Goal: Contribute content: Add original content to the website for others to see

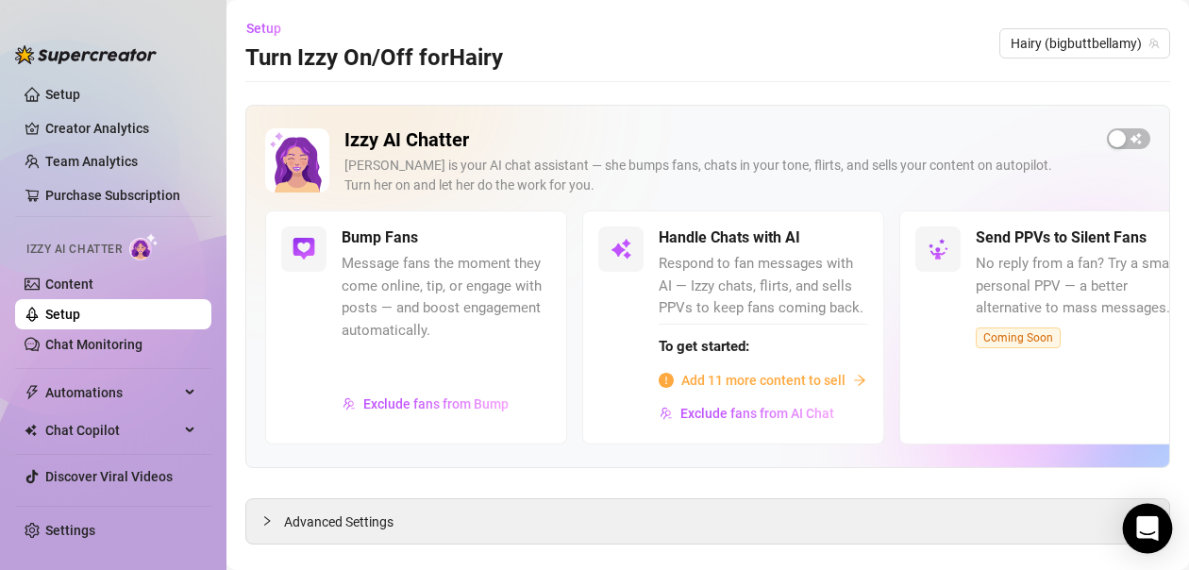
click at [1153, 534] on icon "Open Intercom Messenger" at bounding box center [1147, 528] width 22 height 25
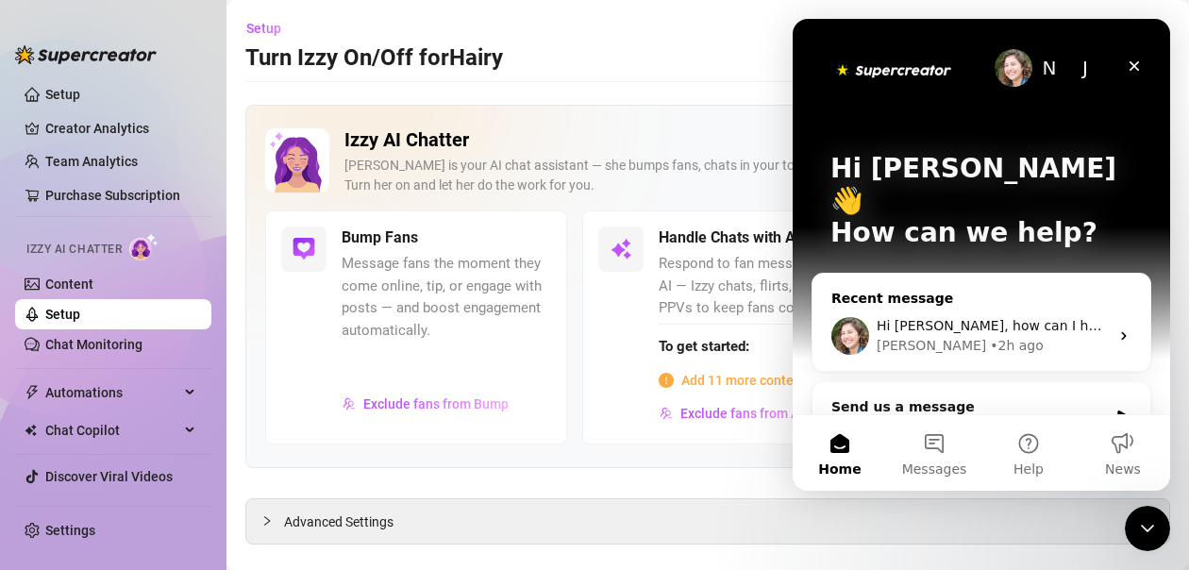
click at [992, 318] on span "Hi [PERSON_NAME], how can I help you?" at bounding box center [1009, 325] width 267 height 15
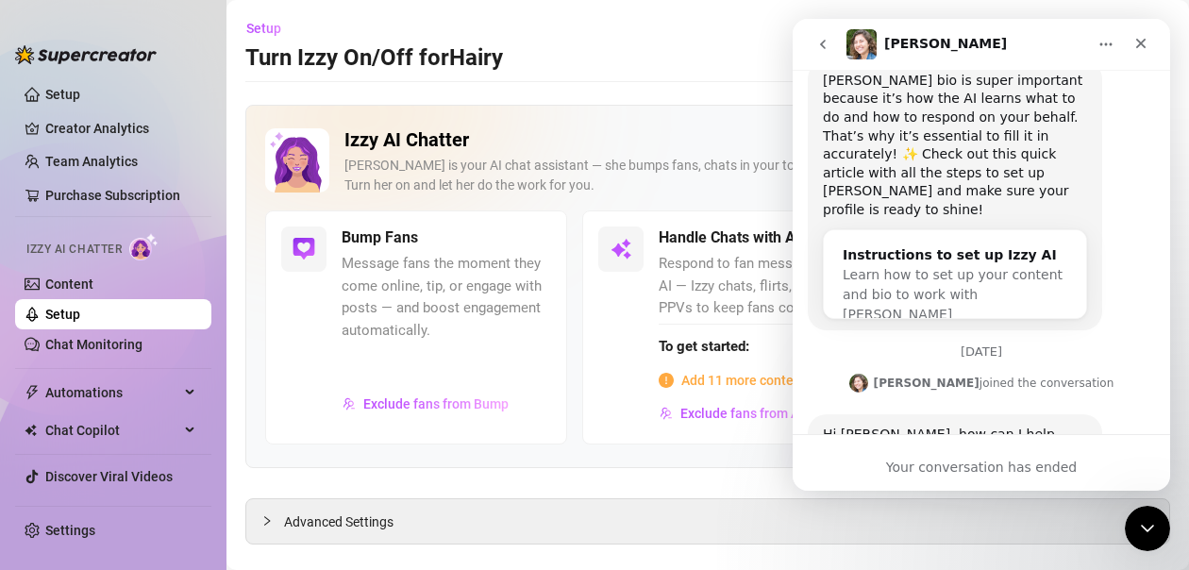
scroll to position [414, 0]
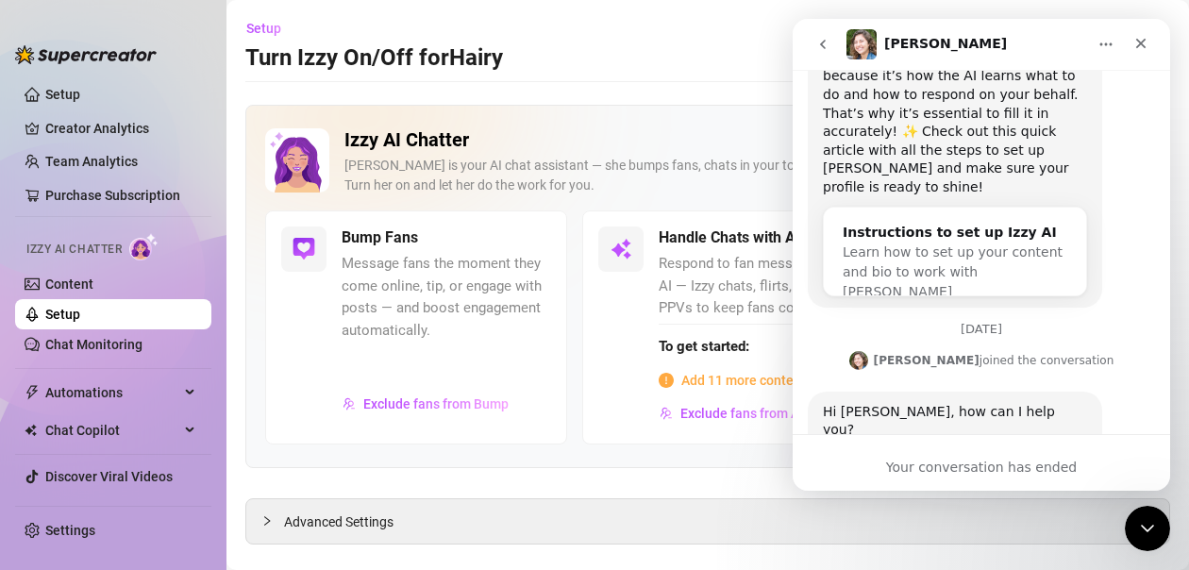
click at [932, 412] on div "Hi [PERSON_NAME], how can I help you? [PERSON_NAME] • 2h ago" at bounding box center [981, 441] width 347 height 101
click at [958, 403] on div "Hi [PERSON_NAME], how can I help you?" at bounding box center [955, 421] width 264 height 37
click at [996, 413] on div "Hi [PERSON_NAME], how can I help you? [PERSON_NAME] • 2h ago" at bounding box center [981, 441] width 347 height 101
click at [1105, 52] on button "Home" at bounding box center [1106, 44] width 36 height 36
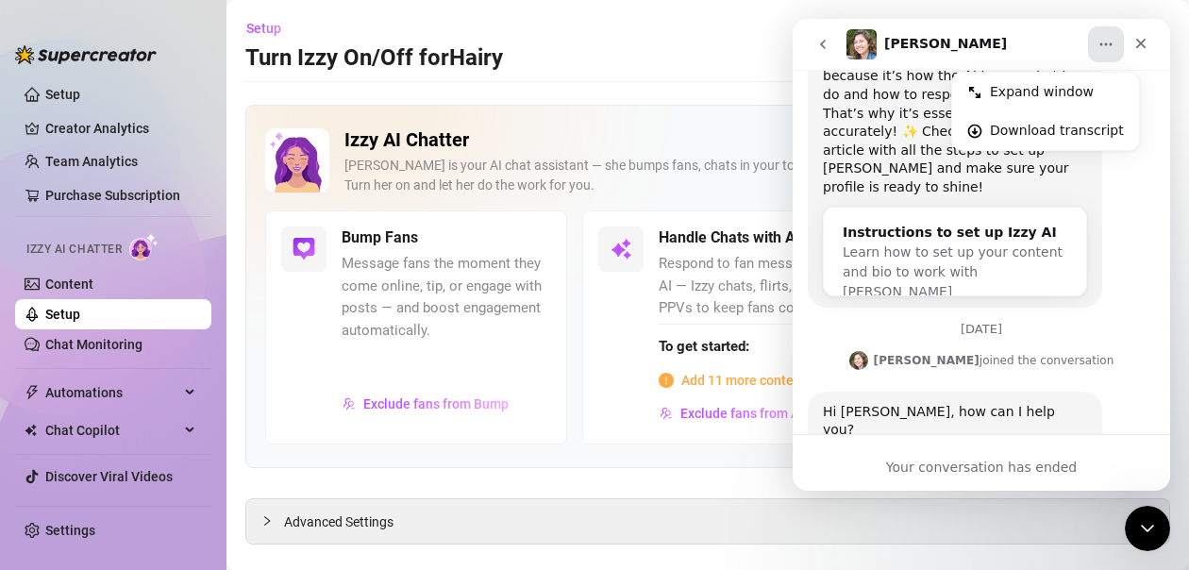
click at [827, 38] on icon "go back" at bounding box center [822, 44] width 15 height 15
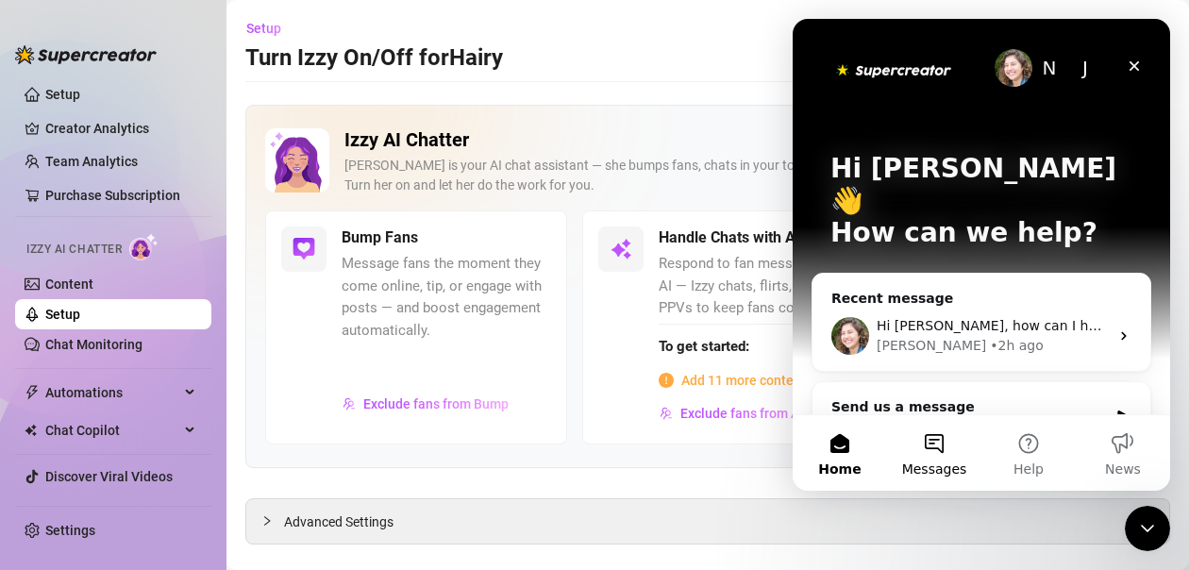
click at [939, 451] on button "Messages" at bounding box center [934, 452] width 94 height 75
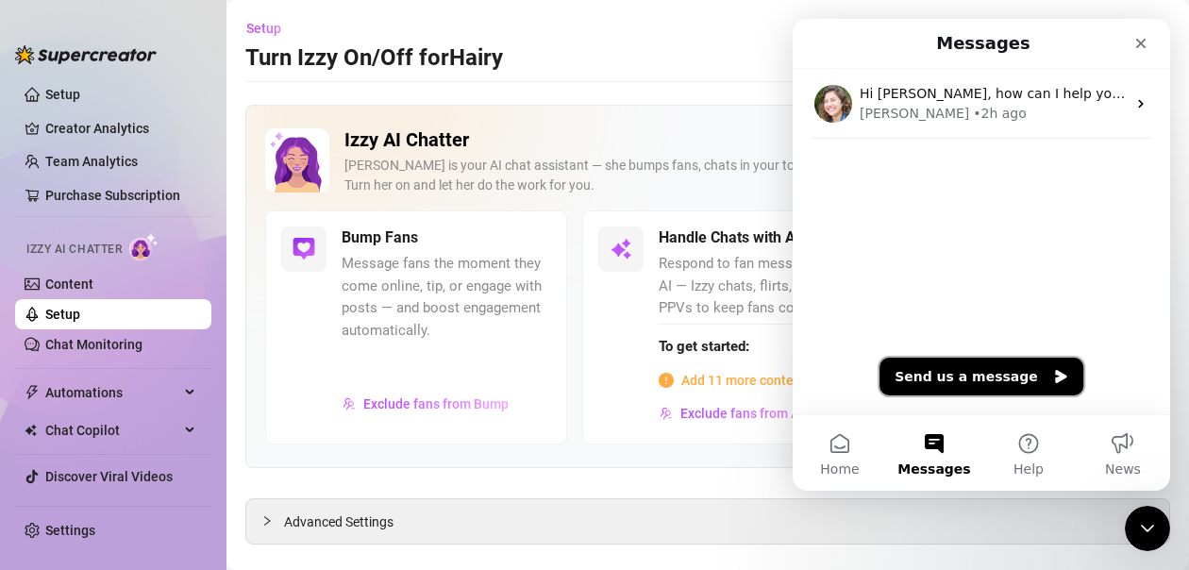
click at [944, 368] on button "Send us a message" at bounding box center [981, 377] width 204 height 38
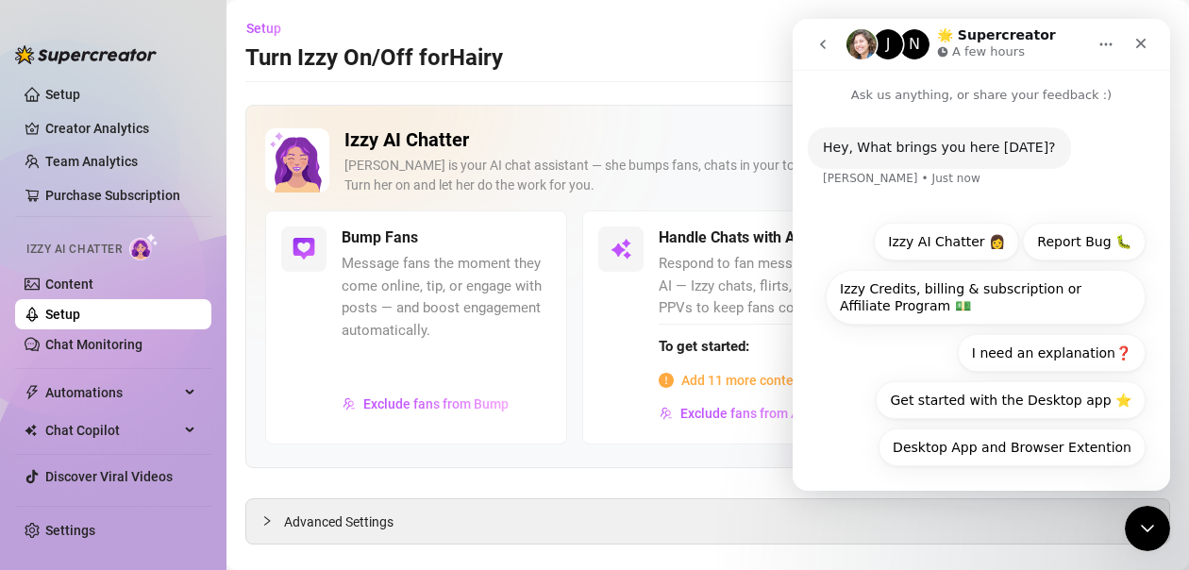
scroll to position [7, 0]
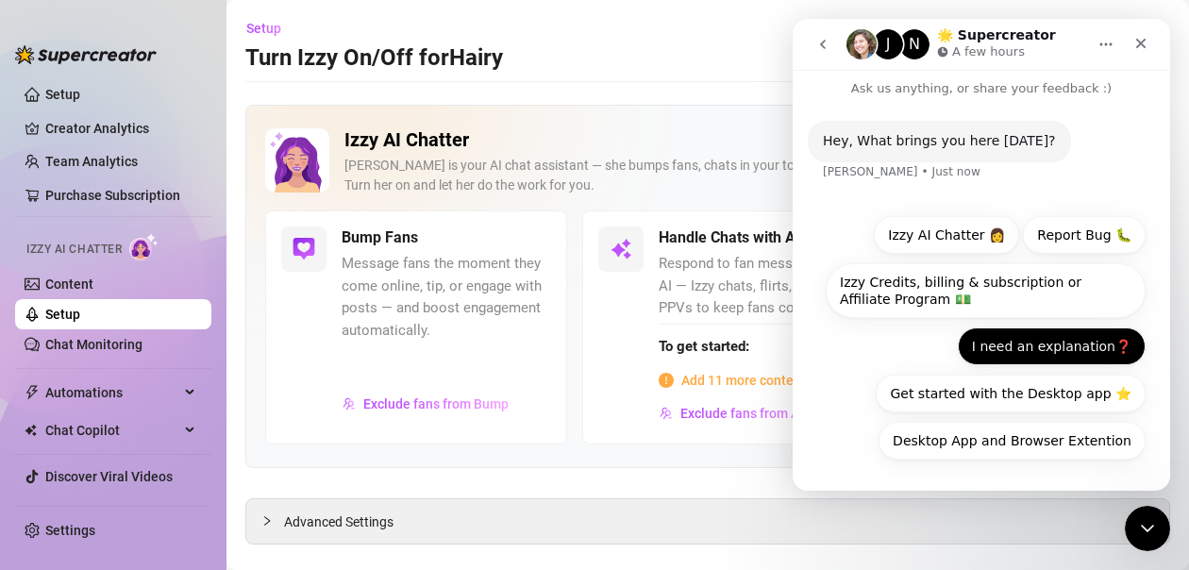
click at [1024, 338] on button "I need an explanation❓" at bounding box center [1052, 346] width 188 height 38
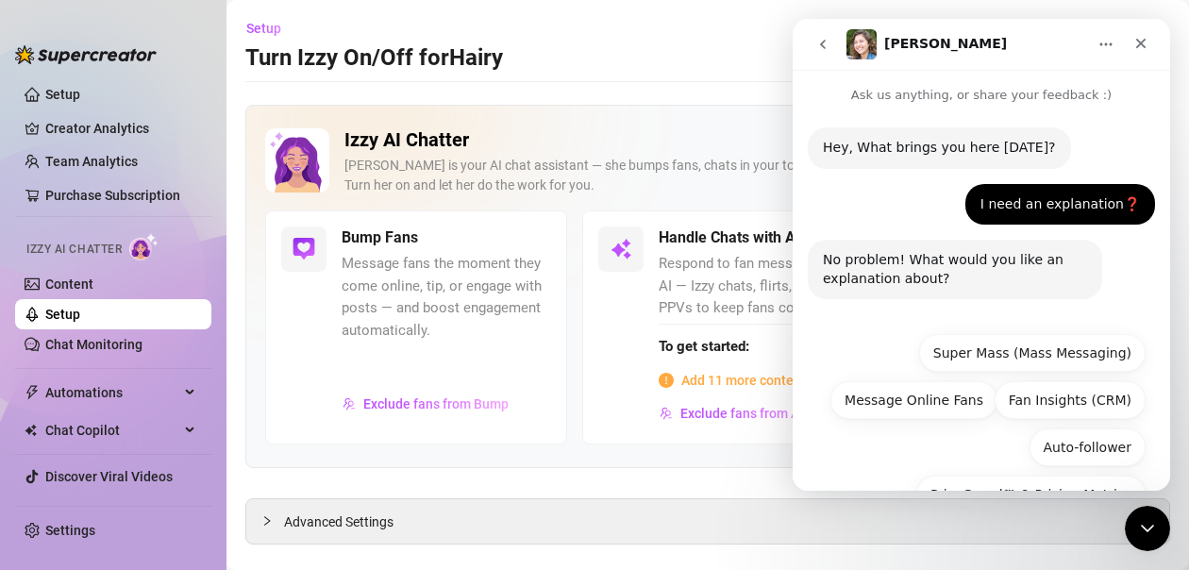
scroll to position [195, 0]
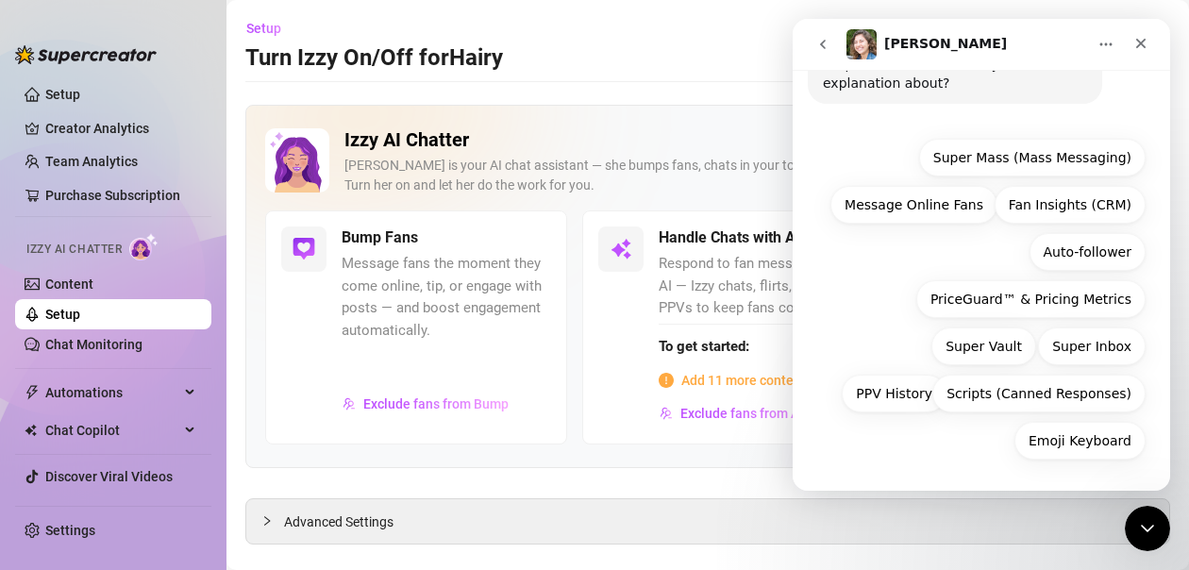
click at [822, 47] on icon "go back" at bounding box center [822, 44] width 15 height 15
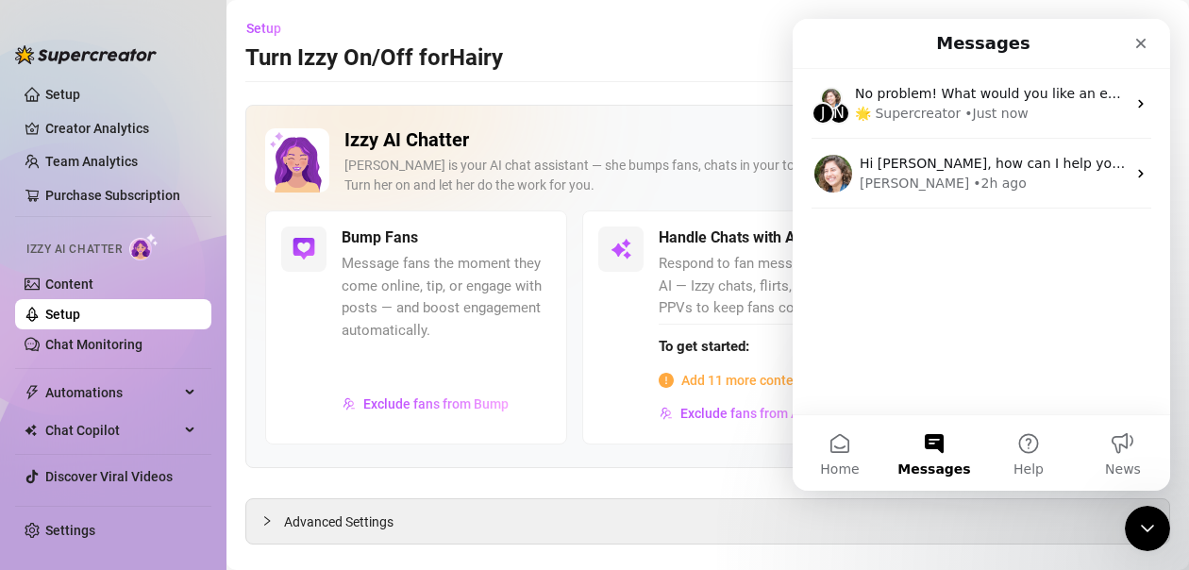
scroll to position [0, 0]
click at [937, 465] on span "Messages" at bounding box center [933, 468] width 73 height 13
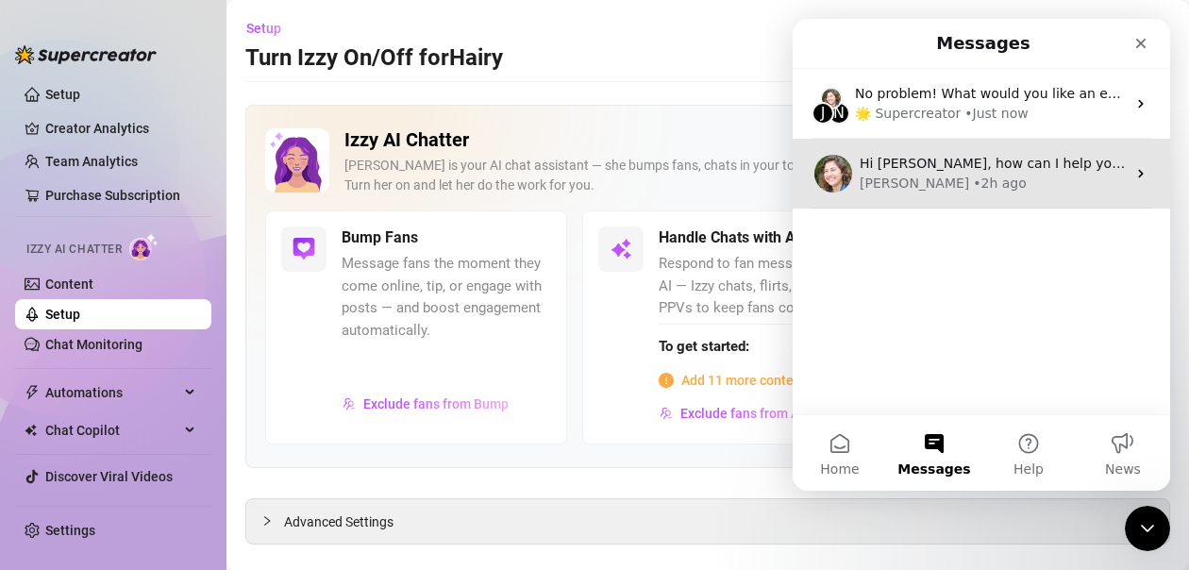
click at [974, 175] on div "[PERSON_NAME] • 2h ago" at bounding box center [992, 184] width 266 height 20
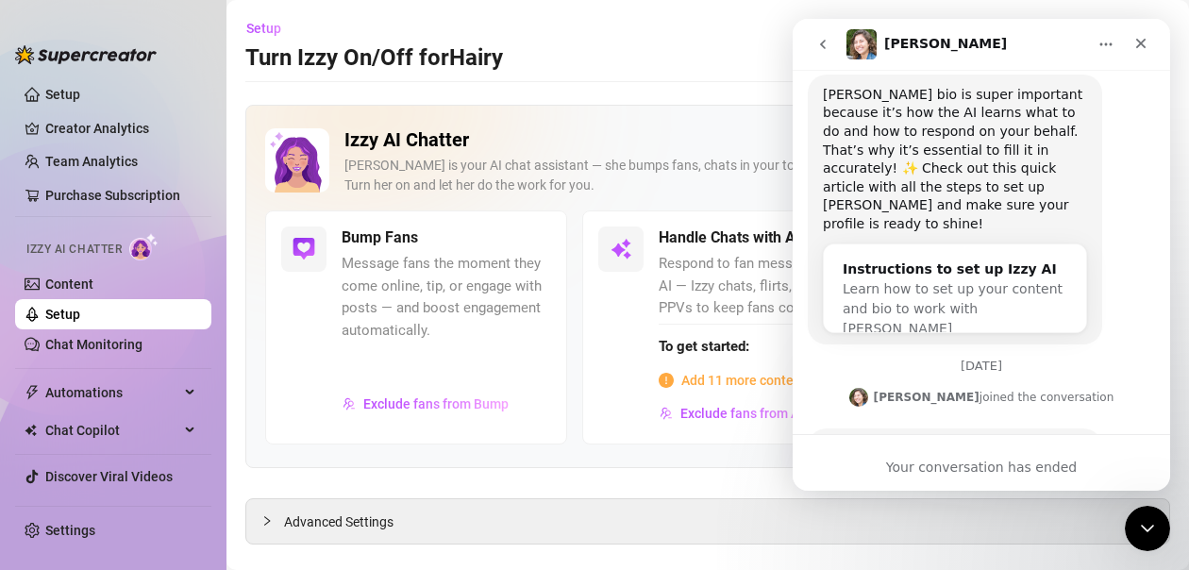
scroll to position [414, 0]
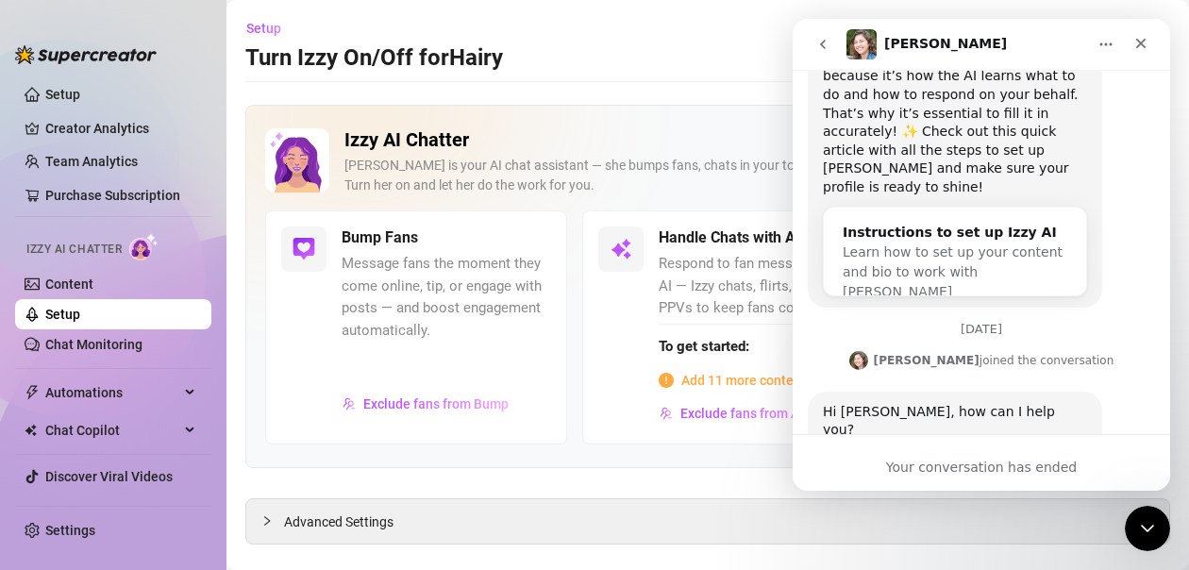
click at [826, 45] on icon "go back" at bounding box center [822, 44] width 15 height 15
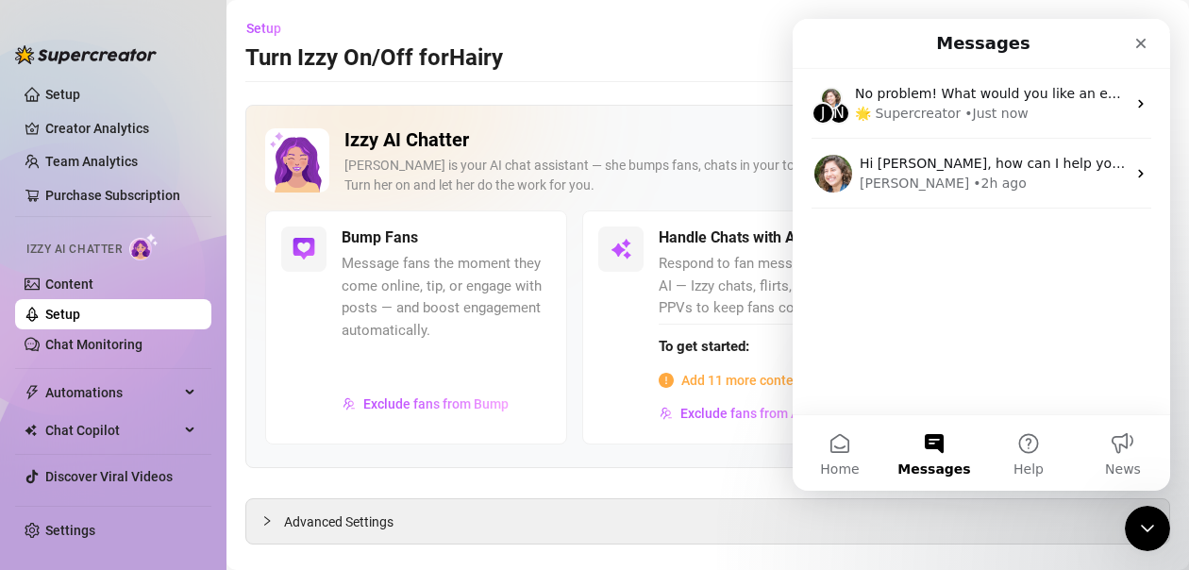
scroll to position [0, 0]
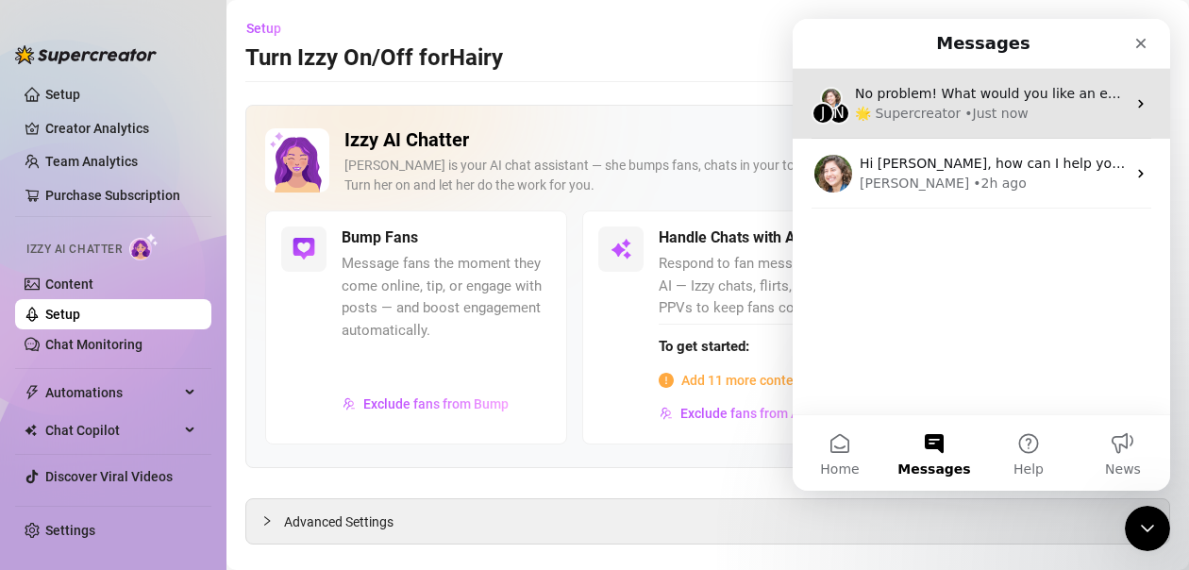
click at [989, 117] on div "• Just now" at bounding box center [995, 114] width 63 height 20
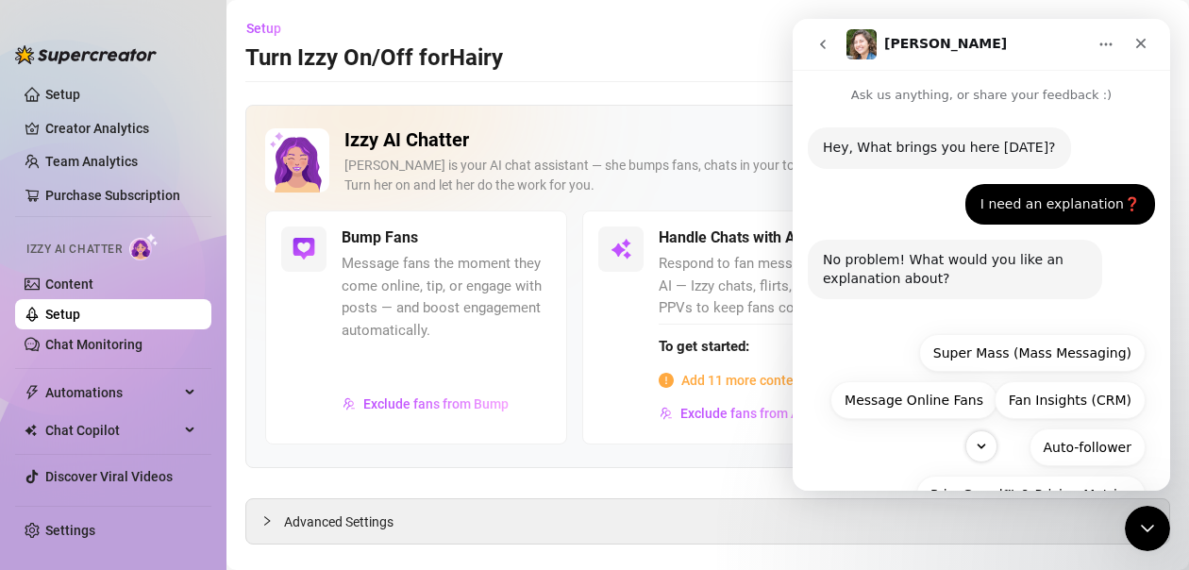
click at [1109, 46] on icon "Home" at bounding box center [1105, 44] width 15 height 15
click at [898, 329] on div "Emoji Keyboard Super Mass (Mass Messaging) Message Online Fans Fan Insights (CR…" at bounding box center [980, 496] width 377 height 348
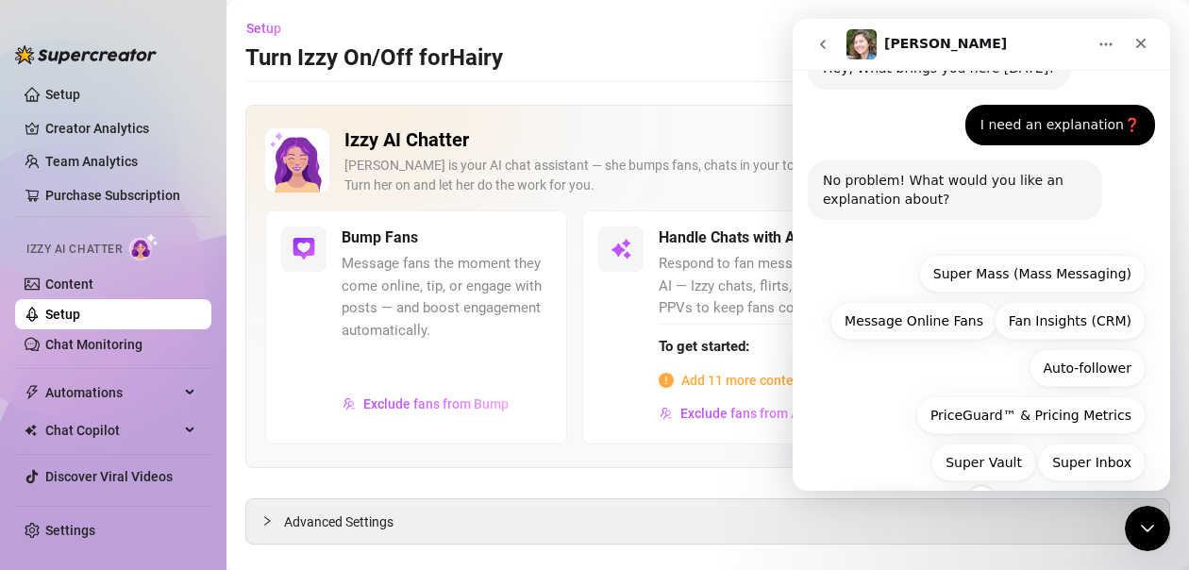
scroll to position [195, 0]
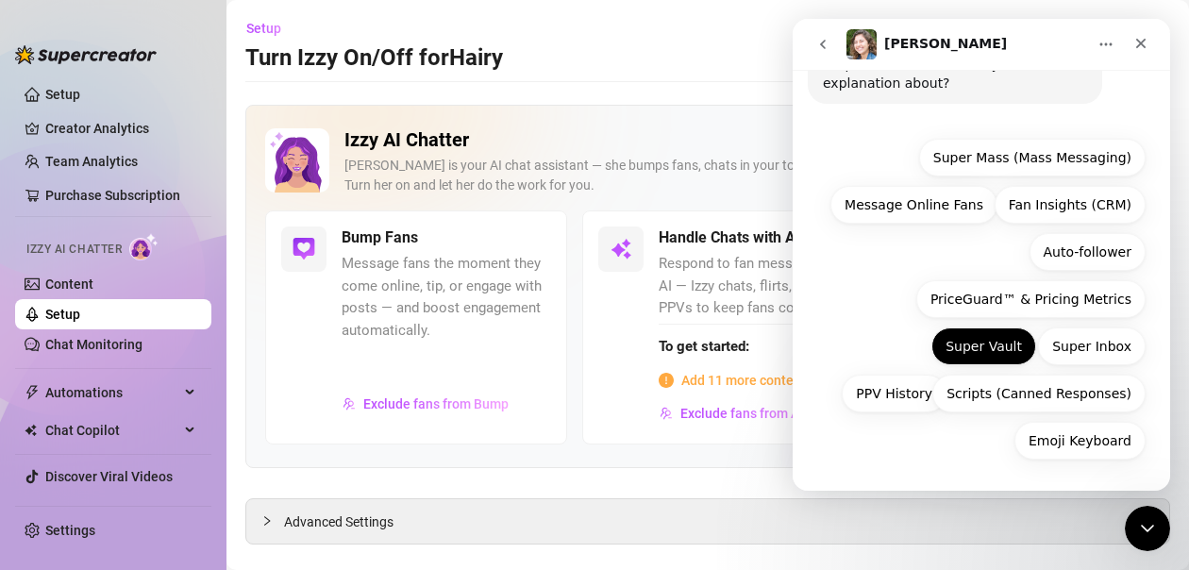
click at [957, 355] on button "Super Vault" at bounding box center [983, 346] width 105 height 38
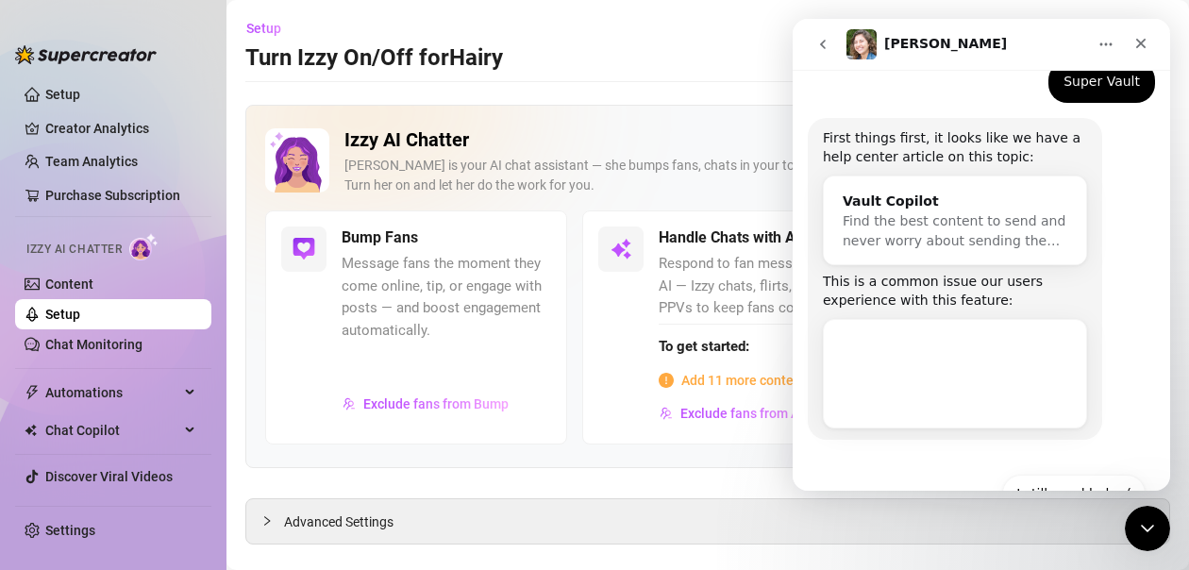
scroll to position [308, 0]
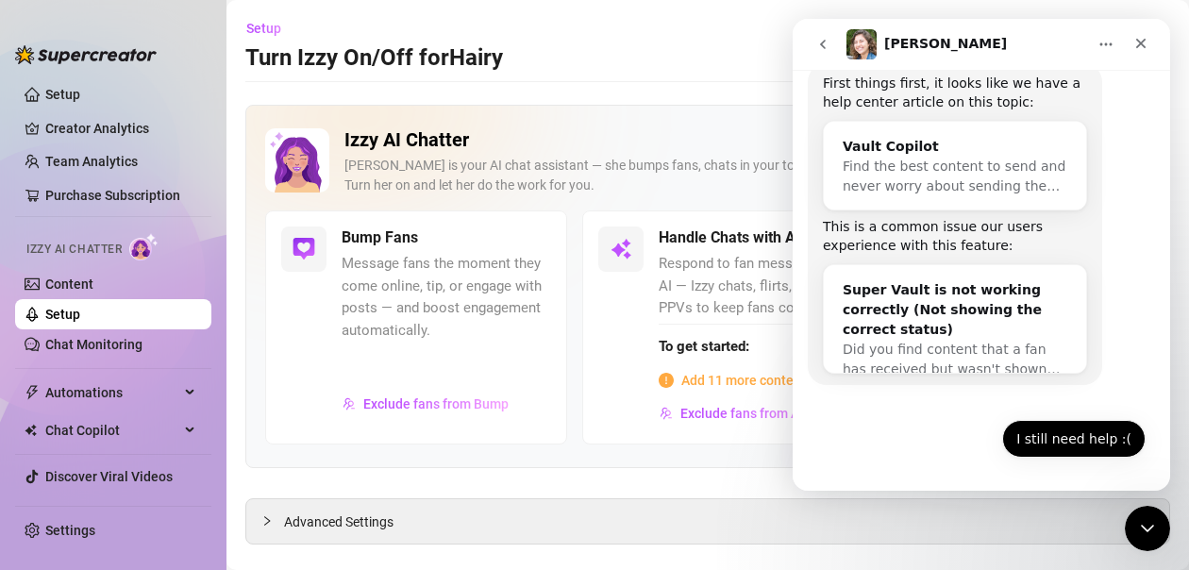
click at [1064, 451] on button "I still need help :(" at bounding box center [1073, 439] width 143 height 38
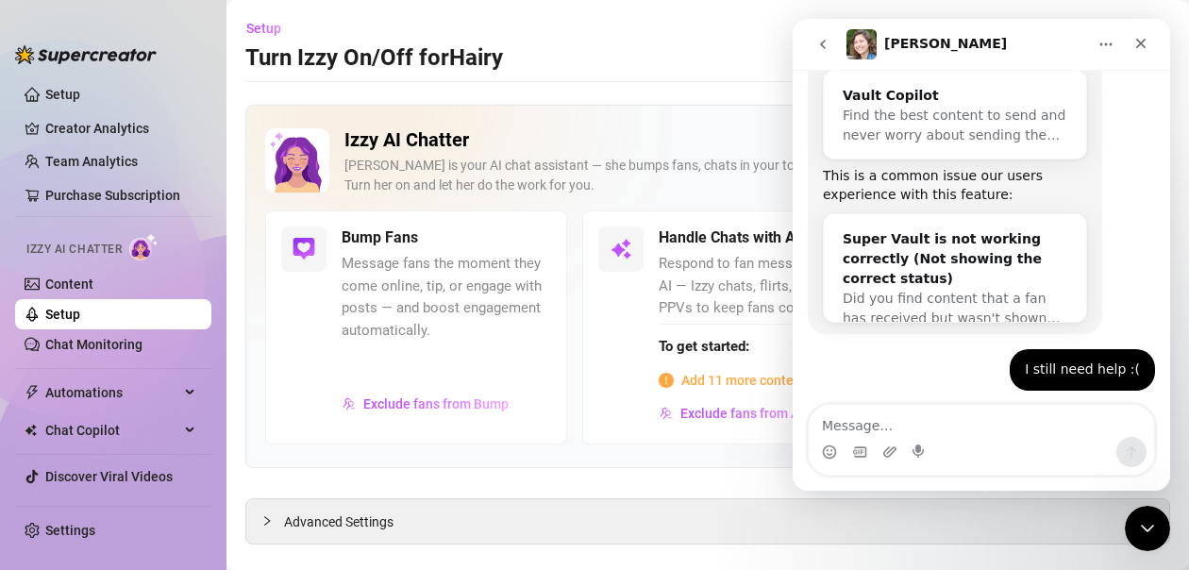
scroll to position [458, 0]
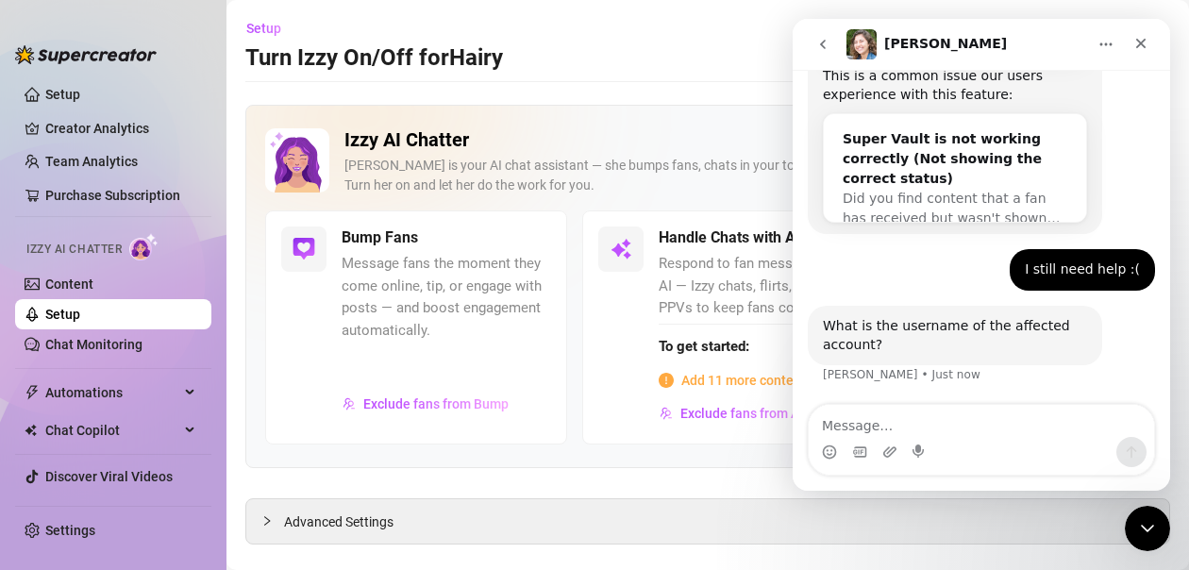
click at [943, 415] on textarea "Message…" at bounding box center [980, 421] width 345 height 32
type textarea "bigbuttbellamy"
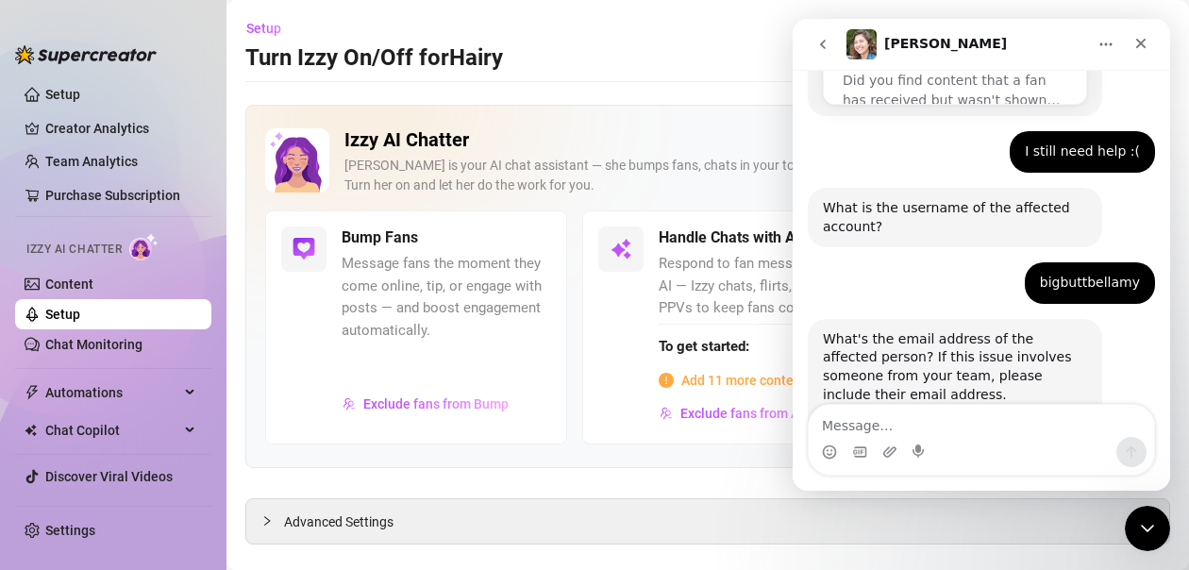
scroll to position [673, 0]
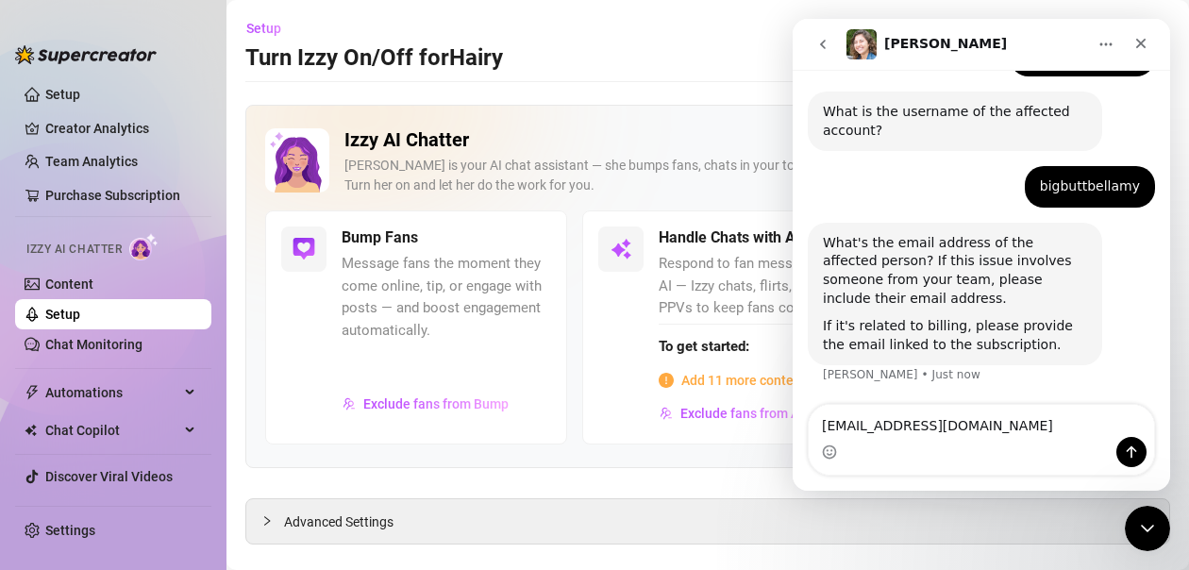
type textarea "[EMAIL_ADDRESS][DOMAIN_NAME]"
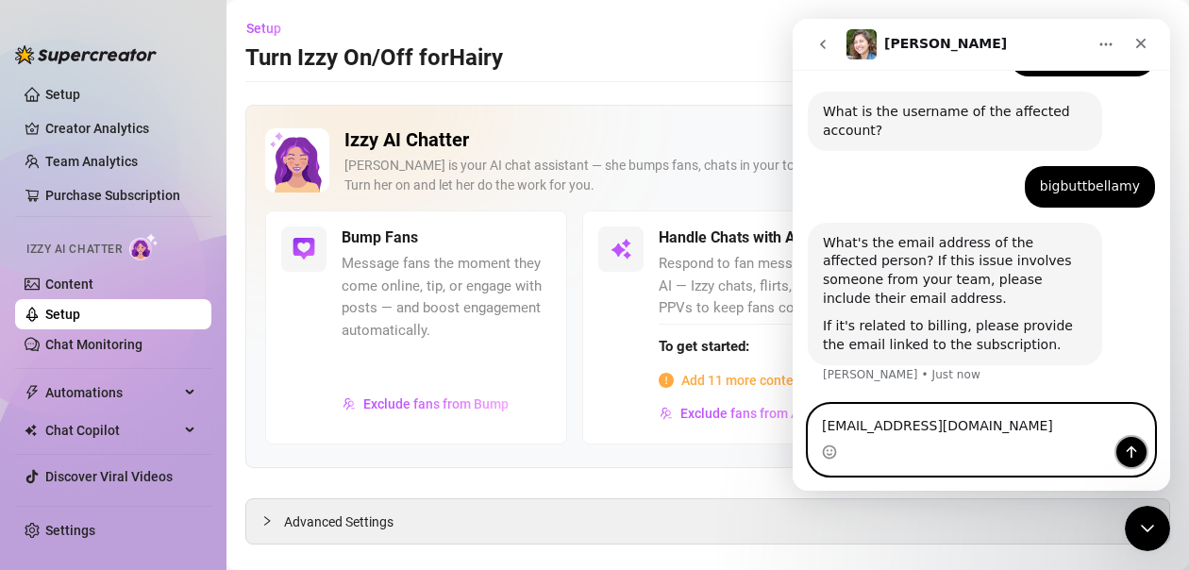
click at [1124, 450] on icon "Send a message…" at bounding box center [1131, 451] width 15 height 15
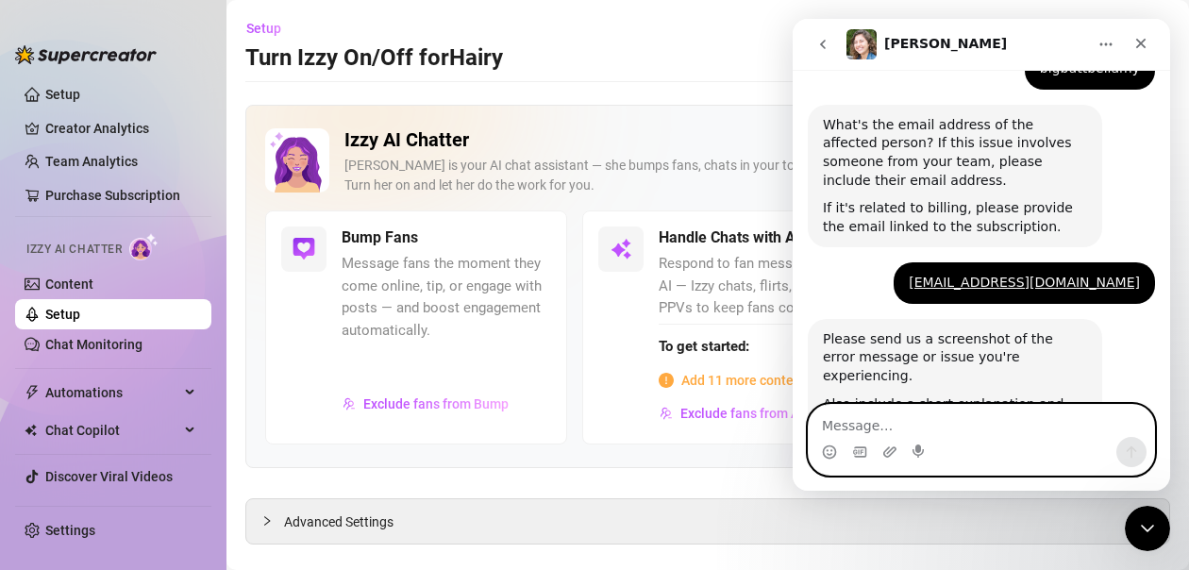
scroll to position [924, 0]
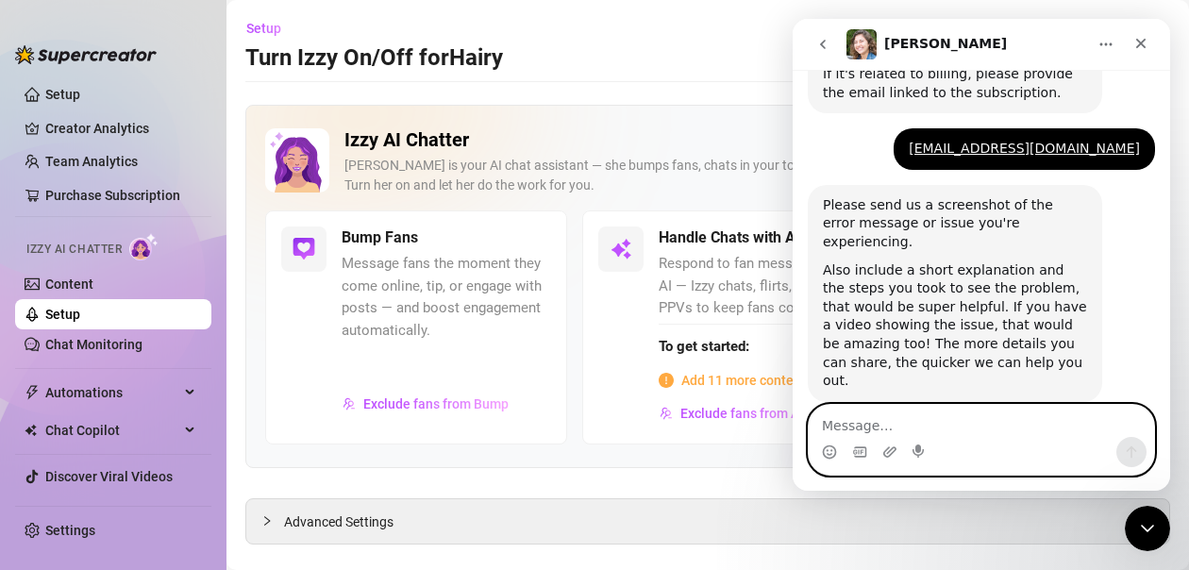
click at [890, 427] on textarea "Message…" at bounding box center [980, 421] width 345 height 32
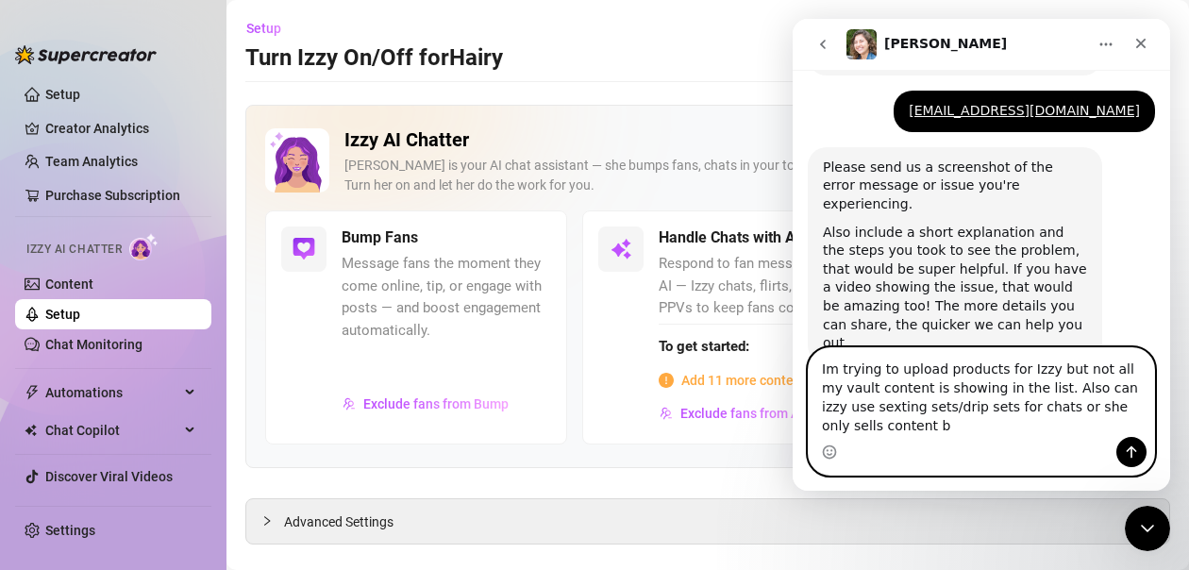
scroll to position [981, 0]
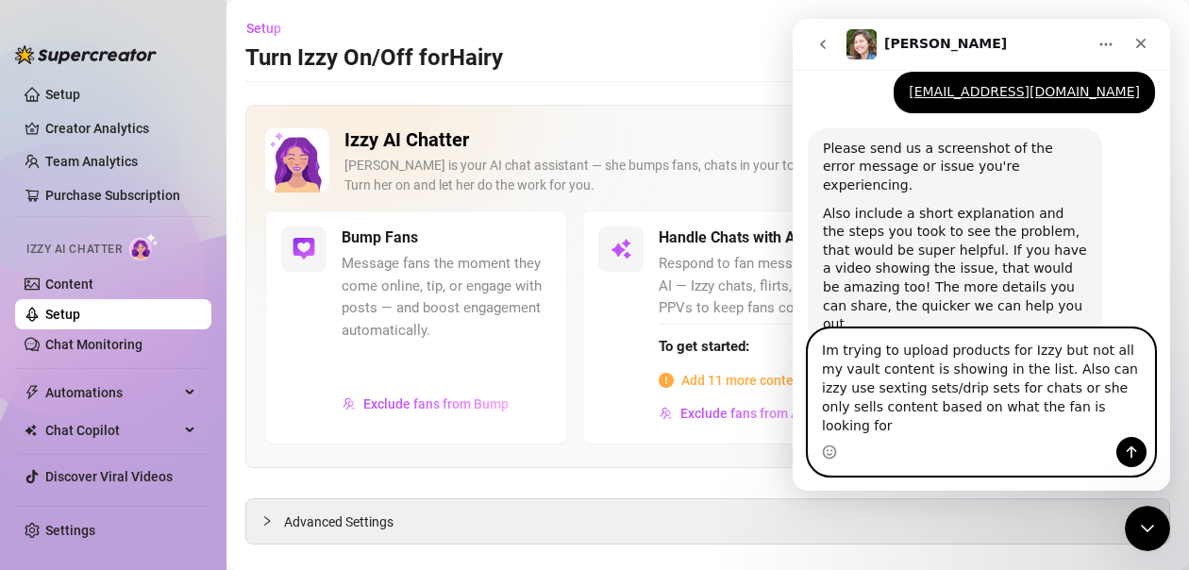
click at [1104, 393] on textarea "Im trying to upload products for Izzy but not all my vault content is showing i…" at bounding box center [980, 383] width 345 height 108
click at [1085, 431] on textarea "Im trying to upload products for Izzy but not all my vault content is showing i…" at bounding box center [980, 383] width 345 height 108
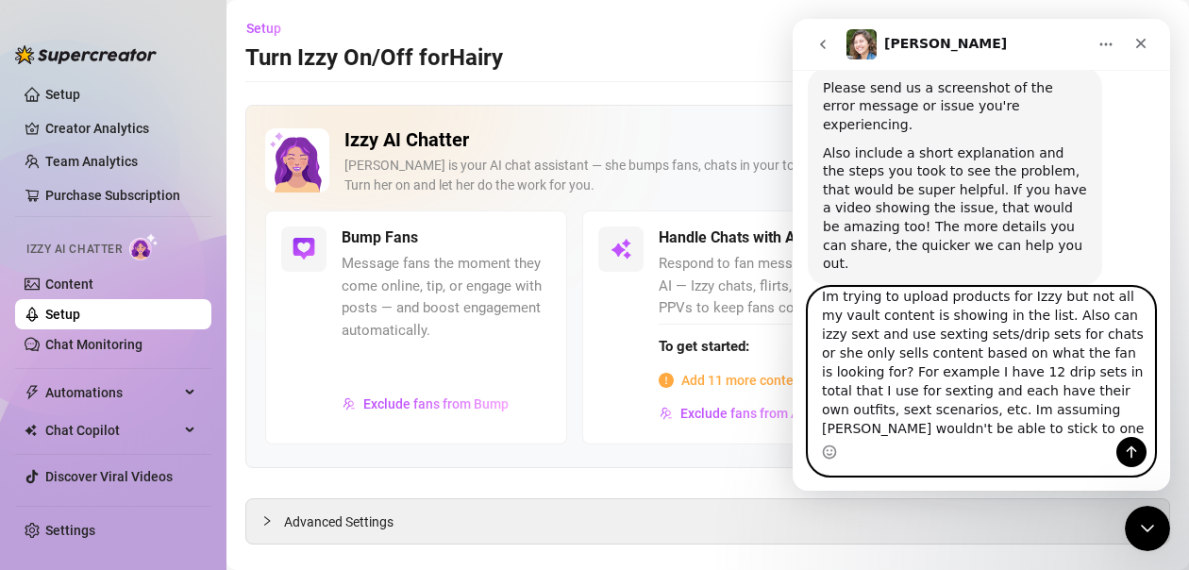
scroll to position [15, 0]
type textarea "Im trying to upload products for Izzy but not all my vault content is showing i…"
click at [1136, 456] on icon "Send a message…" at bounding box center [1131, 451] width 15 height 15
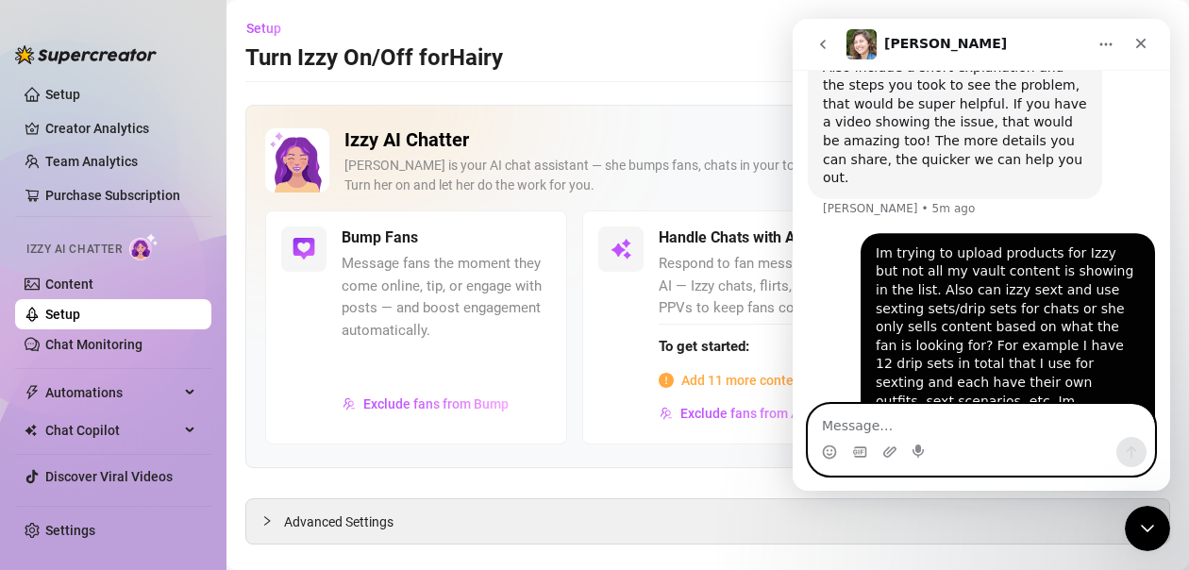
scroll to position [1128, 0]
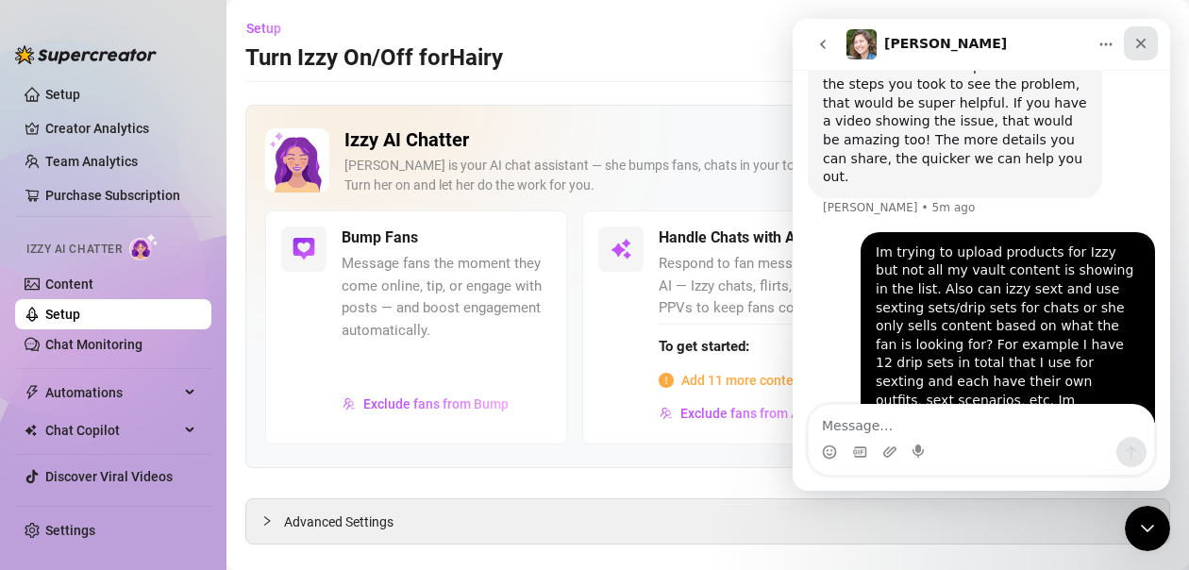
click at [1141, 50] on icon "Close" at bounding box center [1140, 43] width 15 height 15
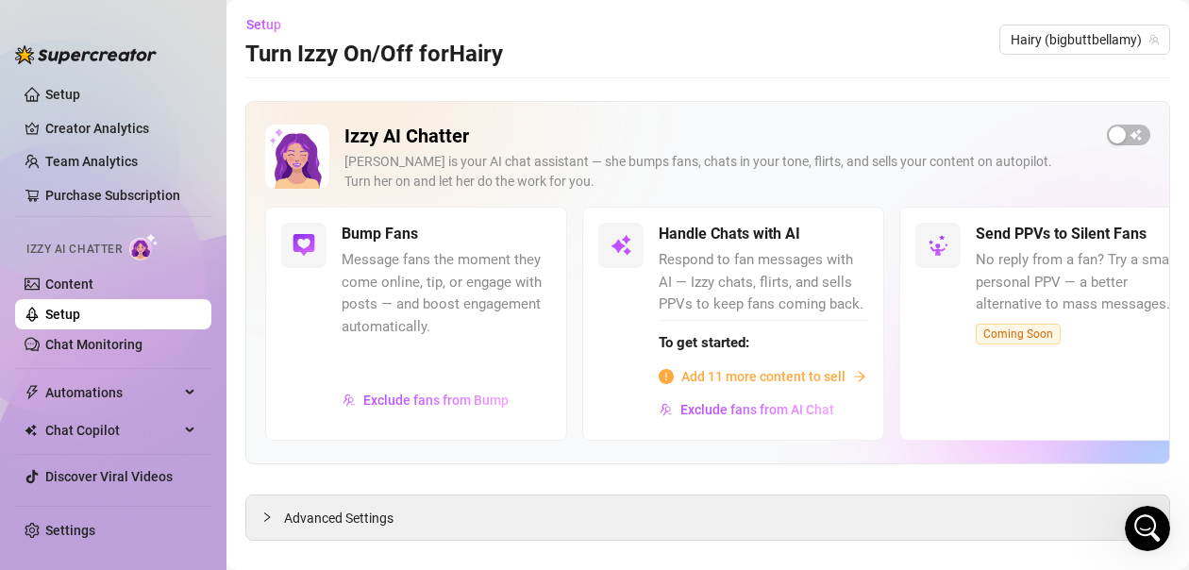
scroll to position [0, 0]
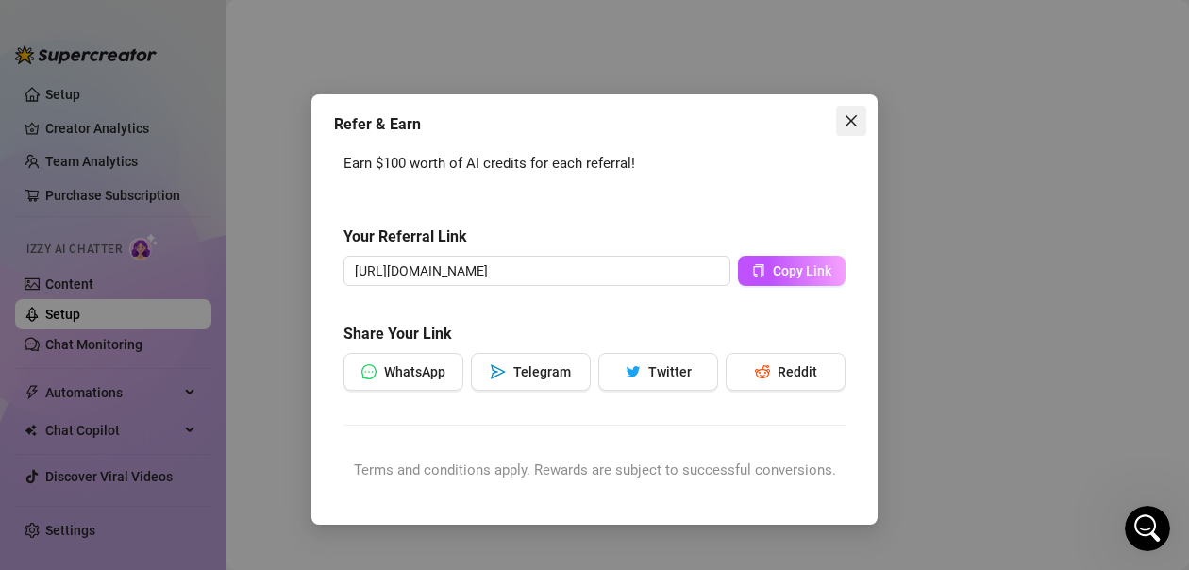
click at [846, 121] on icon "close" at bounding box center [850, 120] width 15 height 15
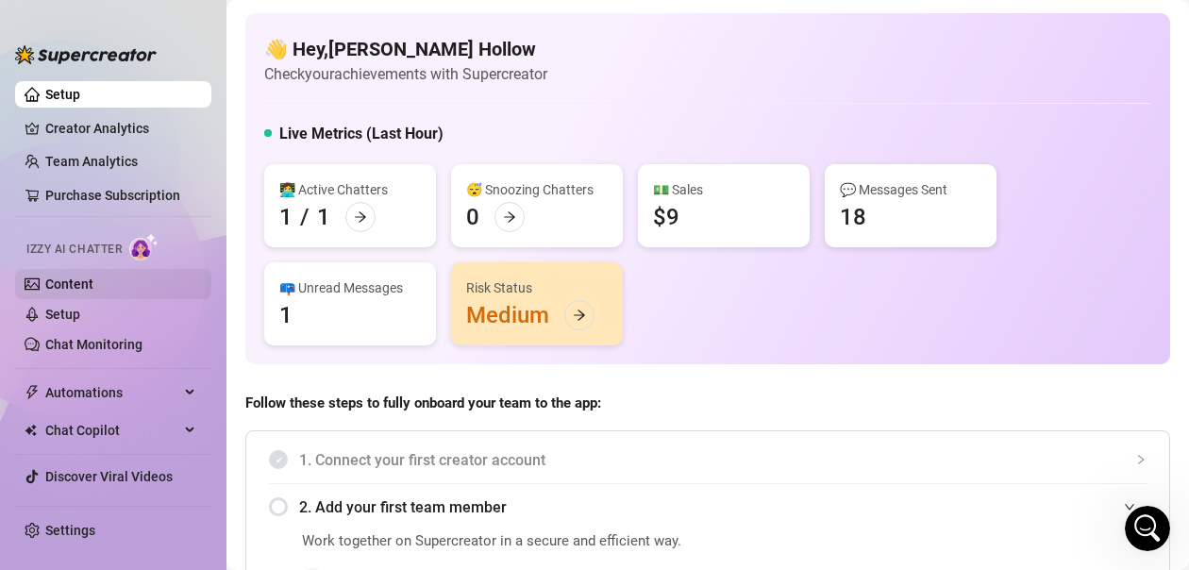
click at [93, 282] on link "Content" at bounding box center [69, 283] width 48 height 15
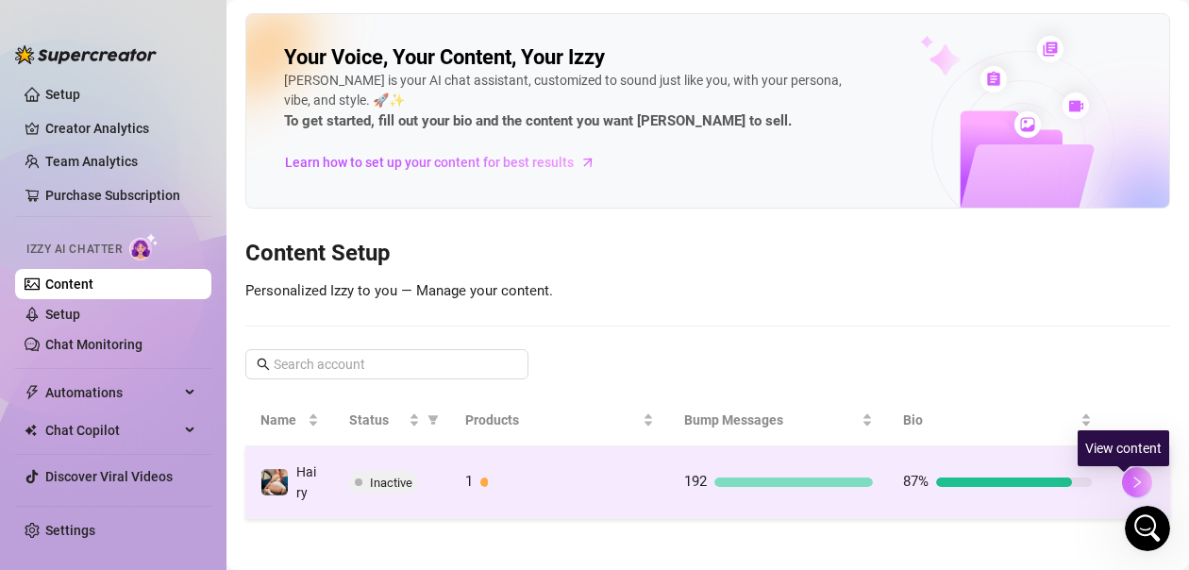
click at [1130, 489] on icon "right" at bounding box center [1136, 481] width 13 height 13
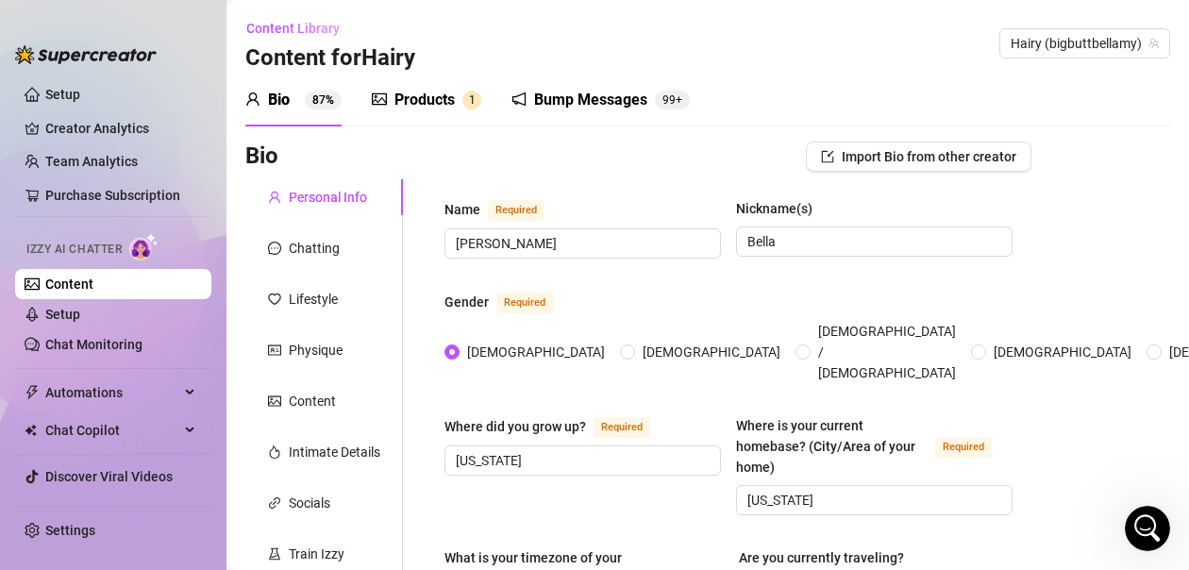
click at [426, 97] on div "Products" at bounding box center [424, 100] width 60 height 23
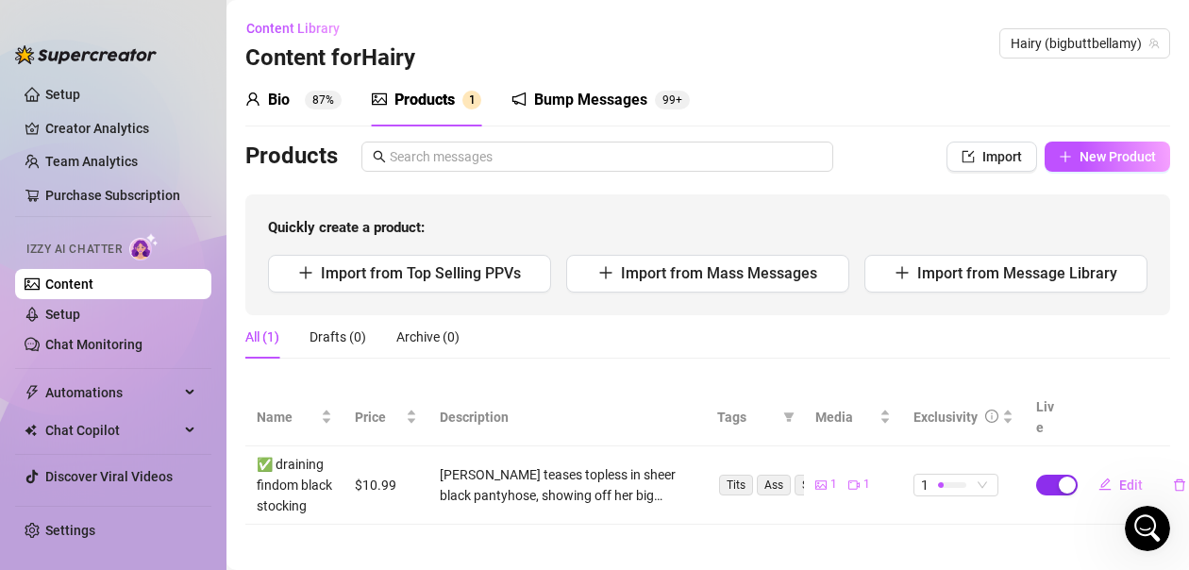
scroll to position [27, 0]
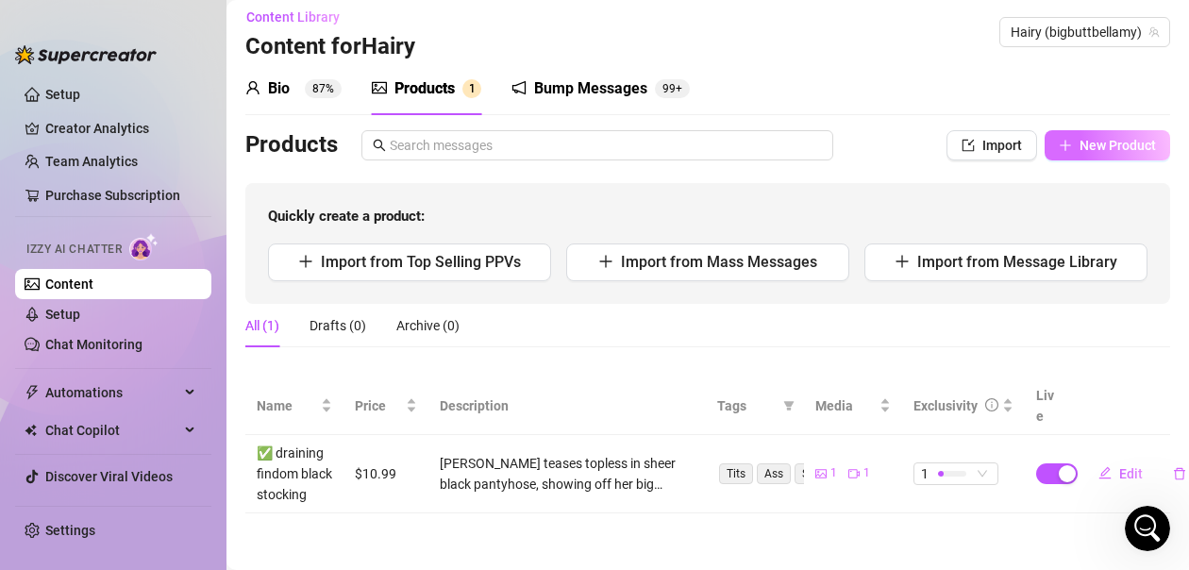
click at [1099, 138] on span "New Product" at bounding box center [1117, 145] width 76 height 15
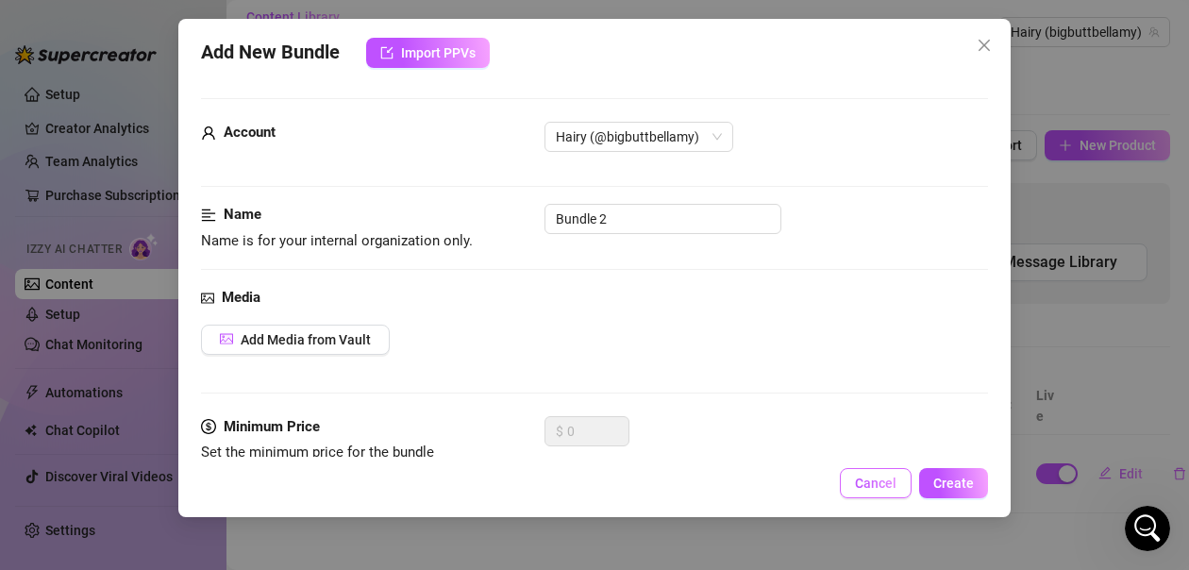
click at [880, 490] on span "Cancel" at bounding box center [876, 482] width 42 height 15
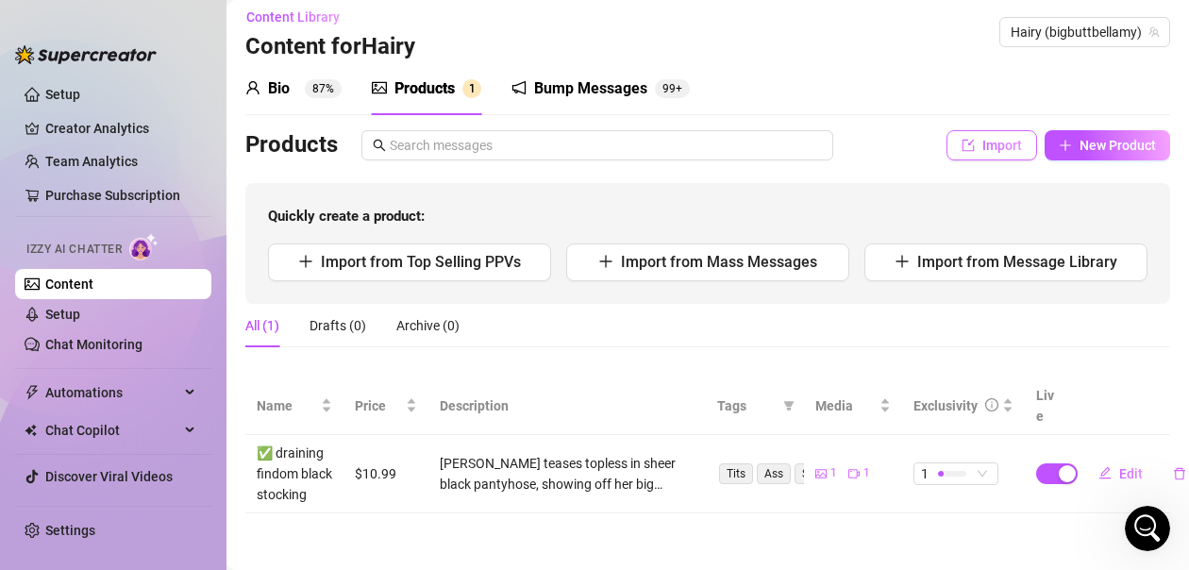
click at [964, 141] on button "Import" at bounding box center [991, 145] width 91 height 30
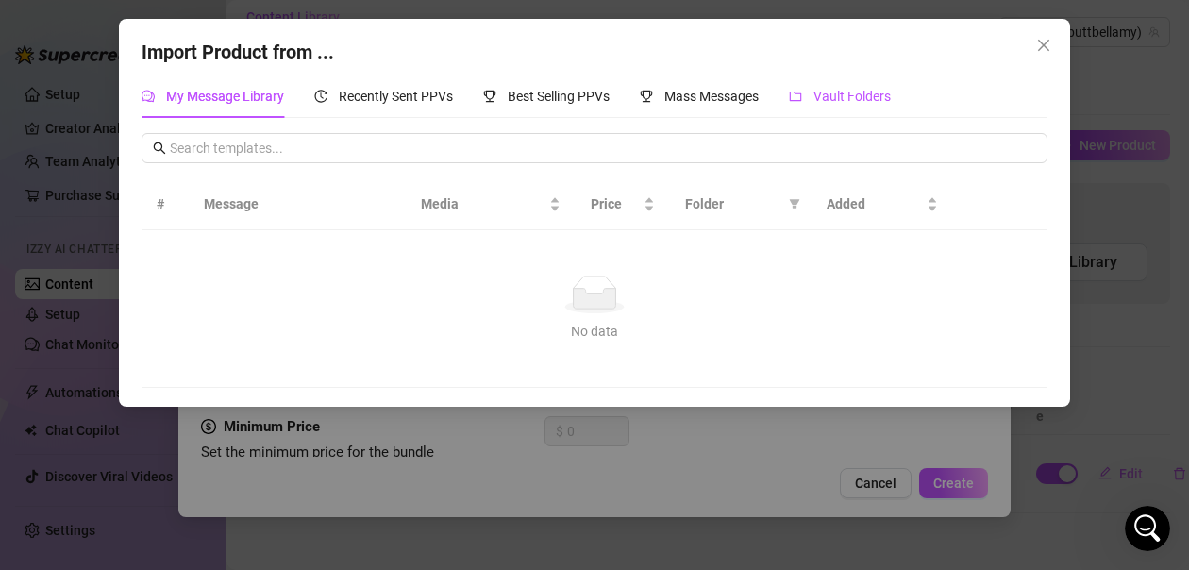
click at [854, 103] on span "Vault Folders" at bounding box center [851, 96] width 77 height 15
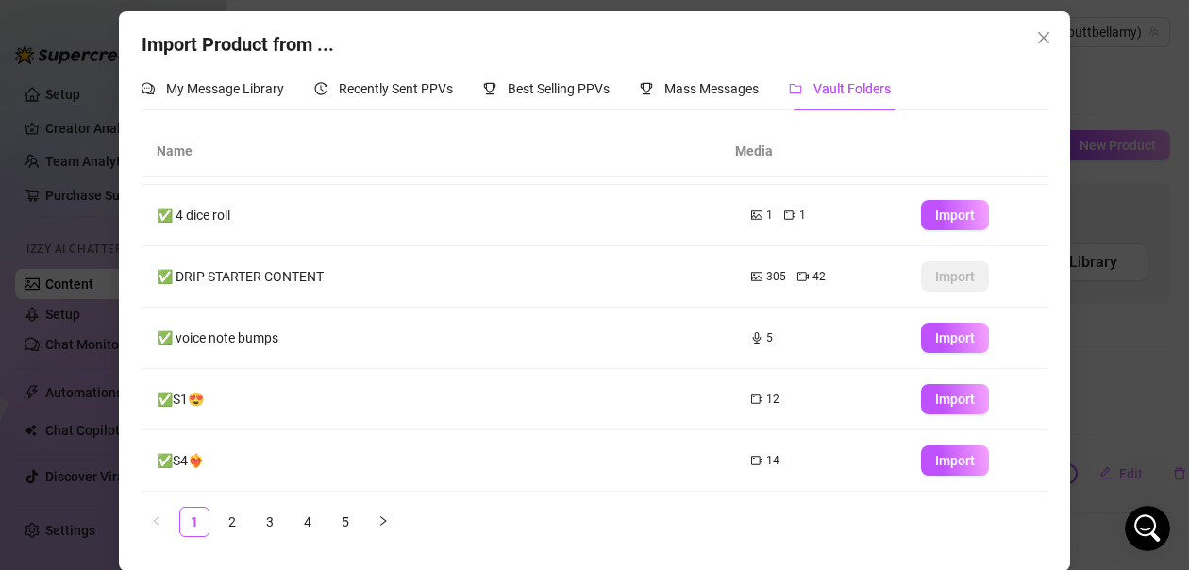
scroll to position [8, 0]
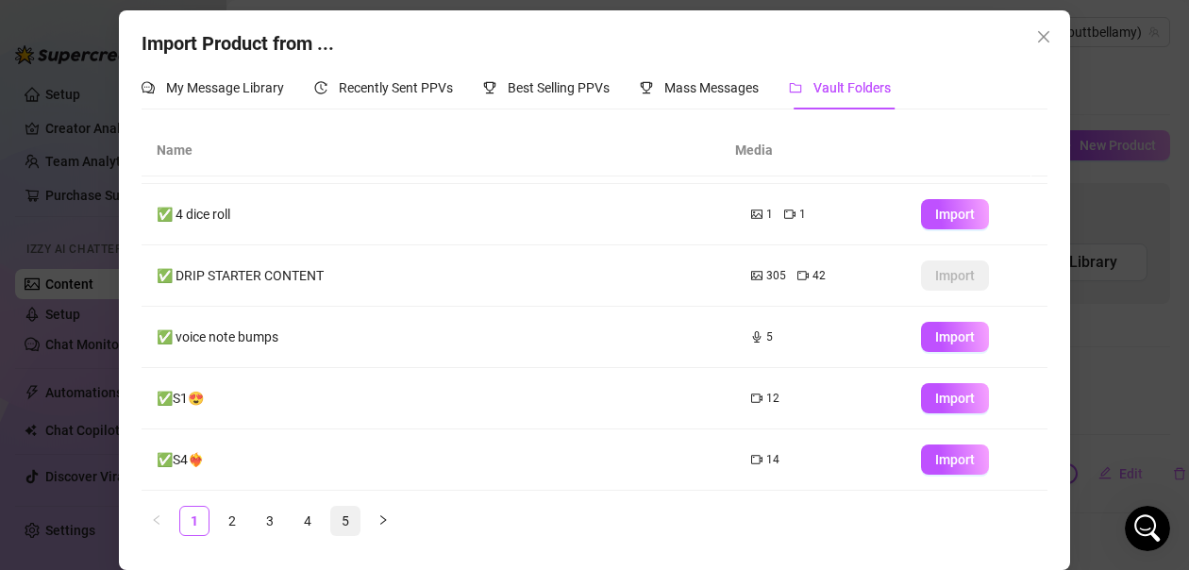
click at [332, 525] on link "5" at bounding box center [345, 521] width 28 height 28
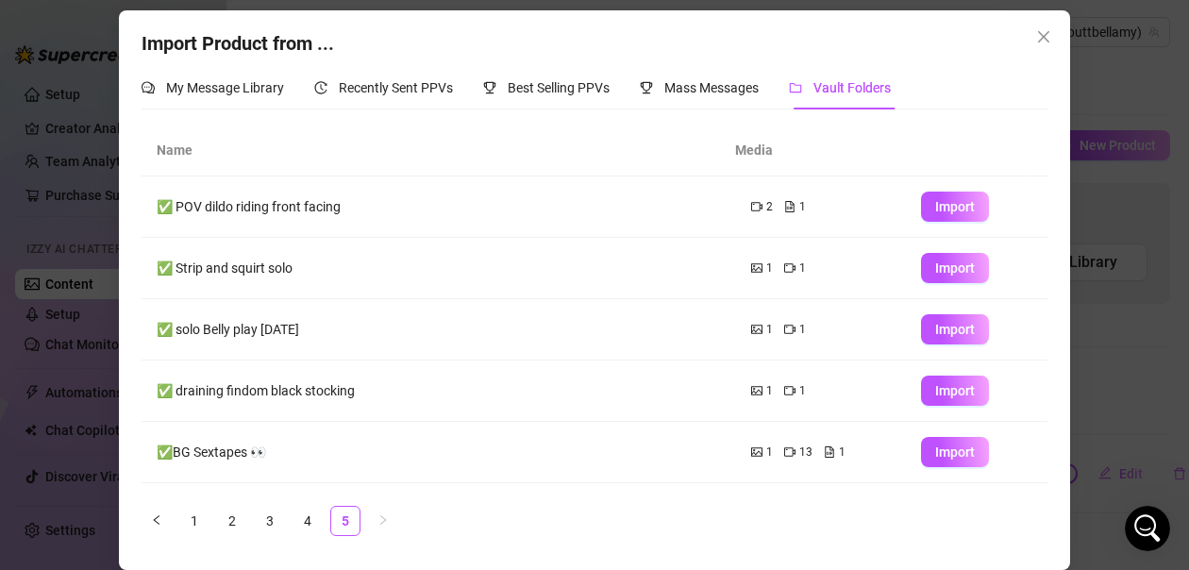
scroll to position [0, 0]
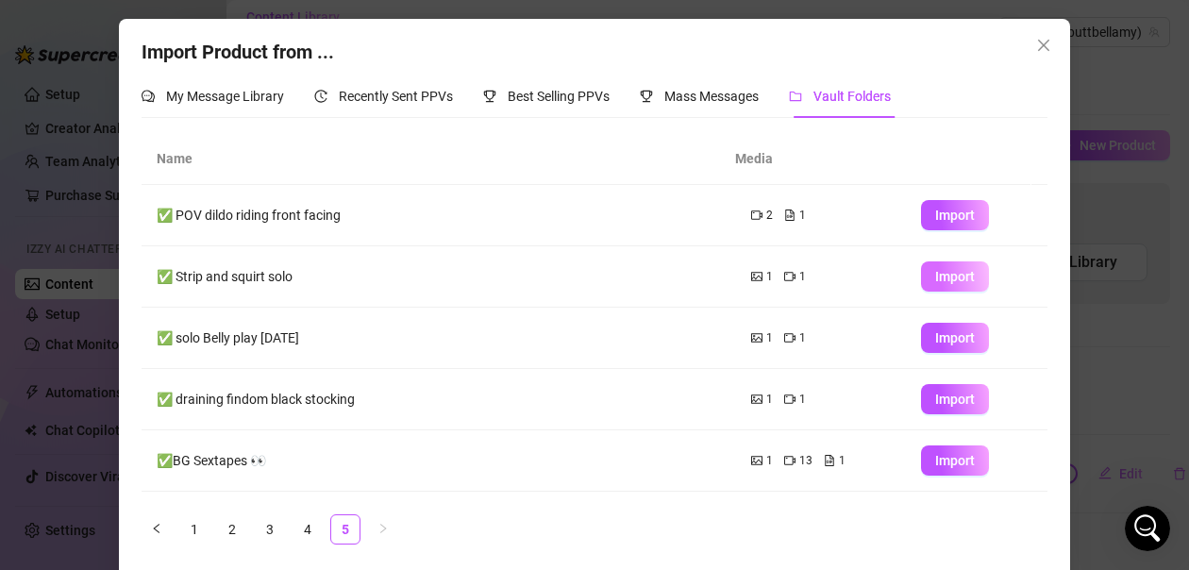
click at [935, 275] on span "Import" at bounding box center [955, 276] width 40 height 15
type textarea "Type your message here..."
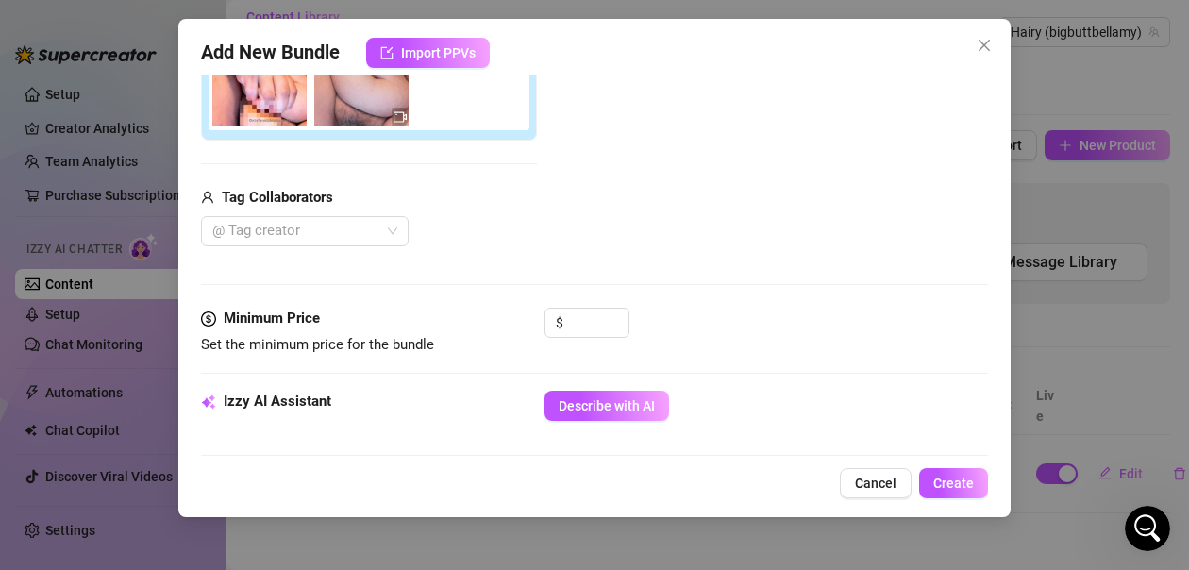
scroll to position [472, 0]
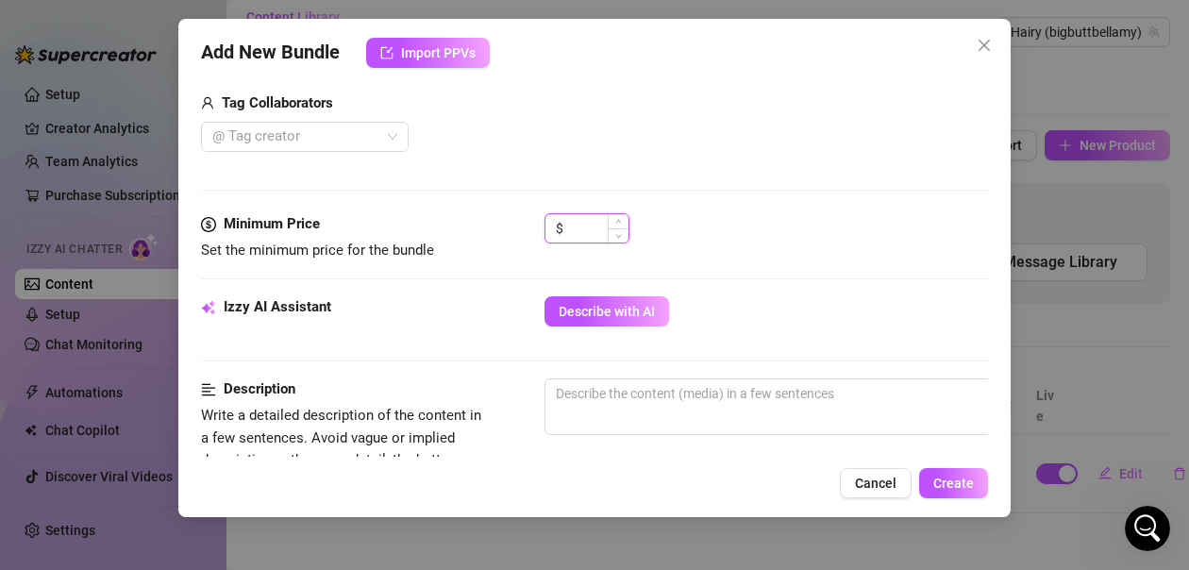
click at [597, 224] on input at bounding box center [597, 228] width 61 height 28
type input "10"
click at [758, 217] on div "$ 10" at bounding box center [765, 236] width 443 height 47
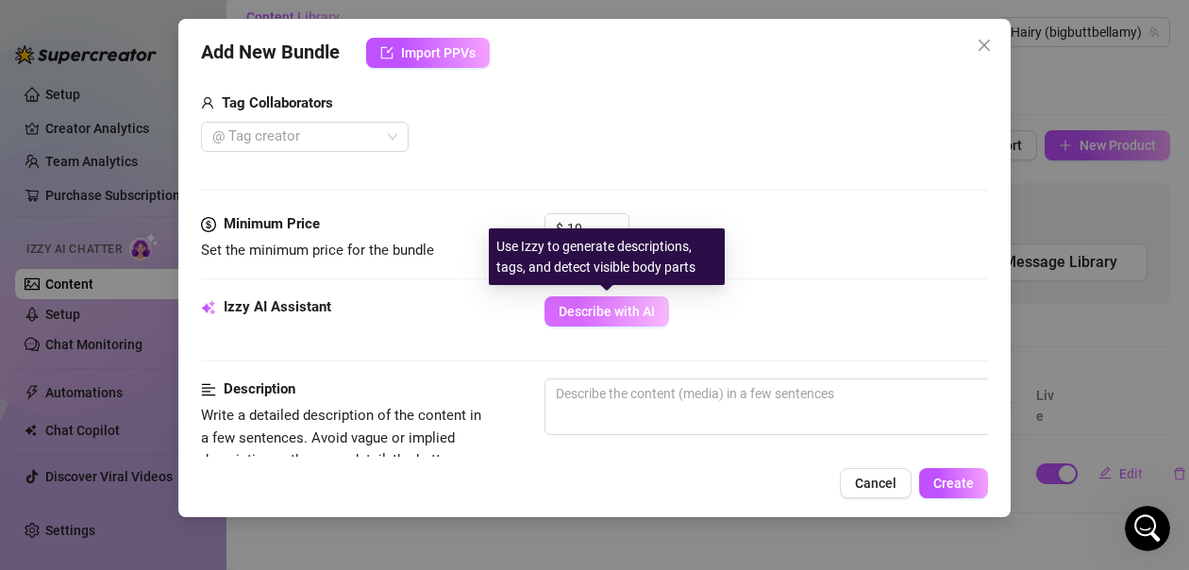
click at [641, 317] on span "Describe with AI" at bounding box center [606, 311] width 96 height 15
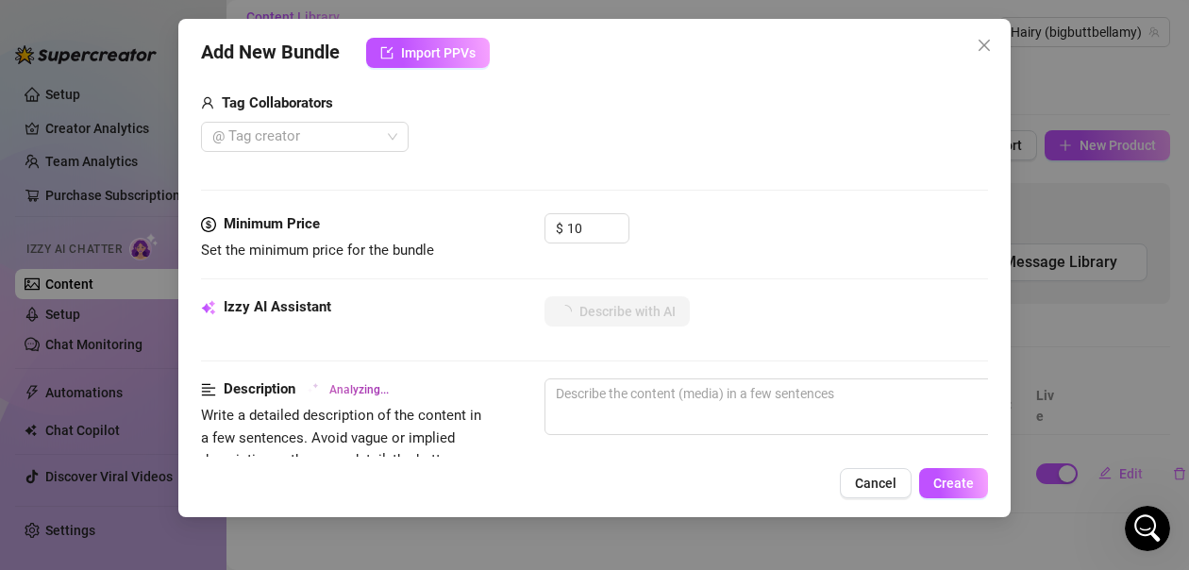
drag, startPoint x: 523, startPoint y: 384, endPoint x: 477, endPoint y: 366, distance: 48.7
click at [477, 366] on div "Izzy AI Assistant Describe with AI" at bounding box center [594, 337] width 787 height 82
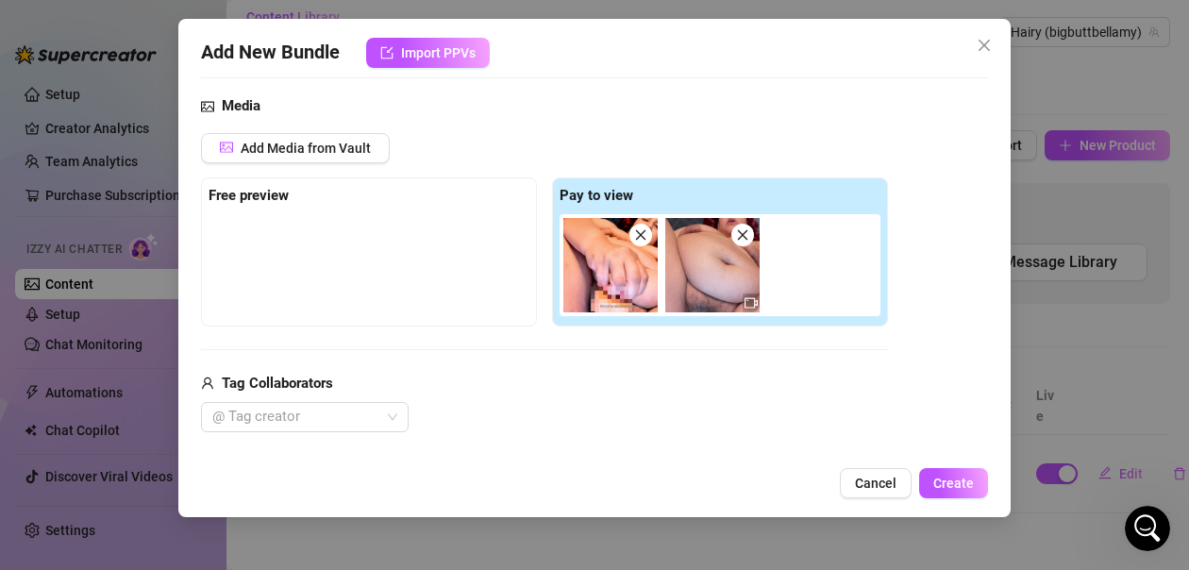
scroll to position [189, 0]
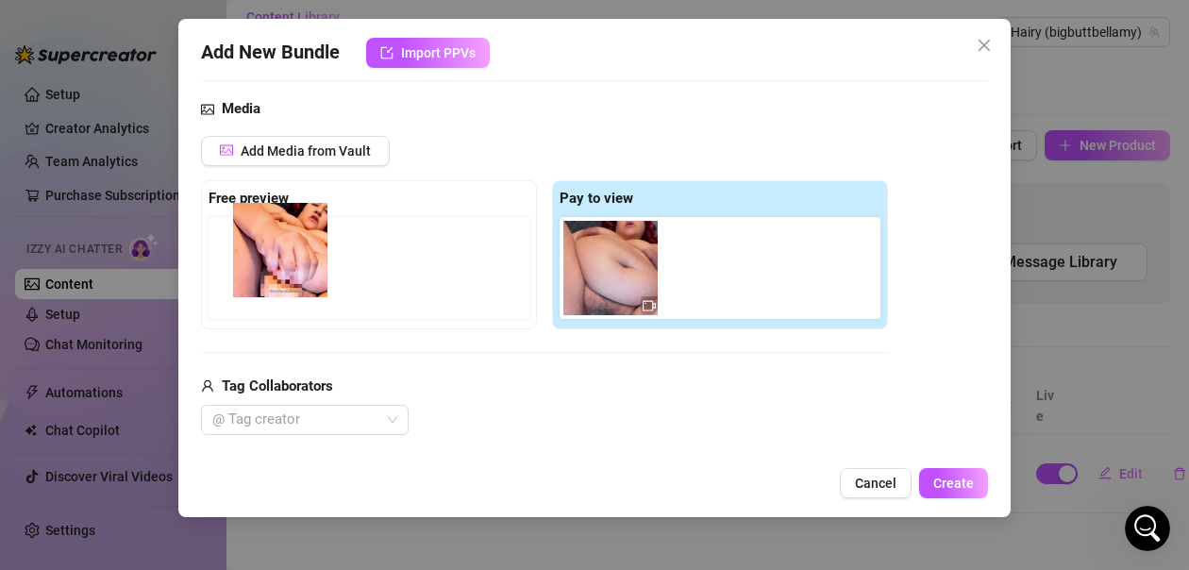
drag, startPoint x: 606, startPoint y: 290, endPoint x: 275, endPoint y: 272, distance: 330.7
click at [275, 272] on div "Free preview Pay to view" at bounding box center [544, 254] width 687 height 149
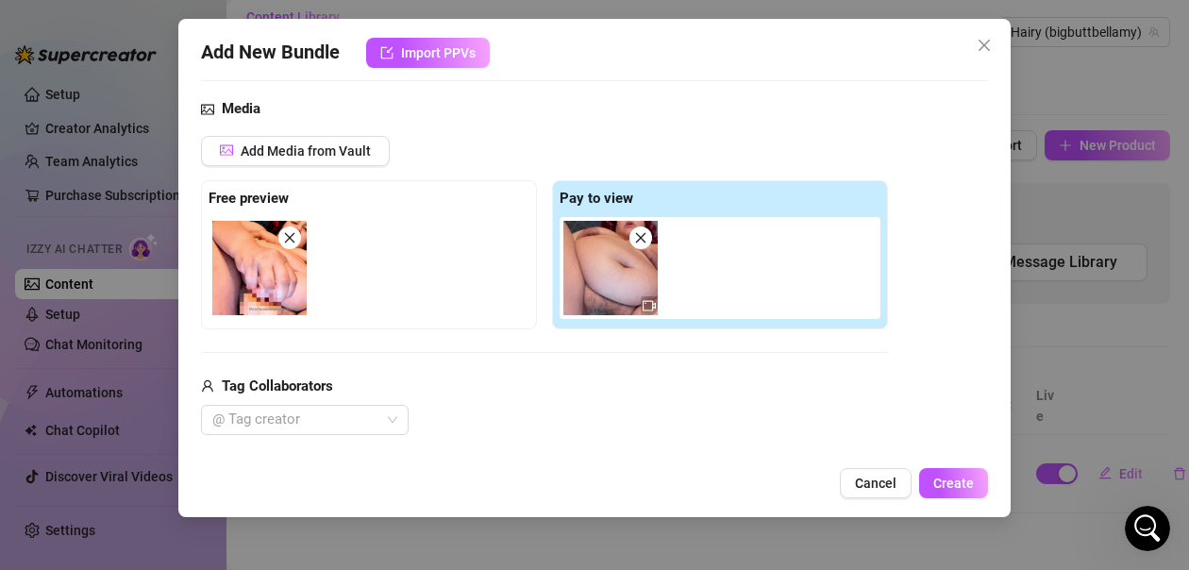
type textarea "[PERSON_NAME]"
type textarea "[PERSON_NAME] is"
type textarea "[PERSON_NAME] is fully"
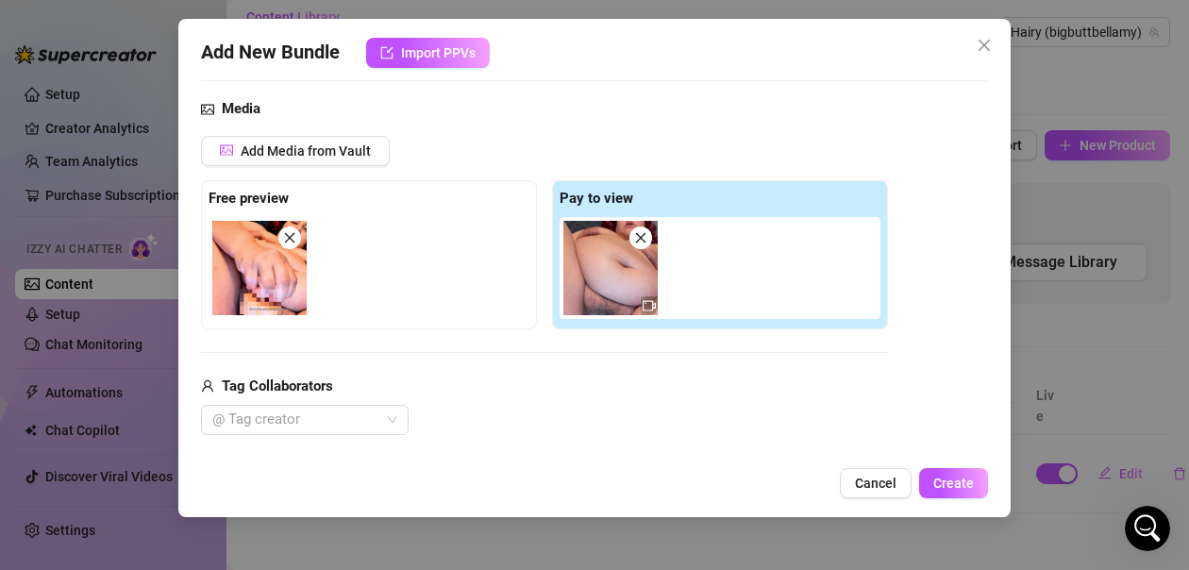
type textarea "[PERSON_NAME] is fully"
type textarea "[PERSON_NAME] is fully naked,"
type textarea "[PERSON_NAME] is fully naked, showing"
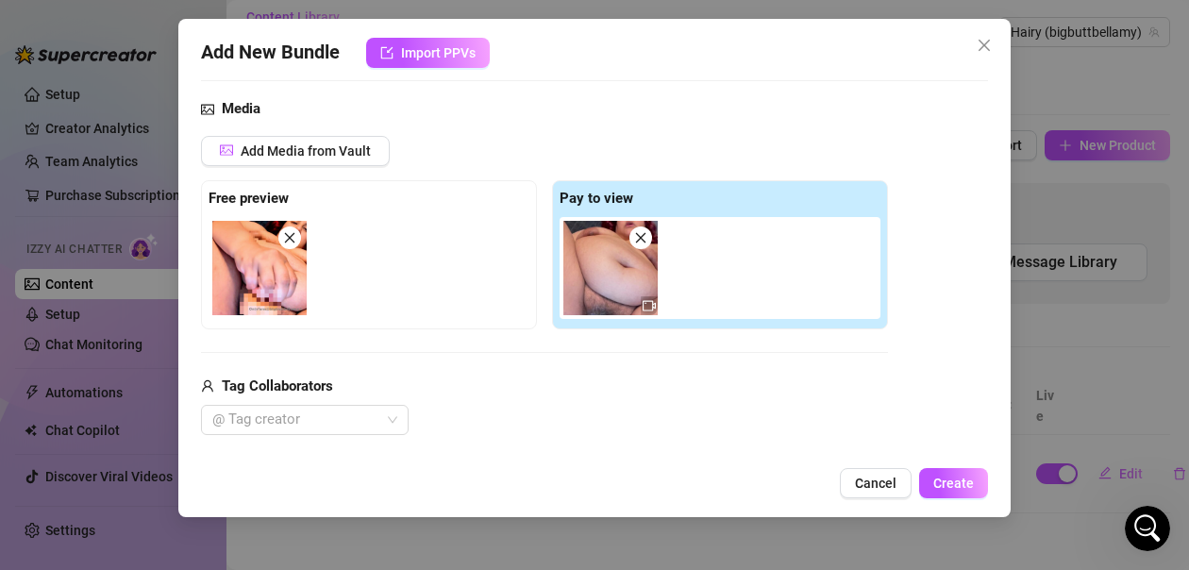
type textarea "[PERSON_NAME] is fully naked, showing off"
type textarea "[PERSON_NAME] is fully naked, showing off her"
type textarea "[PERSON_NAME] is fully naked, showing off her thick"
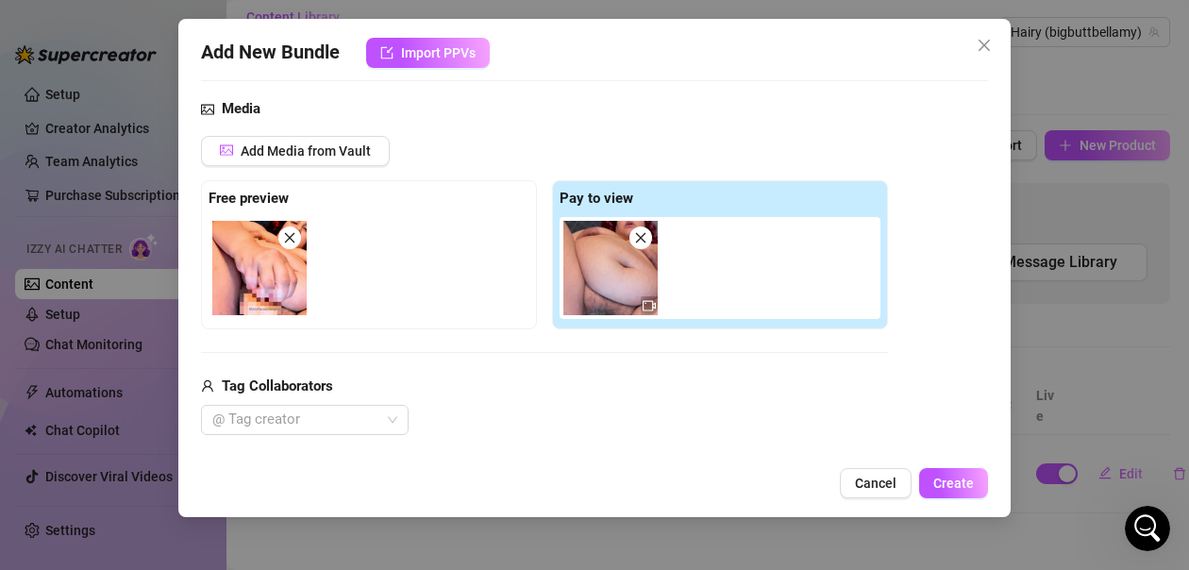
type textarea "[PERSON_NAME] is fully naked, showing off her thick"
type textarea "[PERSON_NAME] is fully naked, showing off her thick curves"
type textarea "[PERSON_NAME] is fully naked, showing off her thick curves and"
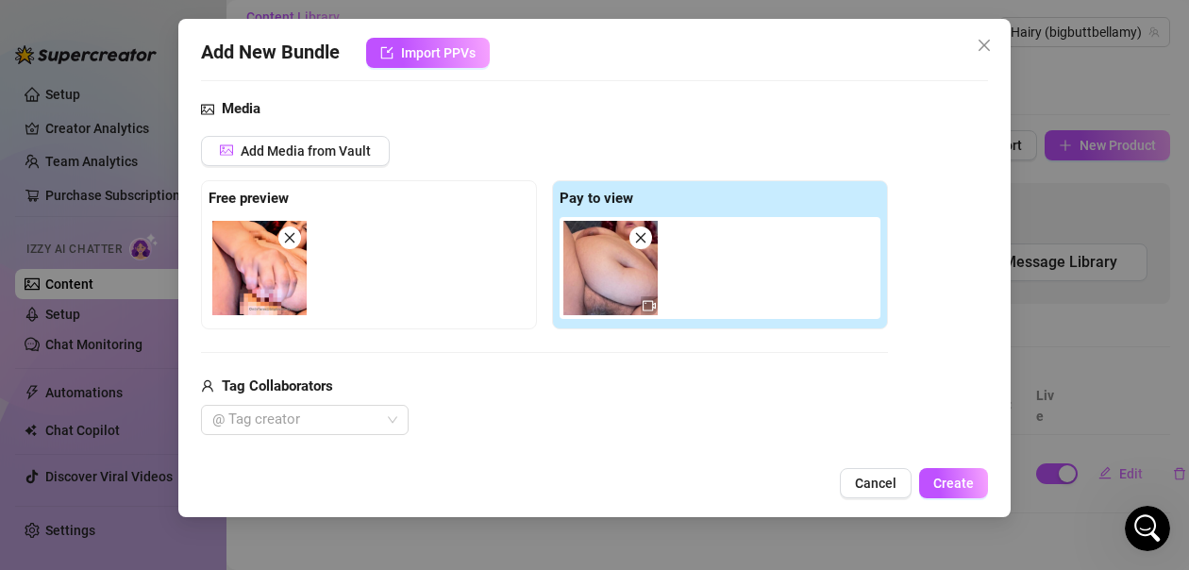
type textarea "[PERSON_NAME] is fully naked, showing off her thick curves and big"
type textarea "[PERSON_NAME] is fully naked, showing off her thick curves and big tits"
type textarea "[PERSON_NAME] is fully naked, showing off her thick curves and big tits before"
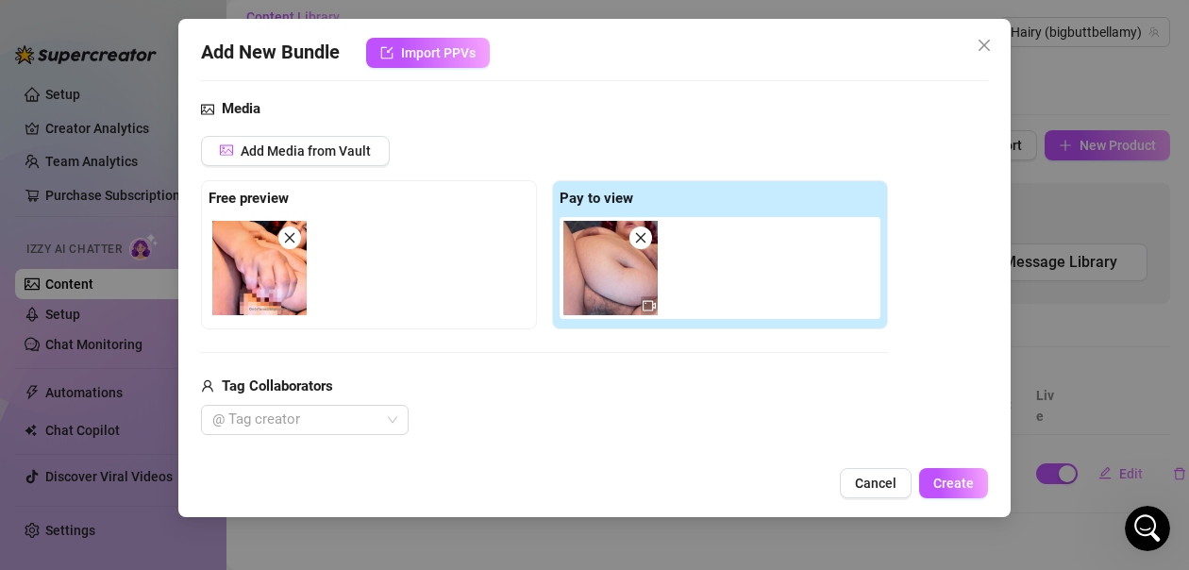
type textarea "[PERSON_NAME] is fully naked, showing off her thick curves and big tits before"
type textarea "[PERSON_NAME] is fully naked, showing off her thick curves and big tits before …"
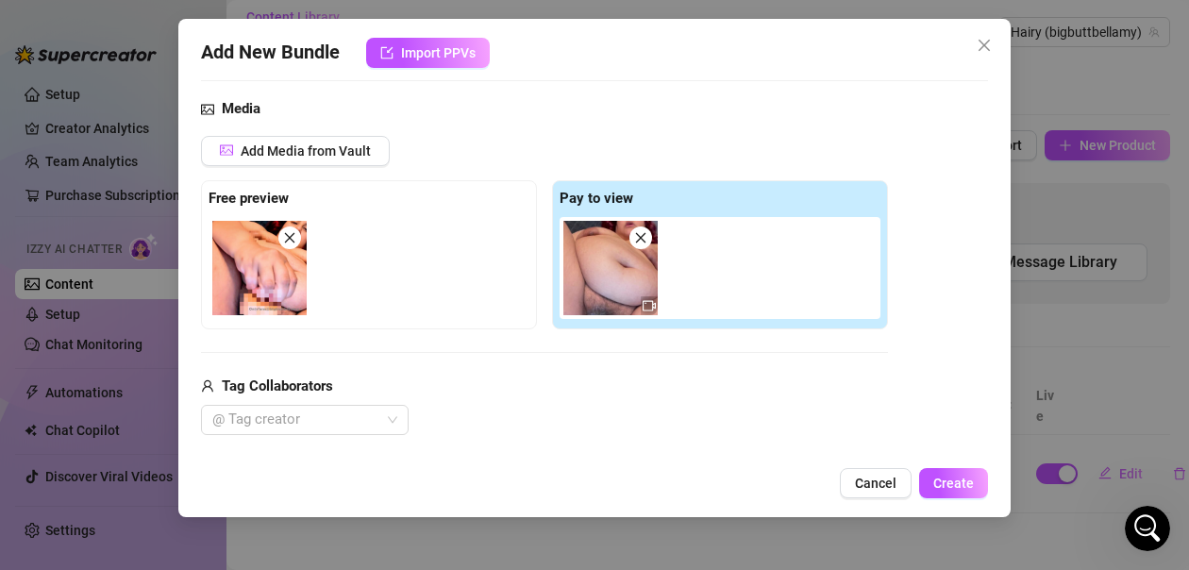
type textarea "[PERSON_NAME] is fully naked, showing off her thick curves and big tits before …"
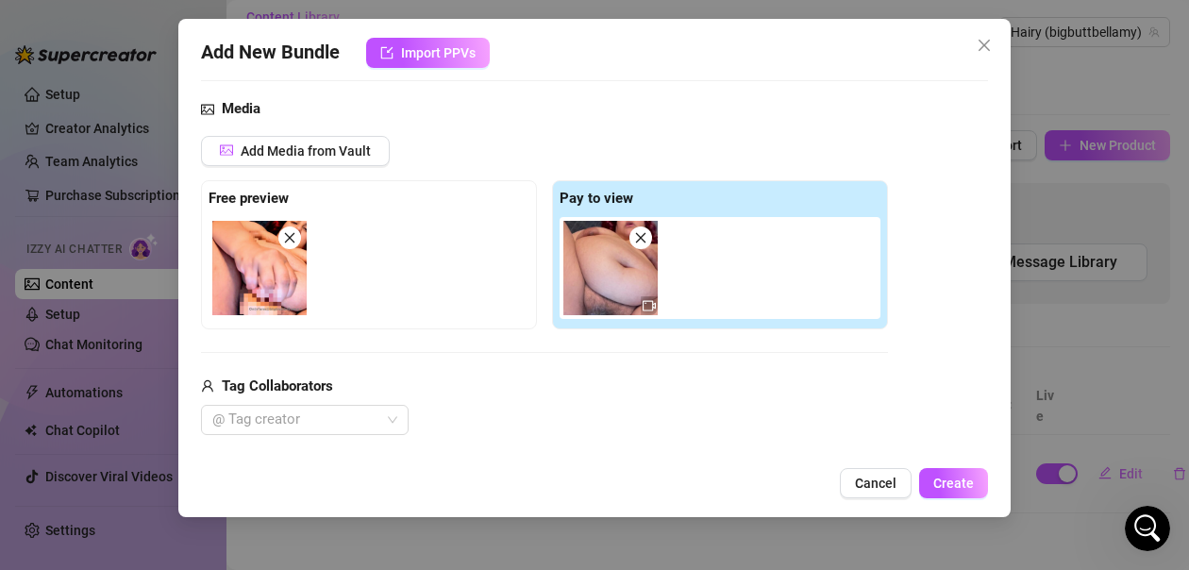
type textarea "[PERSON_NAME] is fully naked, showing off her thick curves and big tits before …"
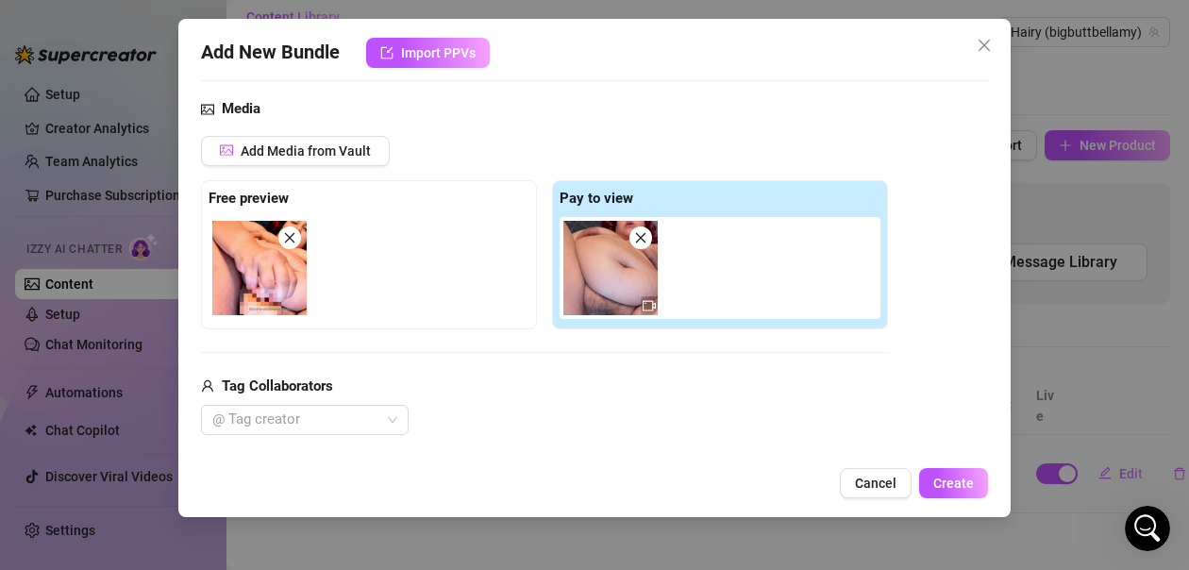
type textarea "[PERSON_NAME] is fully naked, showing off her thick curves and big tits before …"
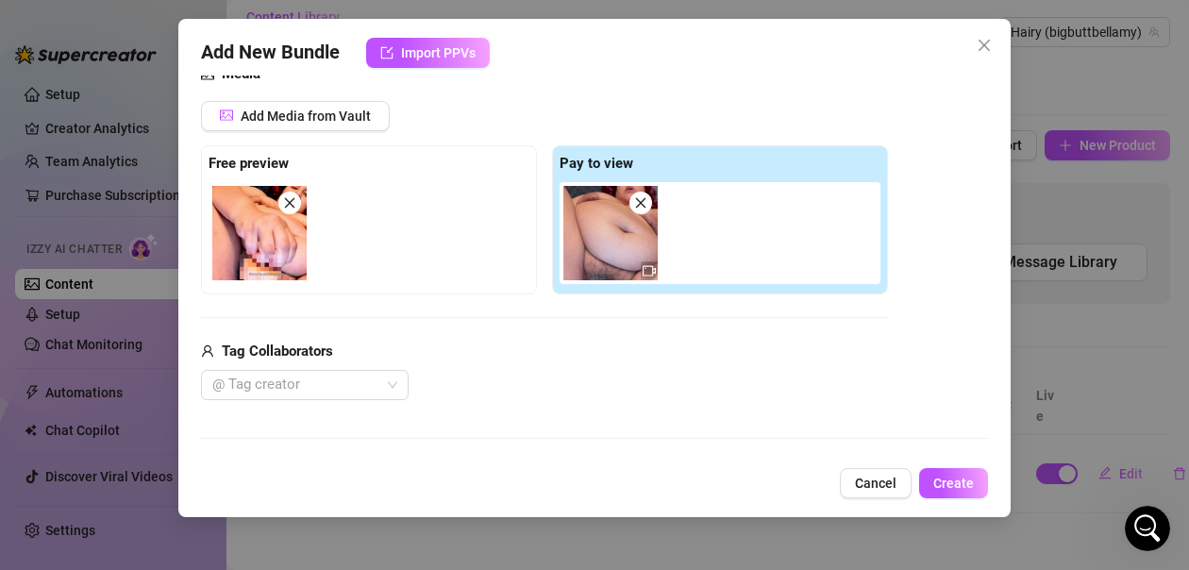
type textarea "[PERSON_NAME] is fully naked, showing off her thick curves and big tits before …"
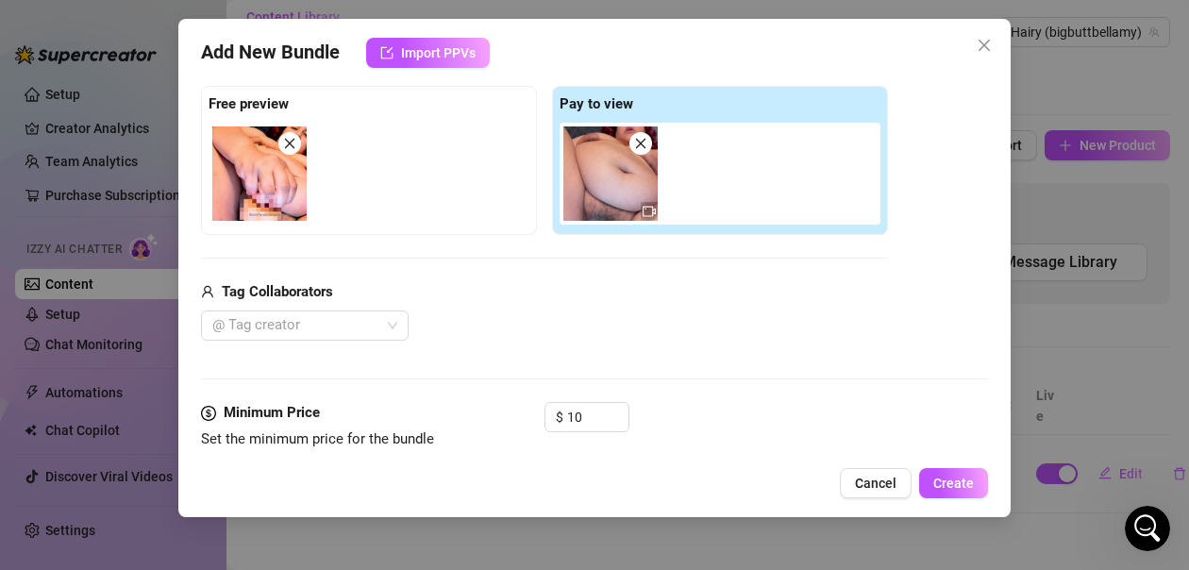
type textarea "[PERSON_NAME] is fully naked, showing off her thick curves and big tits before …"
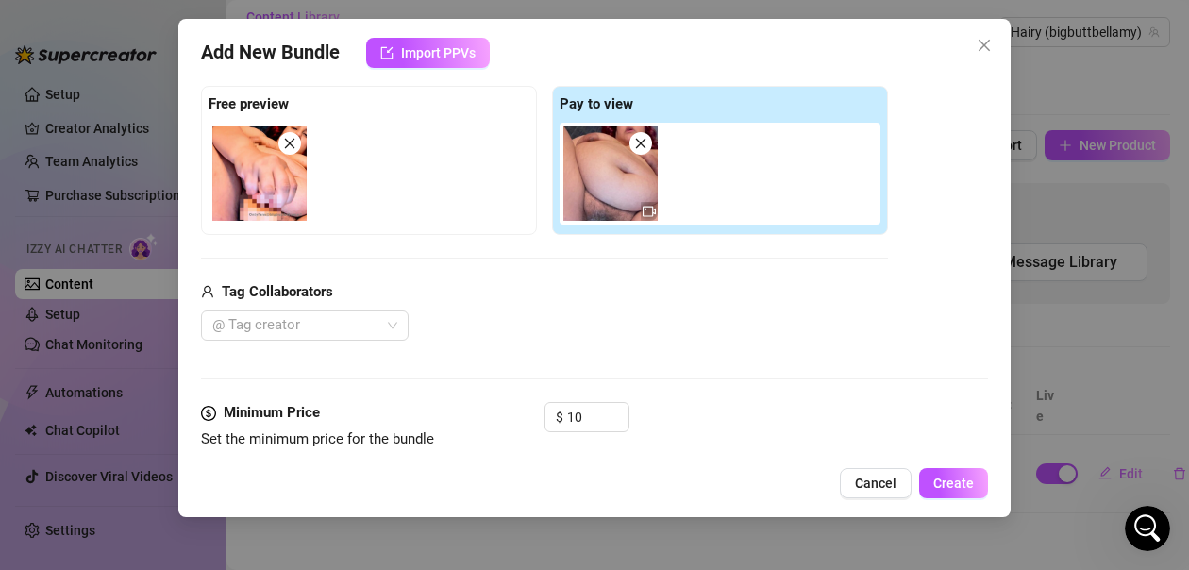
type textarea "[PERSON_NAME] is fully naked, showing off her thick curves and big tits before …"
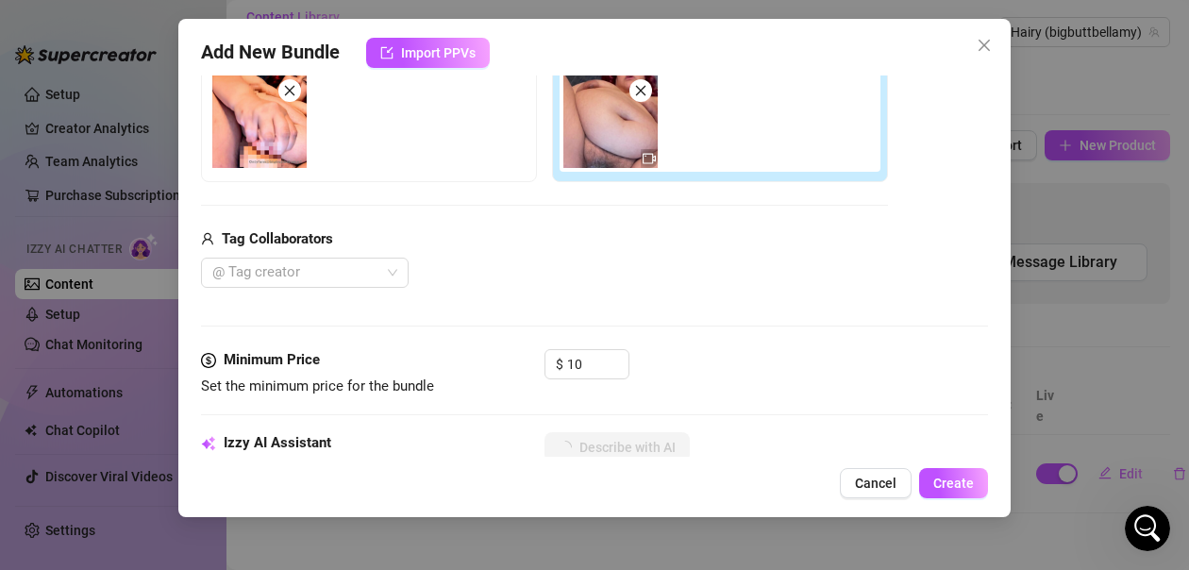
type textarea "[PERSON_NAME] is fully naked, showing off her thick curves and big tits before …"
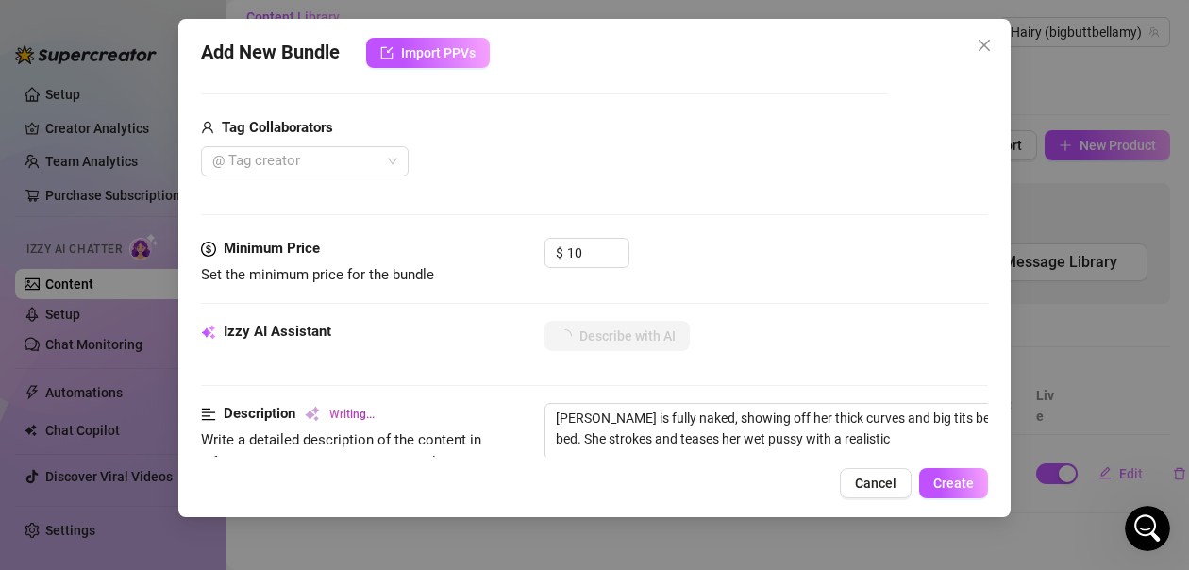
type textarea "[PERSON_NAME] is fully naked, showing off her thick curves and big tits before …"
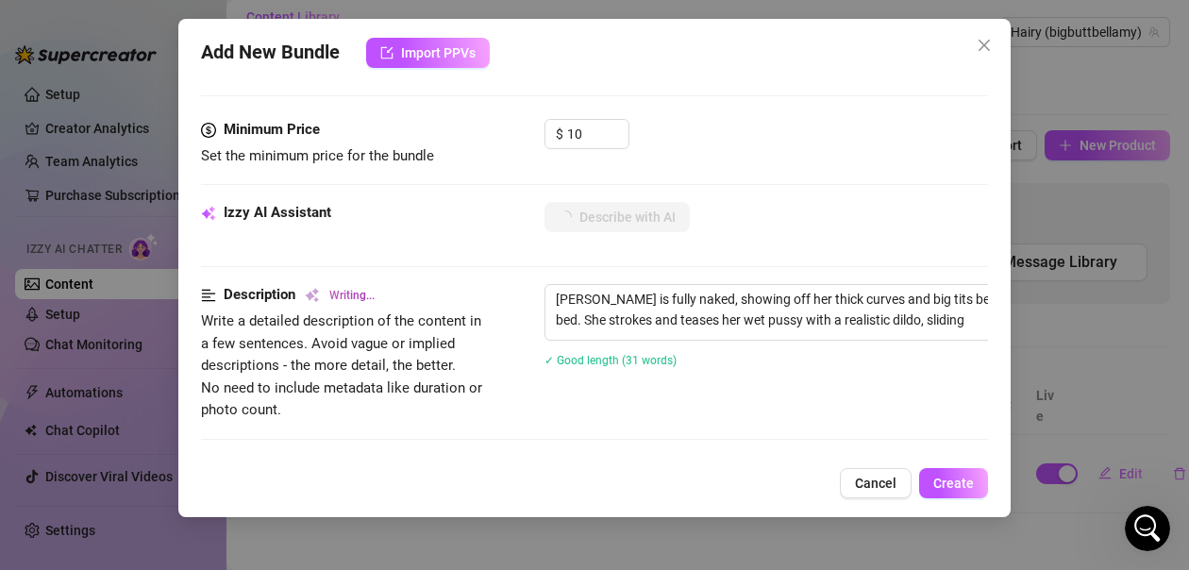
type textarea "[PERSON_NAME] is fully naked, showing off her thick curves and big tits before …"
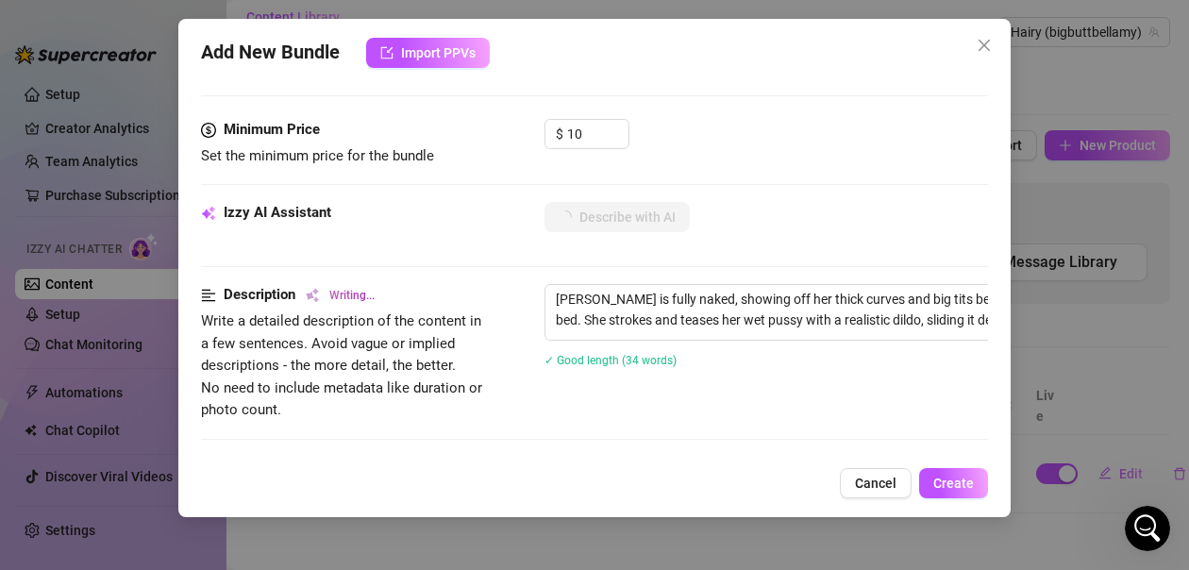
type textarea "[PERSON_NAME] is fully naked, showing off her thick curves and big tits before …"
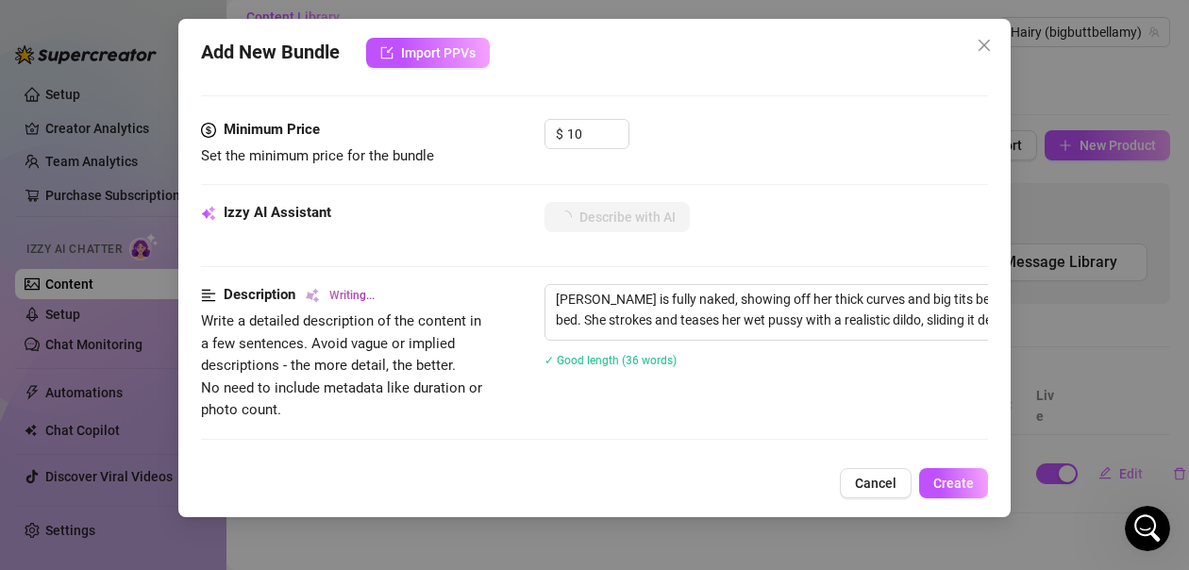
type textarea "[PERSON_NAME] is fully naked, showing off her thick curves and big tits before …"
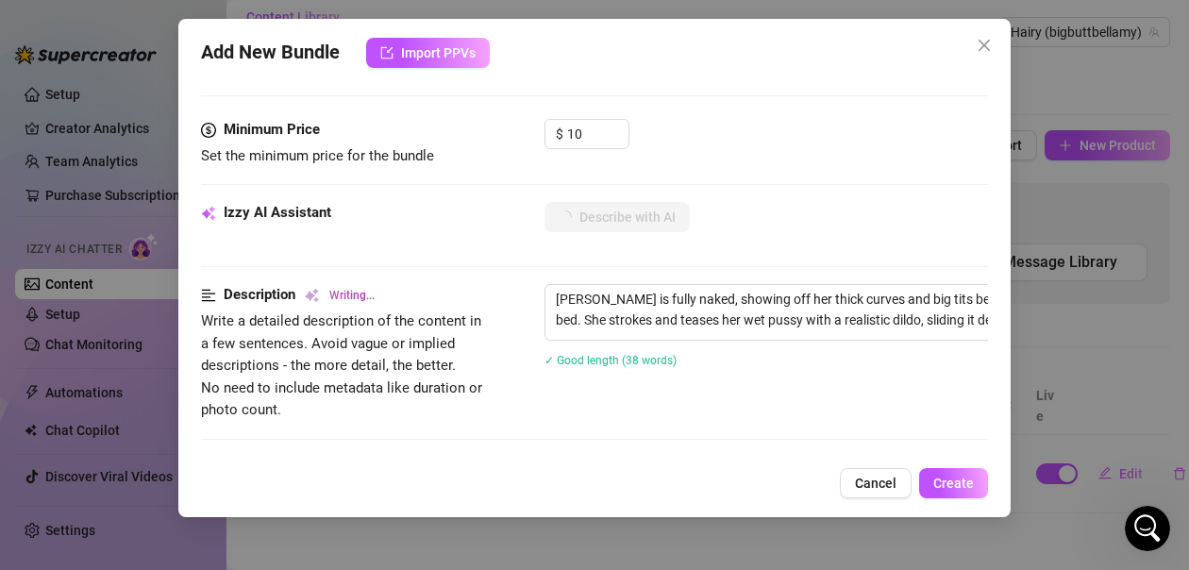
type textarea "[PERSON_NAME] is fully naked, showing off her thick curves and big tits before …"
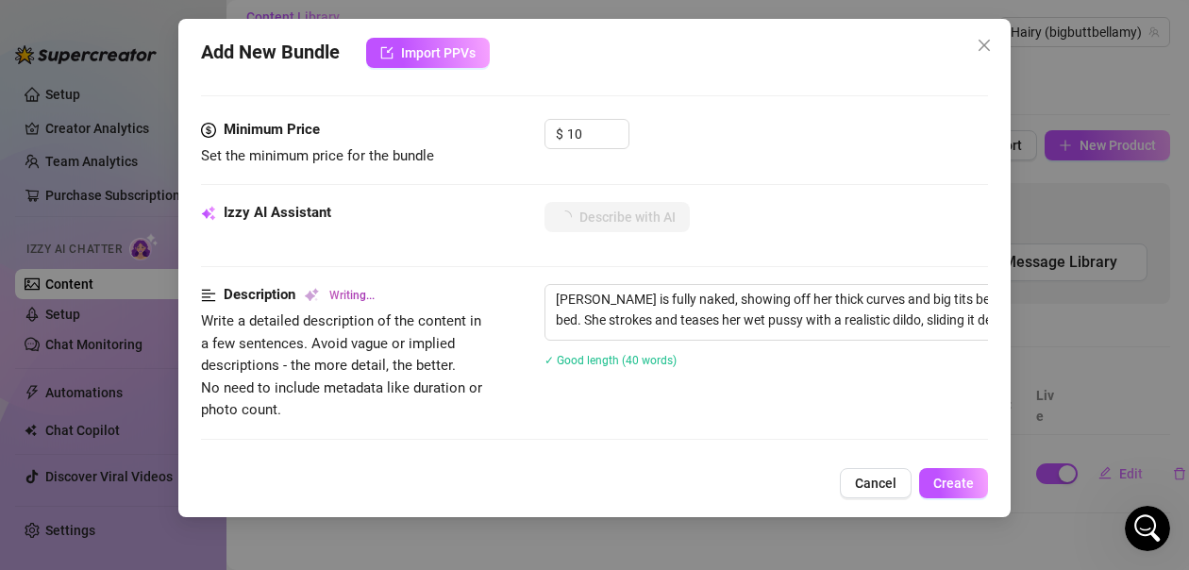
type textarea "[PERSON_NAME] is fully naked, showing off her thick curves and big tits before …"
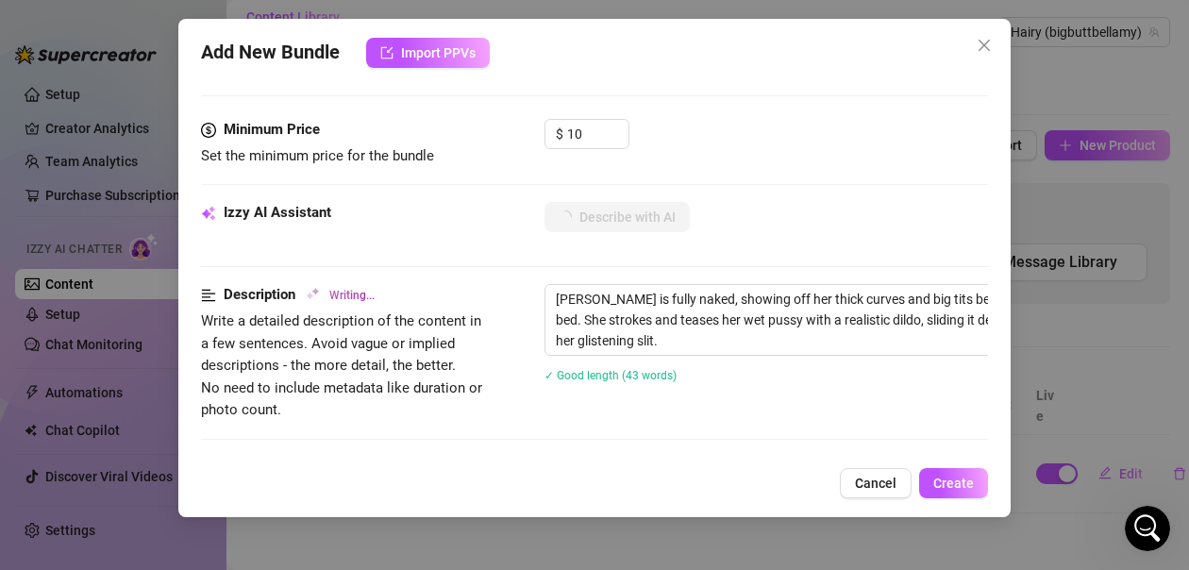
type textarea "[PERSON_NAME] is fully naked, showing off her thick curves and big tits before …"
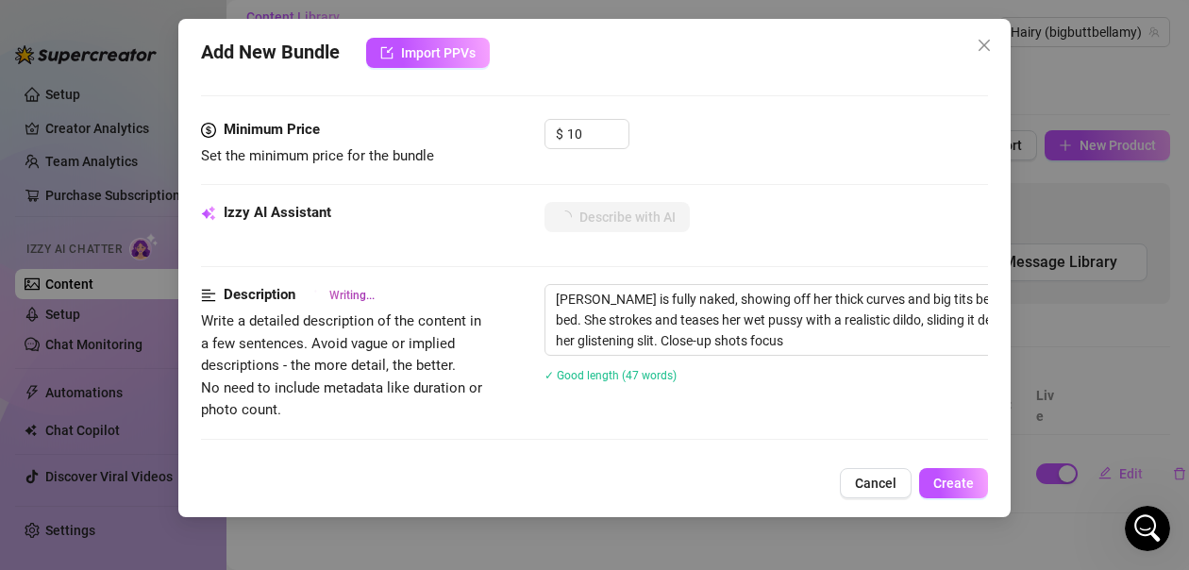
type textarea "[PERSON_NAME] is fully naked, showing off her thick curves and big tits before …"
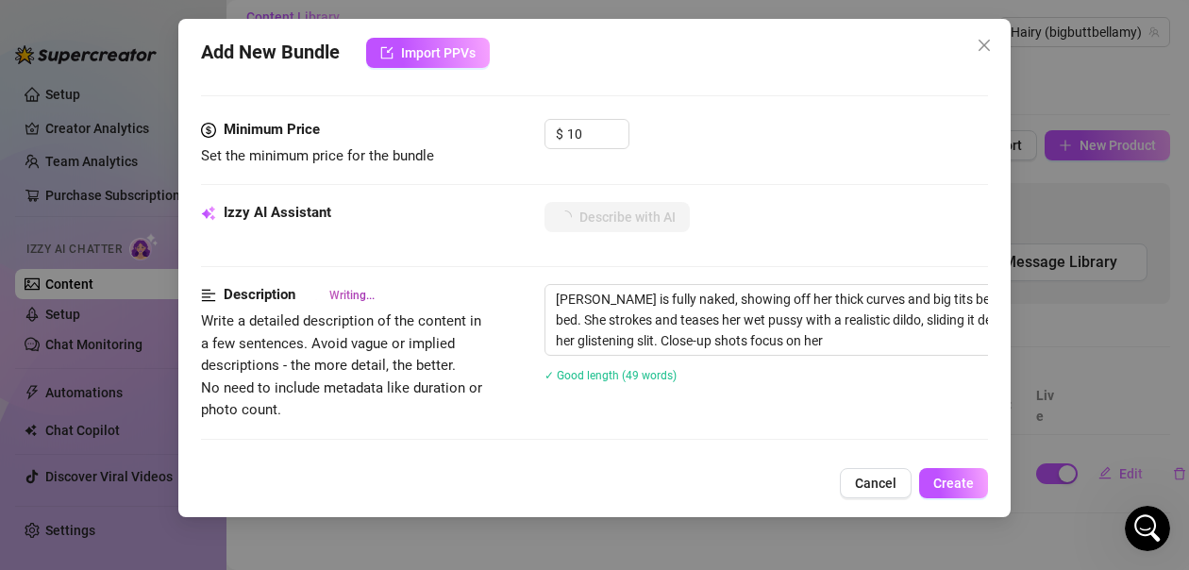
type textarea "[PERSON_NAME] is fully naked, showing off her thick curves and big tits before …"
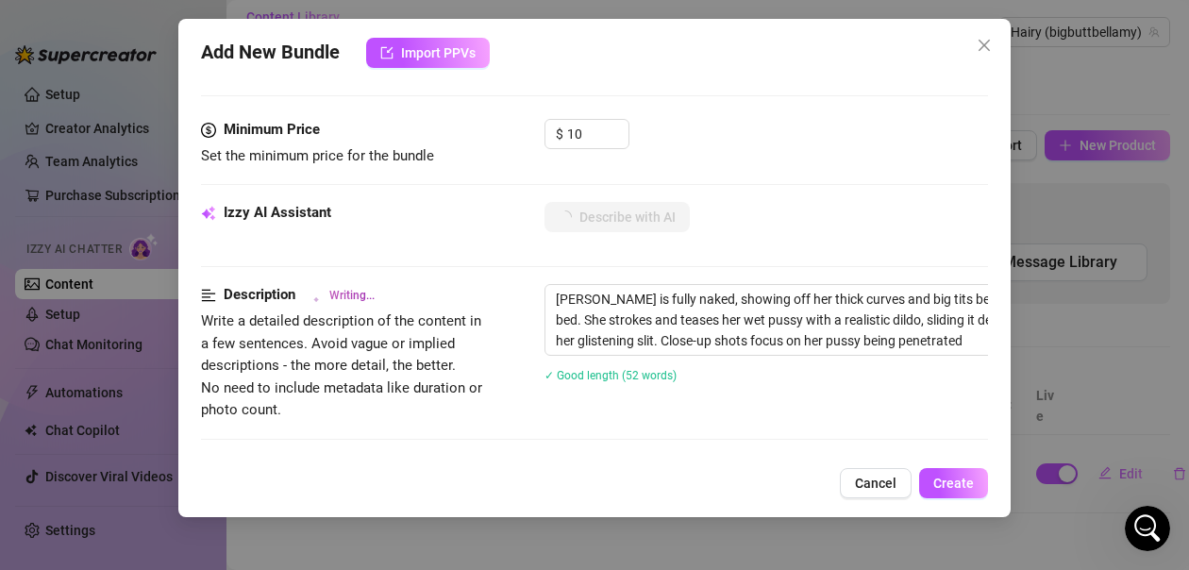
type textarea "[PERSON_NAME] is fully naked, showing off her thick curves and big tits before …"
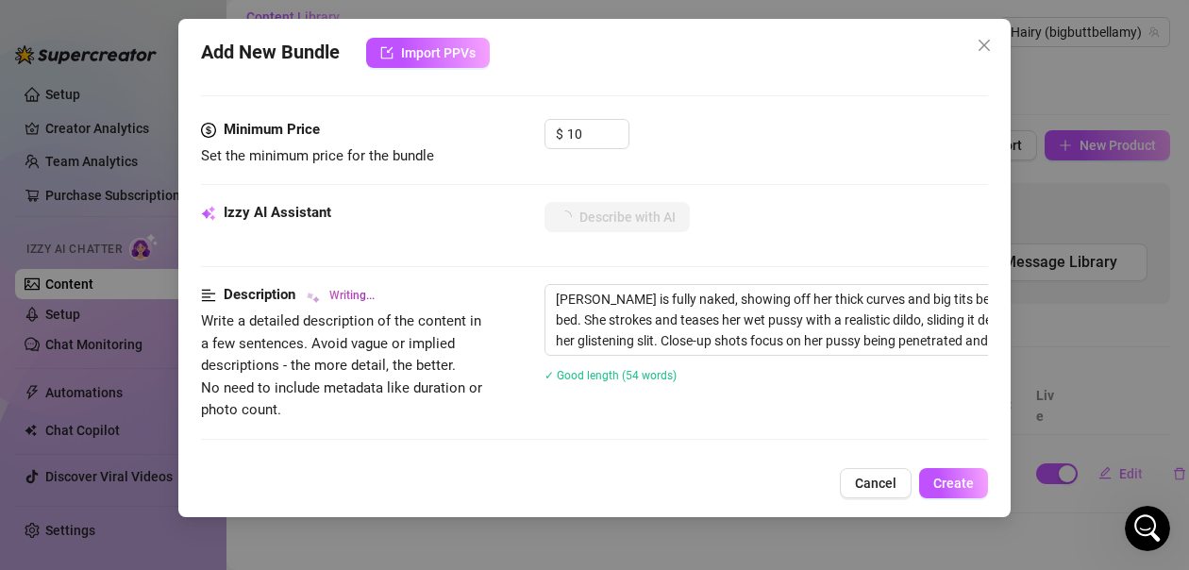
type textarea "[PERSON_NAME] is fully naked, showing off her thick curves and big tits before …"
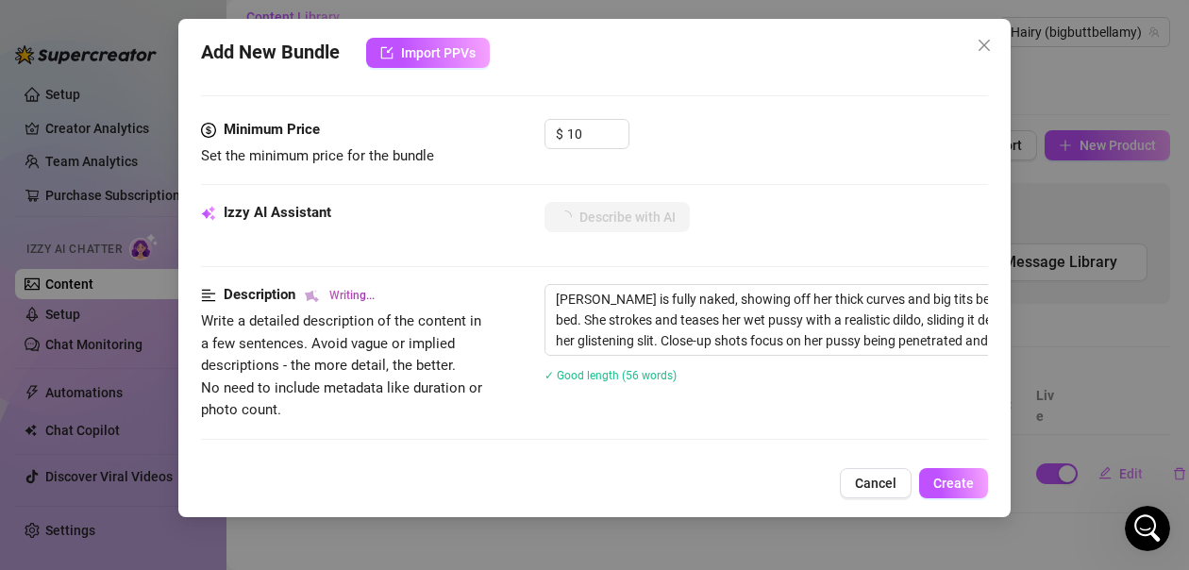
type textarea "[PERSON_NAME] is fully naked, showing off her thick curves and big tits before …"
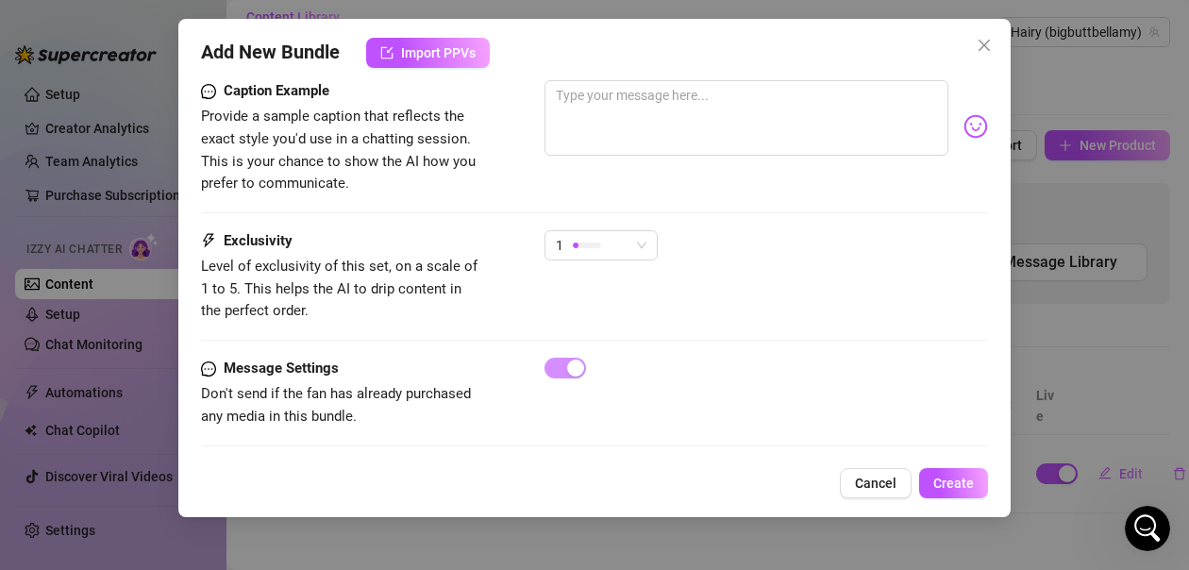
scroll to position [1125, 0]
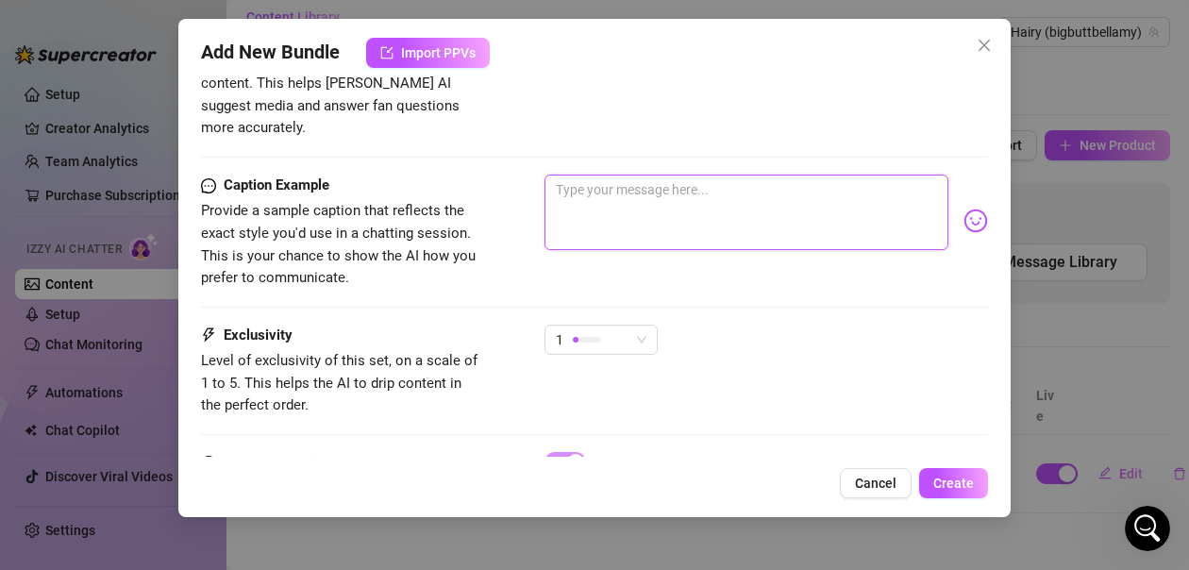
click at [606, 175] on textarea at bounding box center [746, 212] width 404 height 75
type textarea "I"
type textarea "Im"
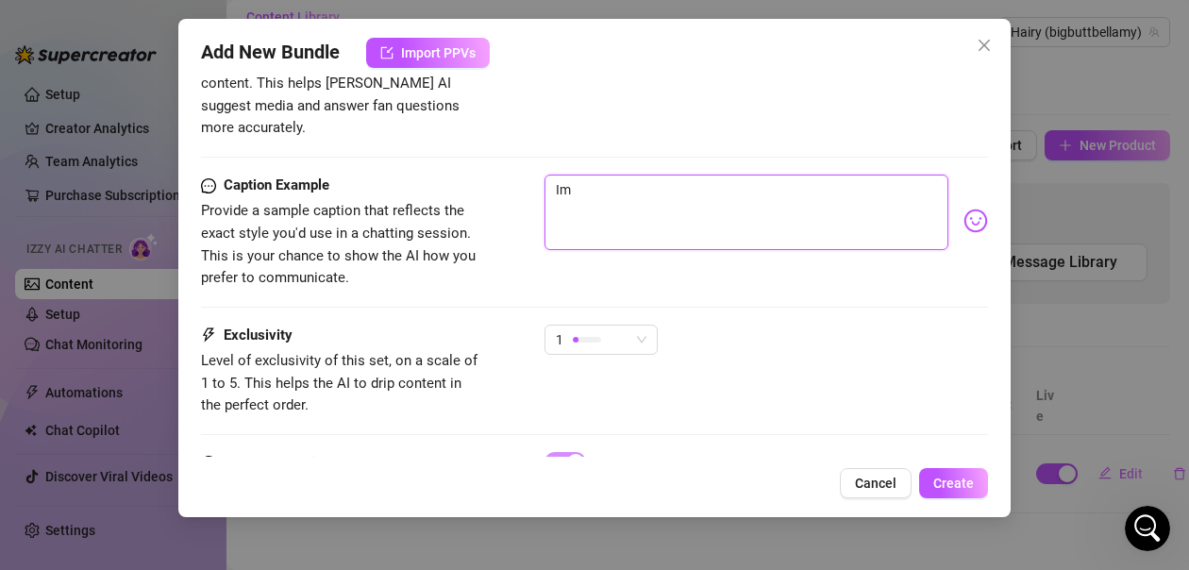
type textarea "Im"
type textarea "Im f"
type textarea "Im fe"
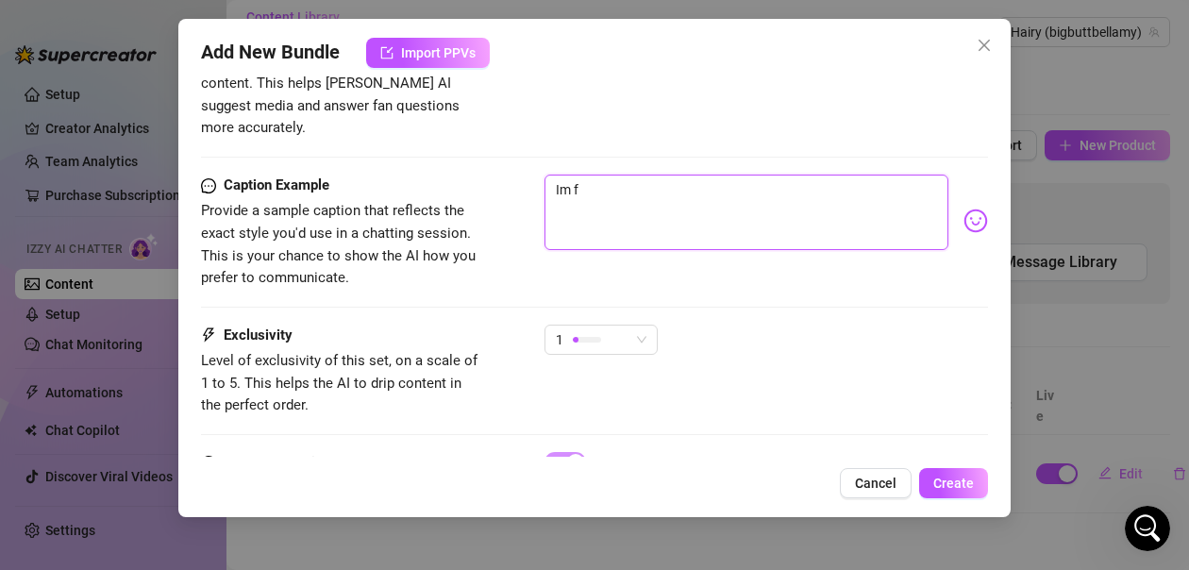
type textarea "Im fe"
type textarea "Im fee"
type textarea "Im feel"
type textarea "Im feeli"
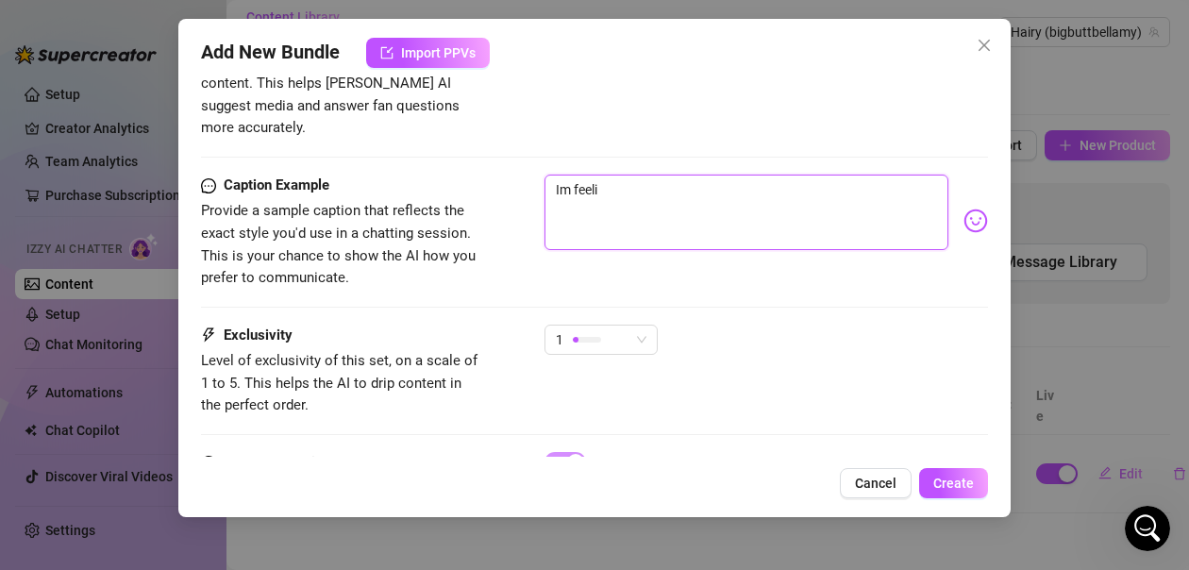
type textarea "Im feeli"
type textarea "Im feeling"
type textarea "Im feeling e"
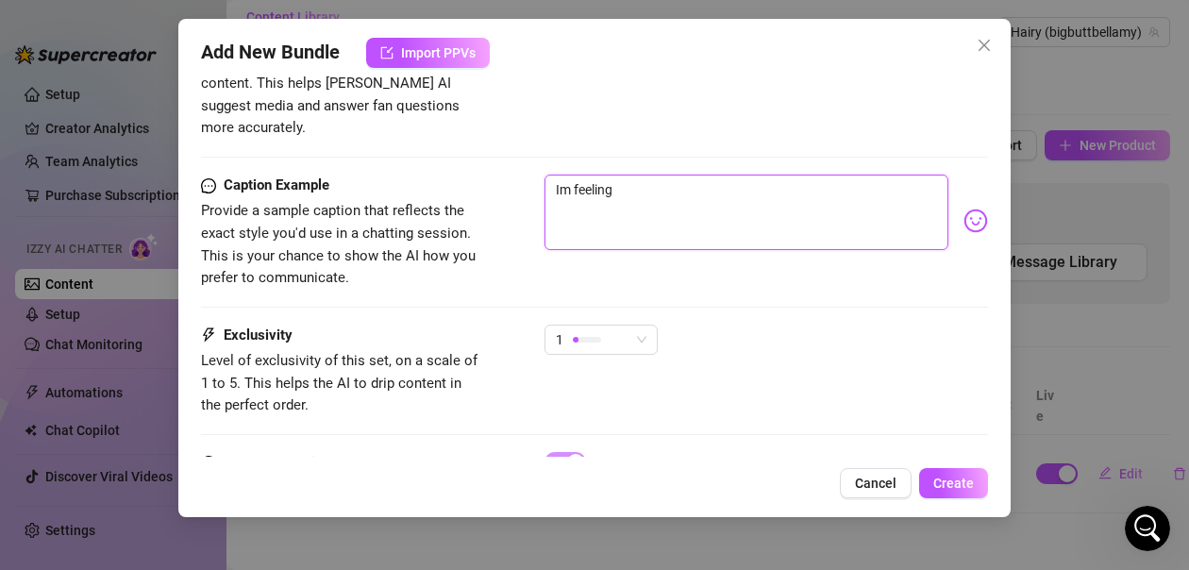
type textarea "Im feeling e"
type textarea "Im feeling ex"
type textarea "Im feeling ext"
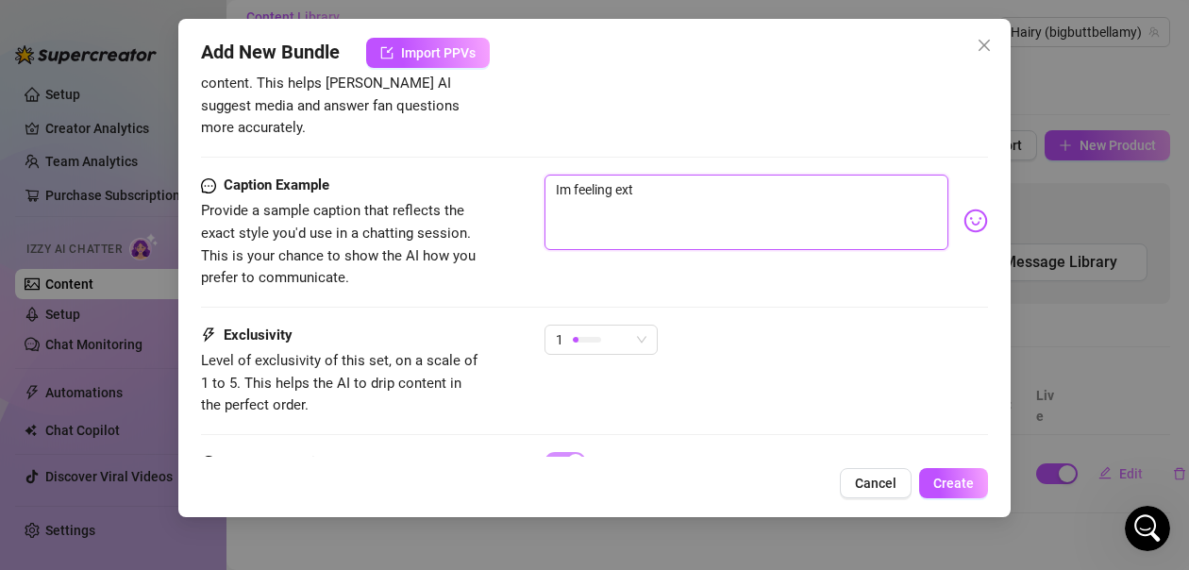
type textarea "Im feeling extr"
type textarea "Im feeling extra"
type textarea "Im feeling extra n"
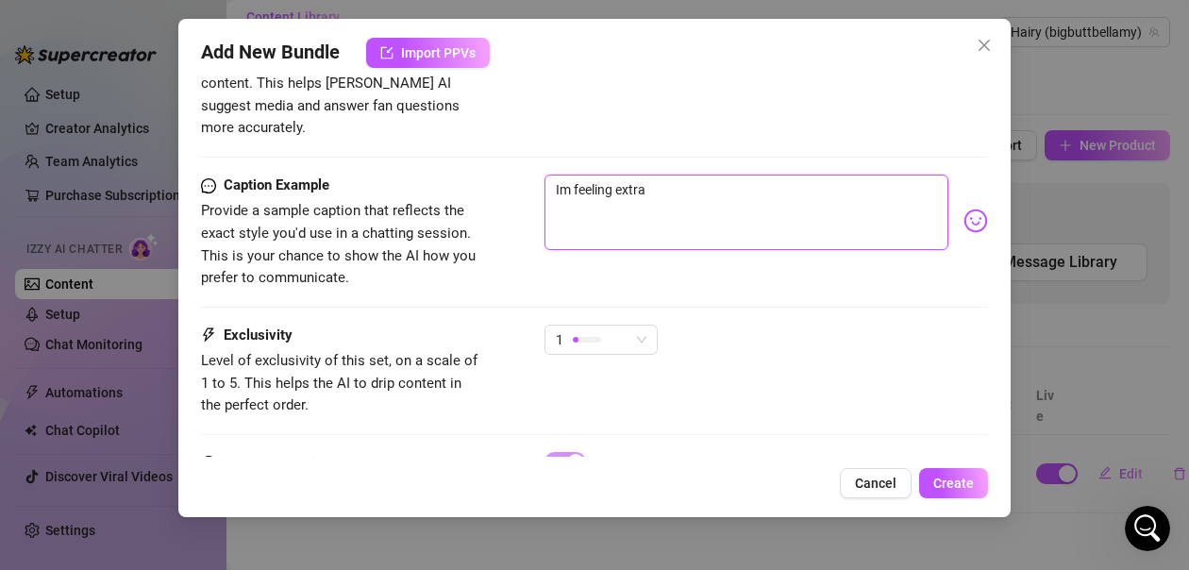
type textarea "Im feeling extra n"
type textarea "Im feeling extra na"
type textarea "Im feeling extra nau"
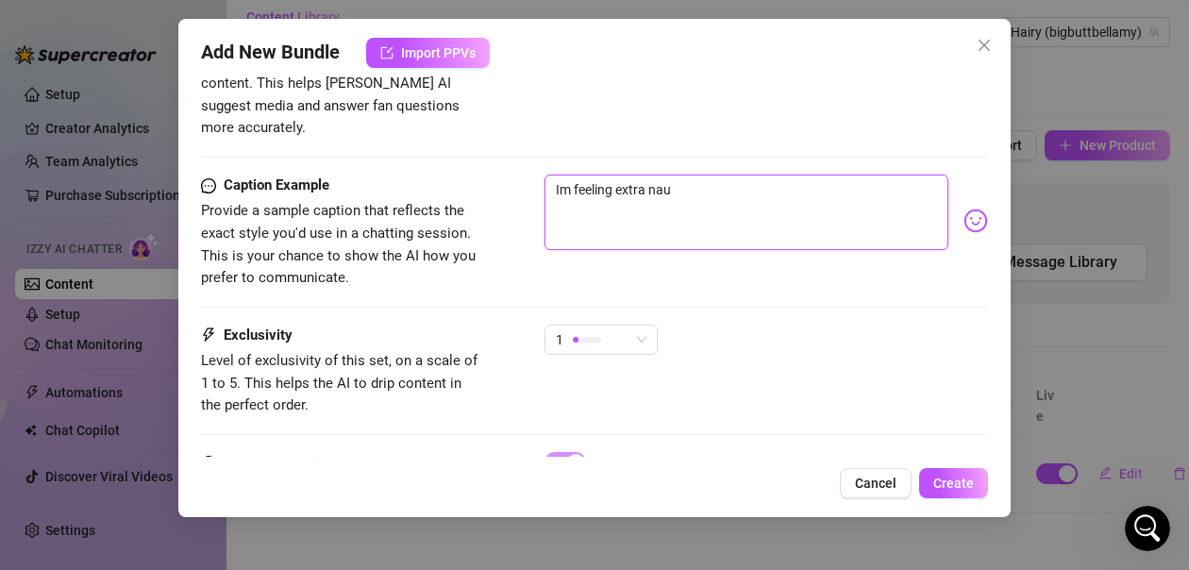
type textarea "Im feeling extra naug"
type textarea "Im feeling extra naugh"
type textarea "Im feeling extra naught"
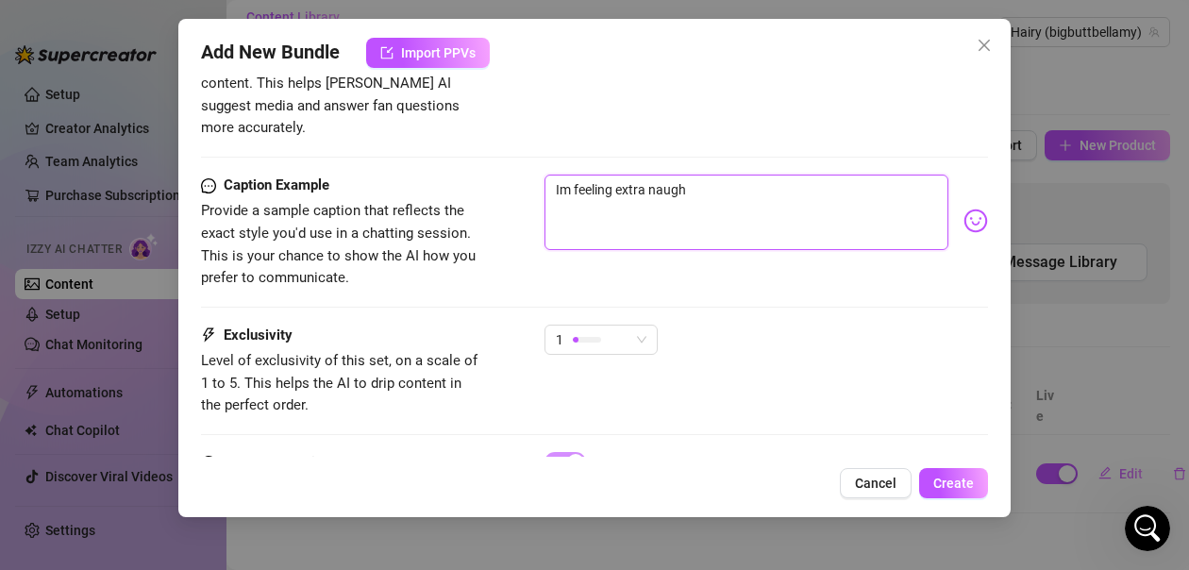
type textarea "Im feeling extra naught"
type textarea "Im feeling extra naughty"
type textarea "Im feeling extra naughtyf"
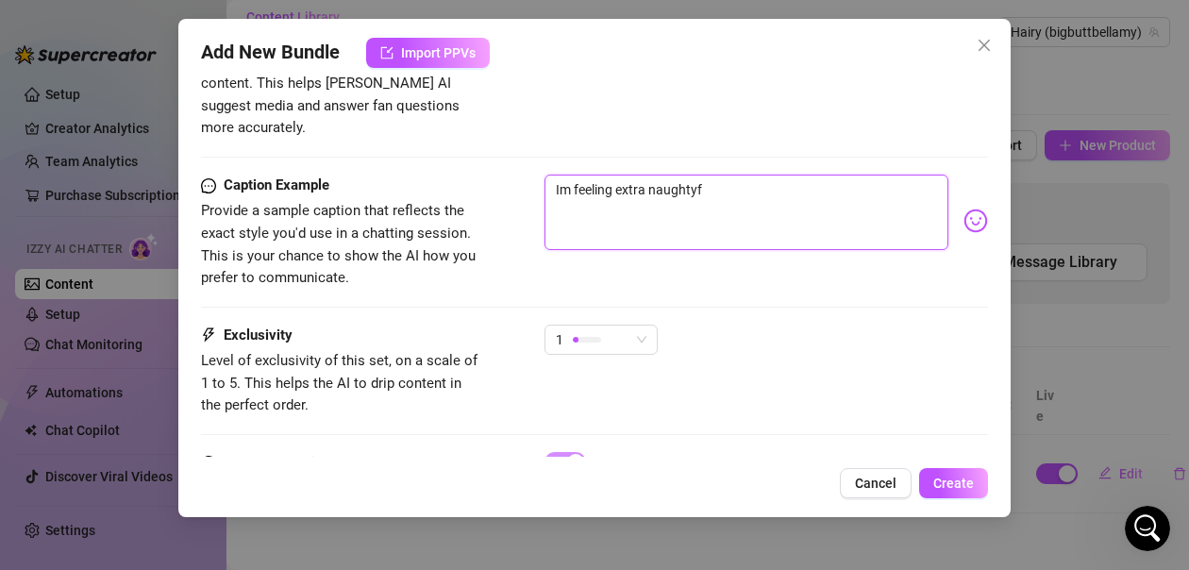
type textarea "Im feeling extra naughtyfo"
type textarea "Im feeling extra naughtyfor"
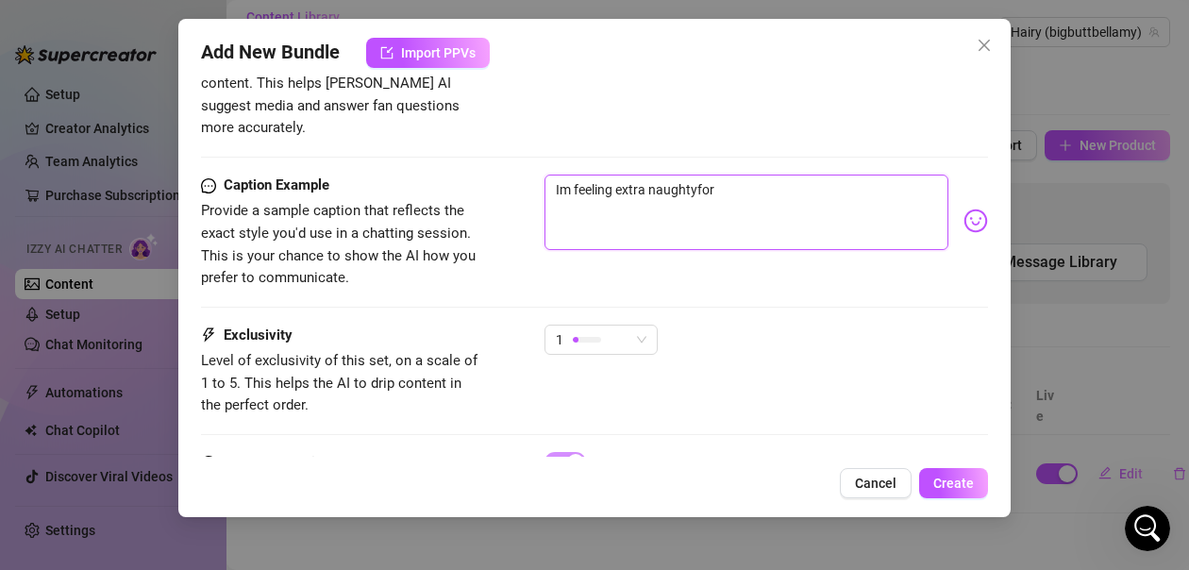
type textarea "Im feeling extra naughtyfor"
type textarea "Im feeling extra naughtyfor y"
type textarea "Im feeling extra naughtyfor yo"
type textarea "Im feeling extra naughtyfor you"
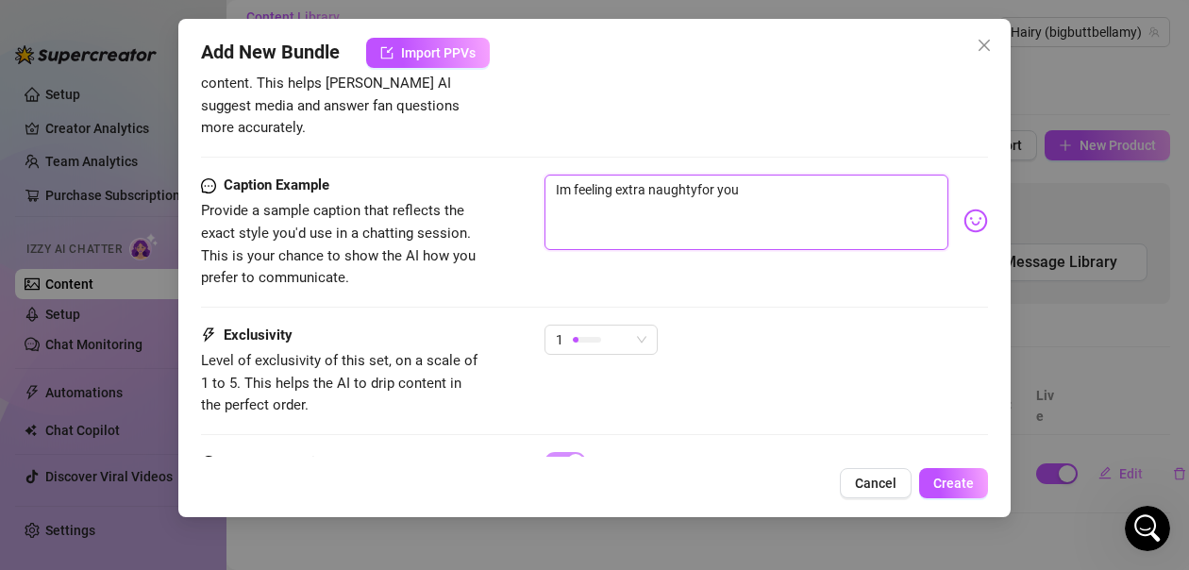
type textarea "Im feeling extra naughtyfor yo"
type textarea "Im feeling extra naughtyfor y"
type textarea "Im feeling extra naughtyfor"
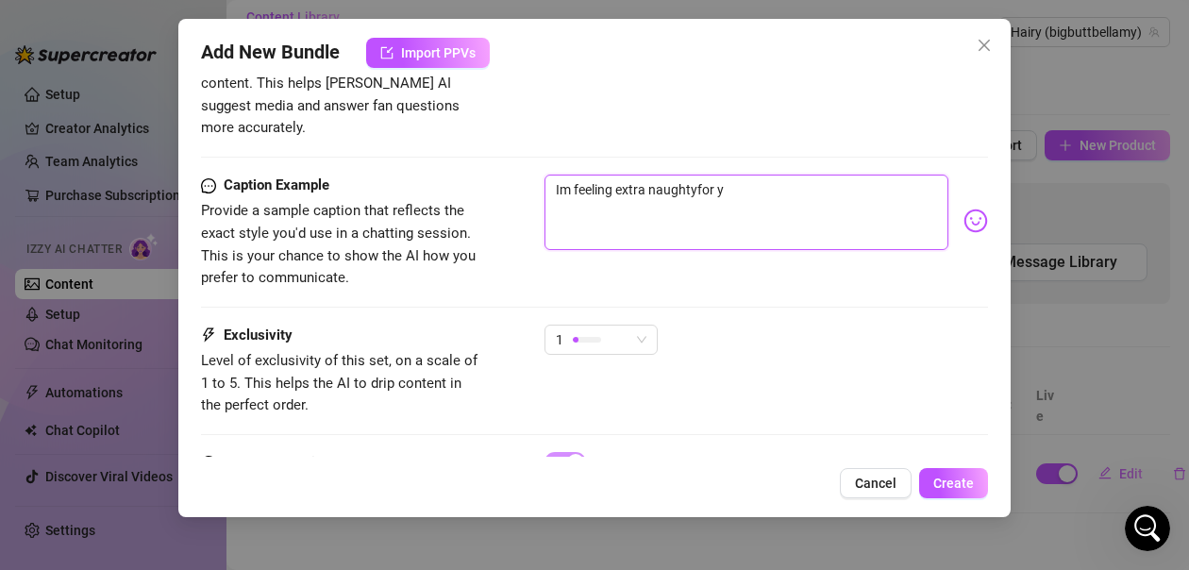
type textarea "Im feeling extra naughtyfor"
type textarea "Im feeling extra naughtyfo"
type textarea "Im feeling extra naughtyf"
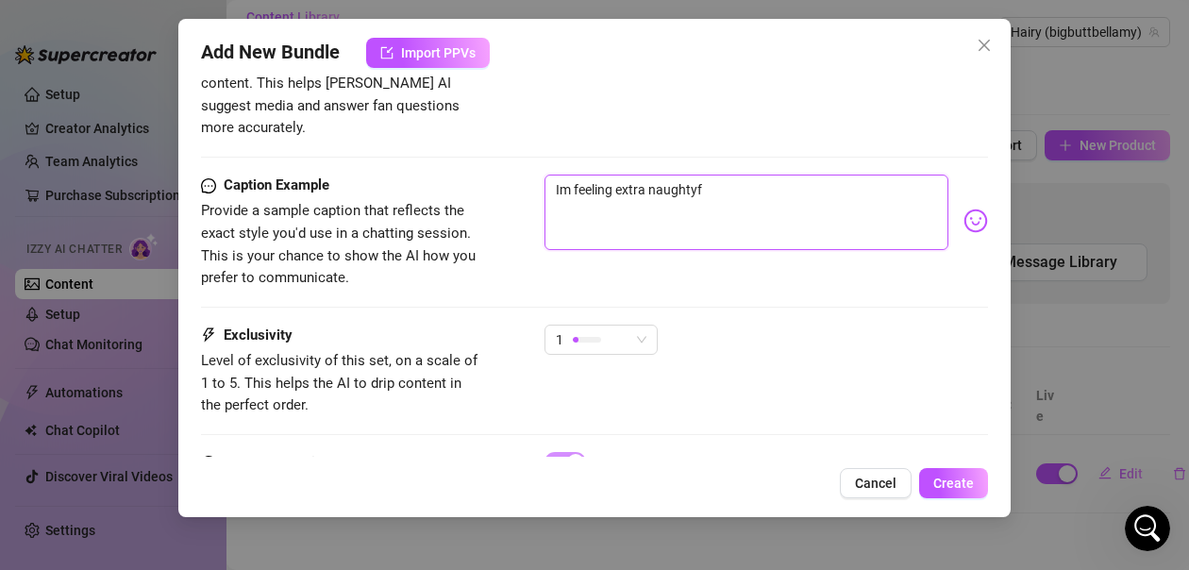
type textarea "Im feeling extra naughty"
type textarea "Im feeling extra naughty f"
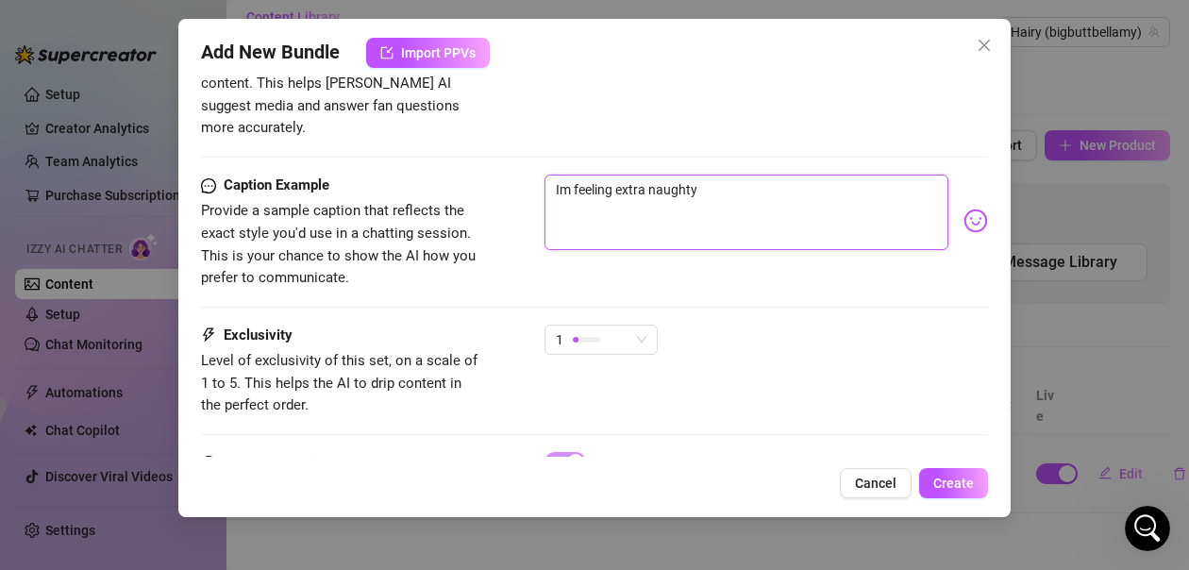
type textarea "Im feeling extra naughty f"
type textarea "Im feeling extra naughty fo"
type textarea "Im feeling extra naughty for"
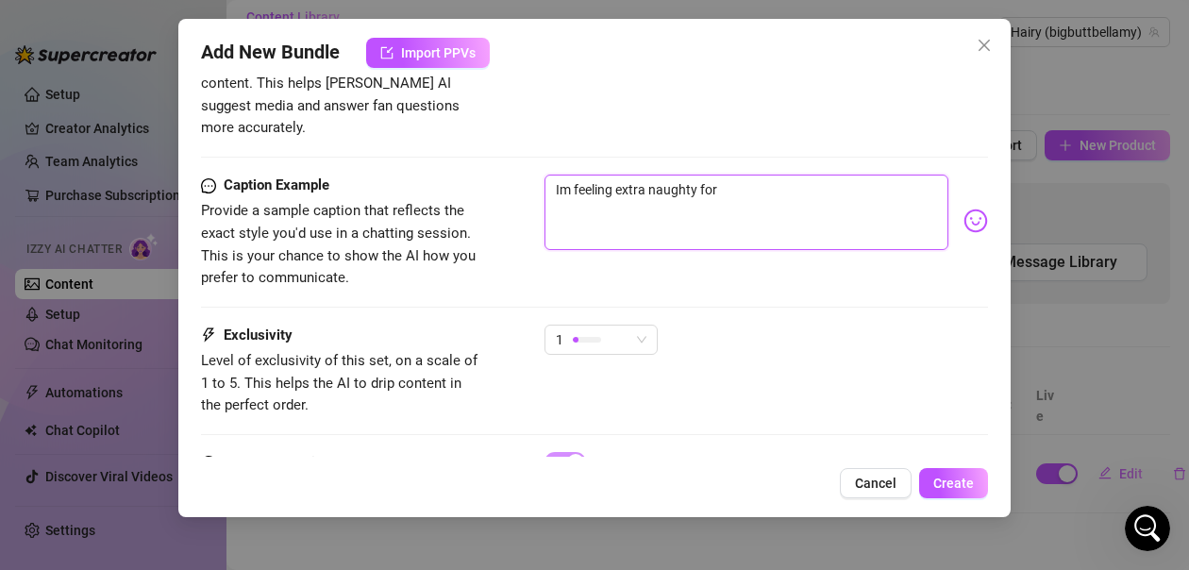
type textarea "Im feeling extra naughty for y"
type textarea "Im feeling extra naughty for yo"
type textarea "Im feeling extra naughty for you"
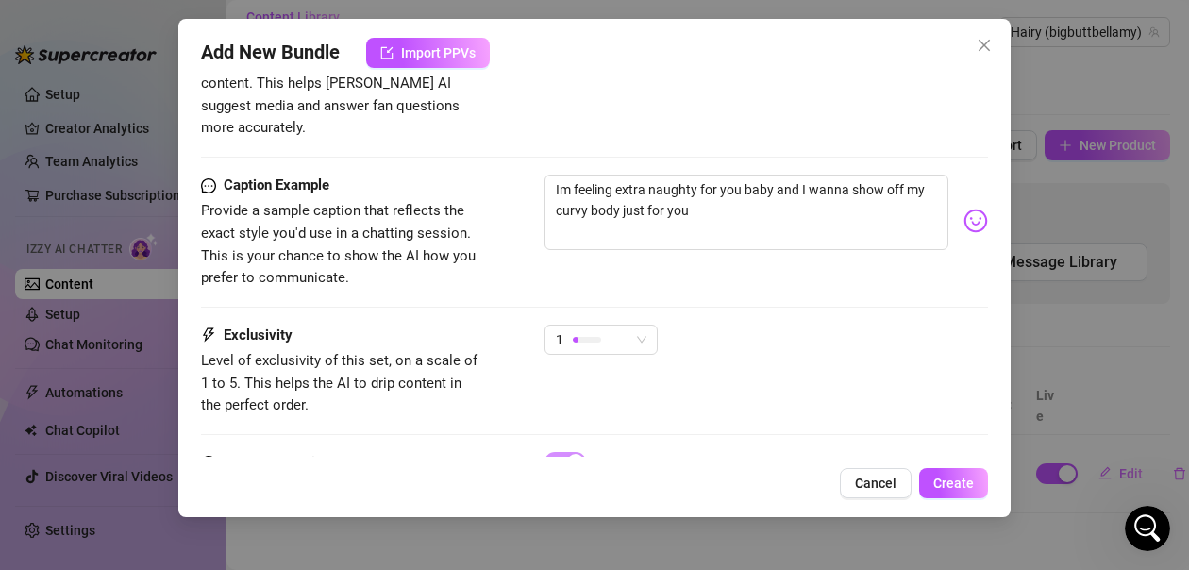
click at [963, 208] on img at bounding box center [975, 220] width 25 height 25
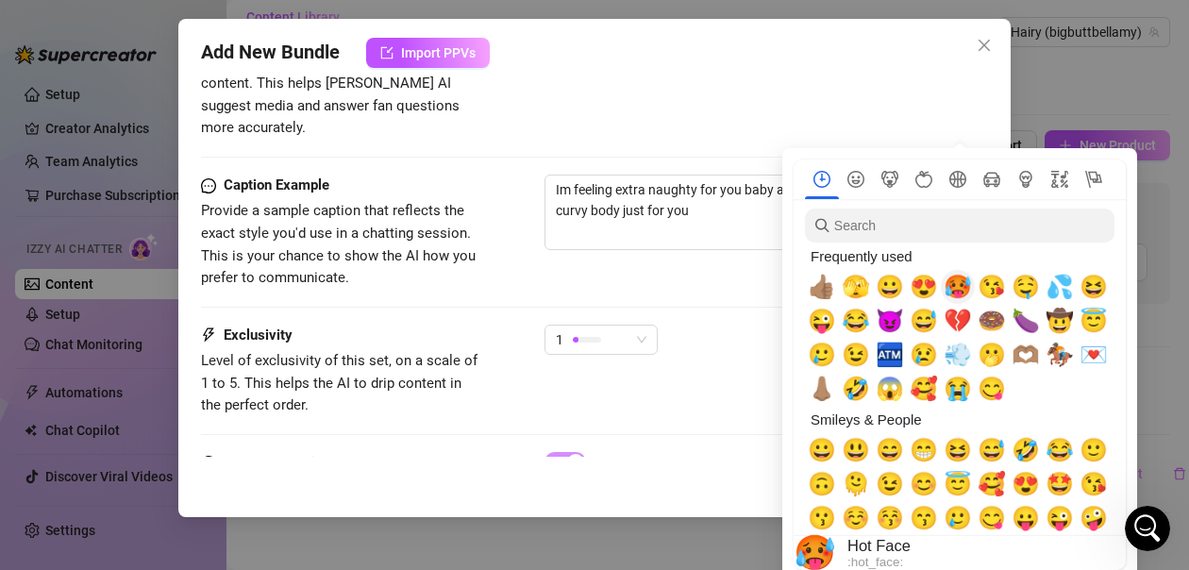
click at [957, 288] on span "🥵" at bounding box center [957, 287] width 28 height 26
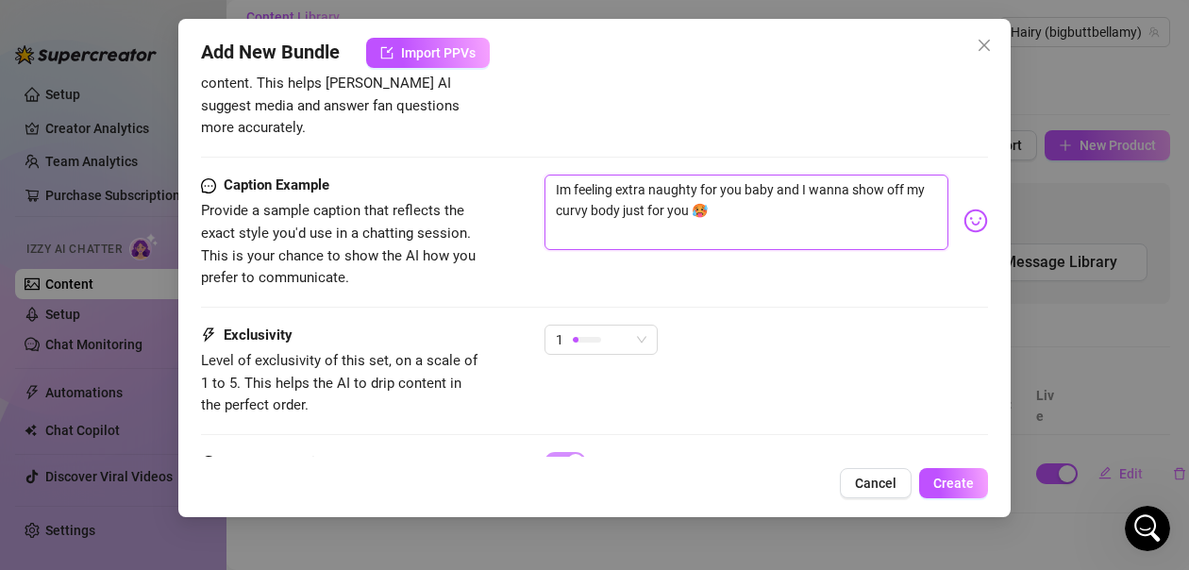
click at [745, 191] on textarea "Im feeling extra naughty for you baby and I wanna show off my curvy body just f…" at bounding box center [746, 212] width 404 height 75
click at [708, 185] on textarea "Im feeling extra naughty for you baby and I wanna show off my curvy body just f…" at bounding box center [746, 212] width 404 height 75
click at [647, 217] on textarea "Im feeling extra naughty for you baby and I wanna show off my curvy body 🥵 I sl…" at bounding box center [746, 212] width 404 height 75
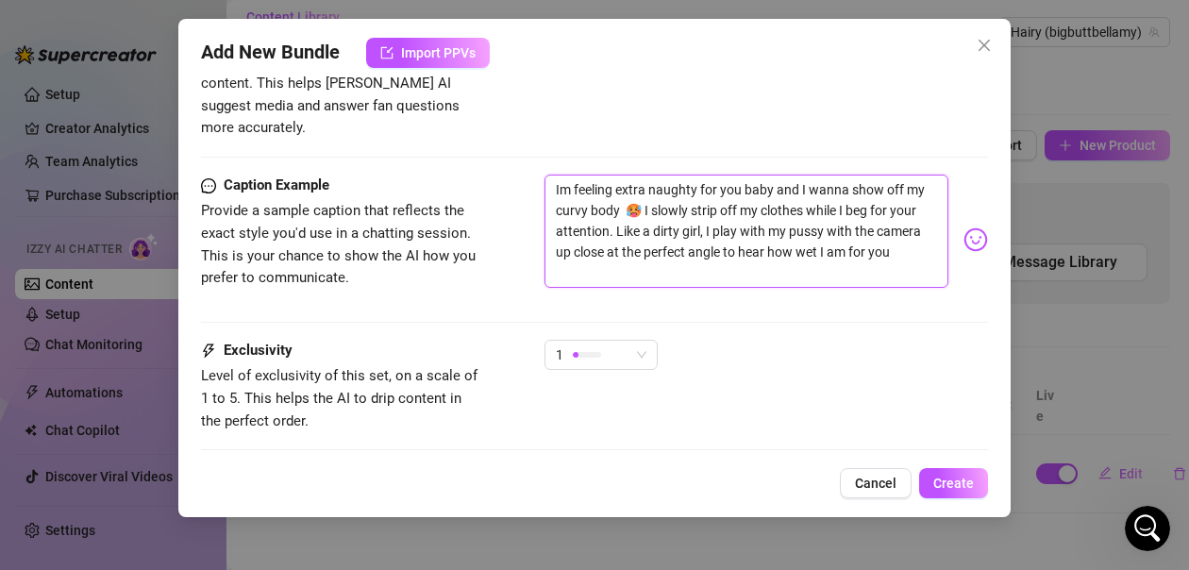
scroll to position [0, 0]
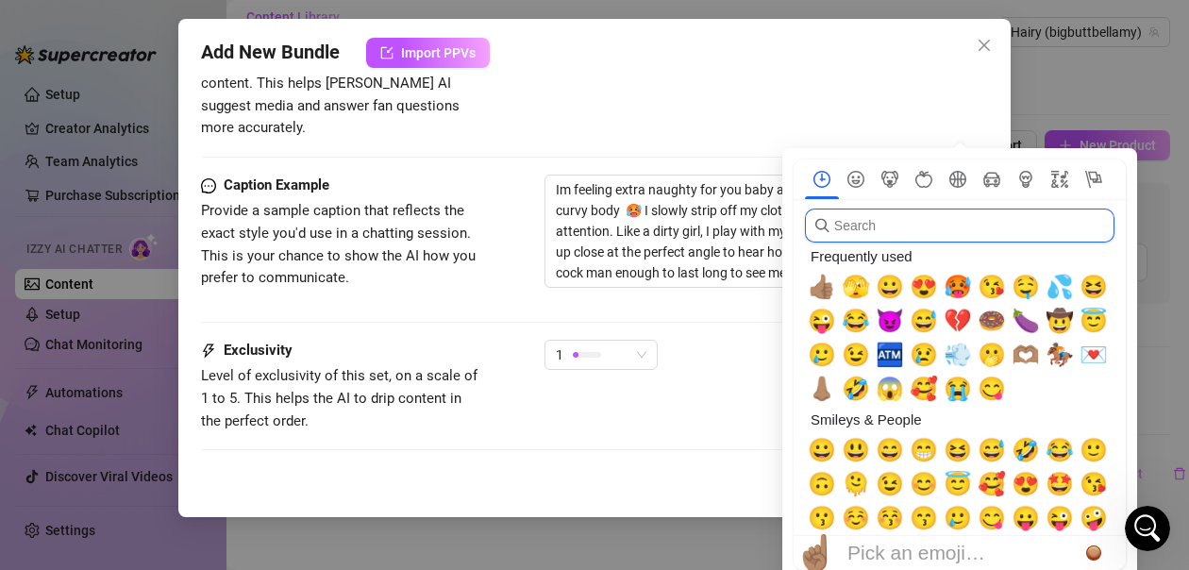
click at [958, 226] on input "search" at bounding box center [959, 225] width 309 height 34
click at [1055, 287] on span "💦" at bounding box center [1059, 287] width 28 height 26
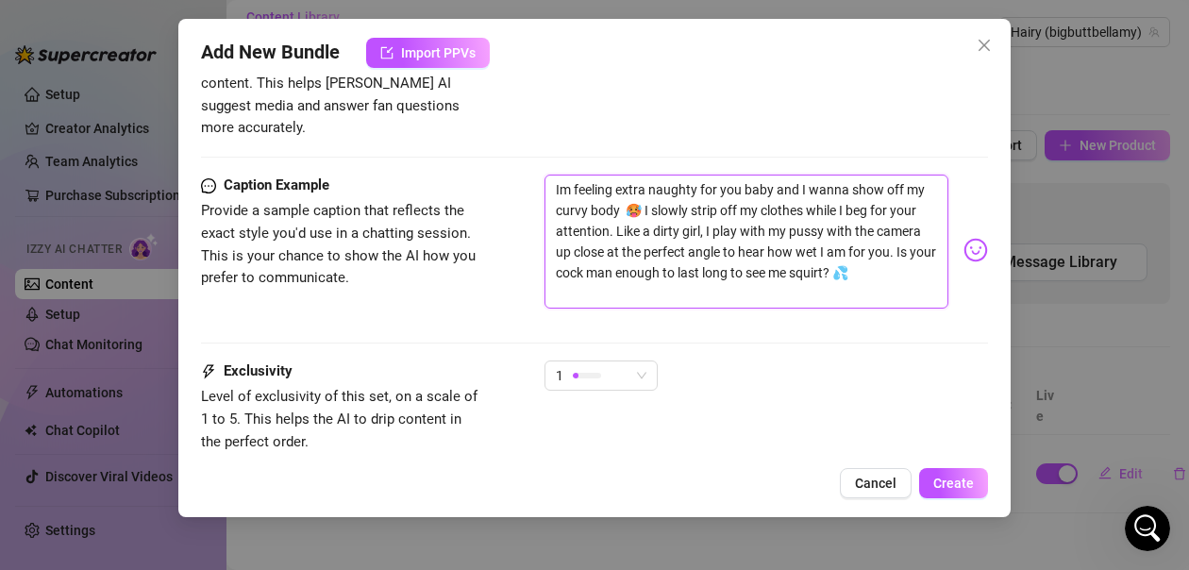
drag, startPoint x: 858, startPoint y: 253, endPoint x: 773, endPoint y: 257, distance: 85.9
click at [773, 257] on textarea "Im feeling extra naughty for you baby and I wanna show off my curvy body 🥵 I sl…" at bounding box center [746, 242] width 404 height 134
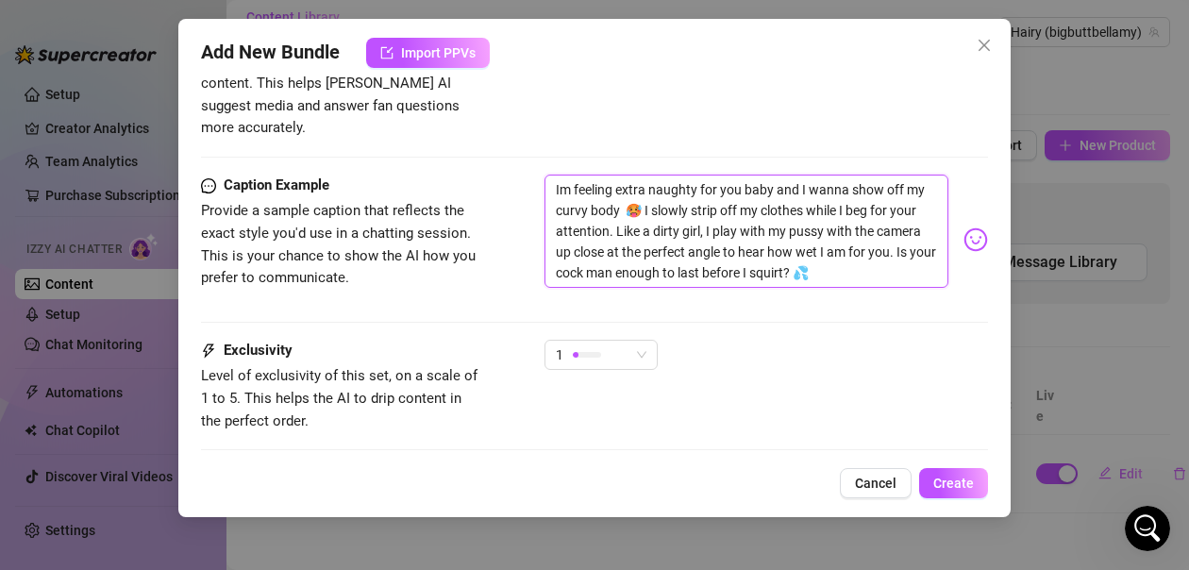
click at [857, 248] on textarea "Im feeling extra naughty for you baby and I wanna show off my curvy body 🥵 I sl…" at bounding box center [746, 231] width 404 height 113
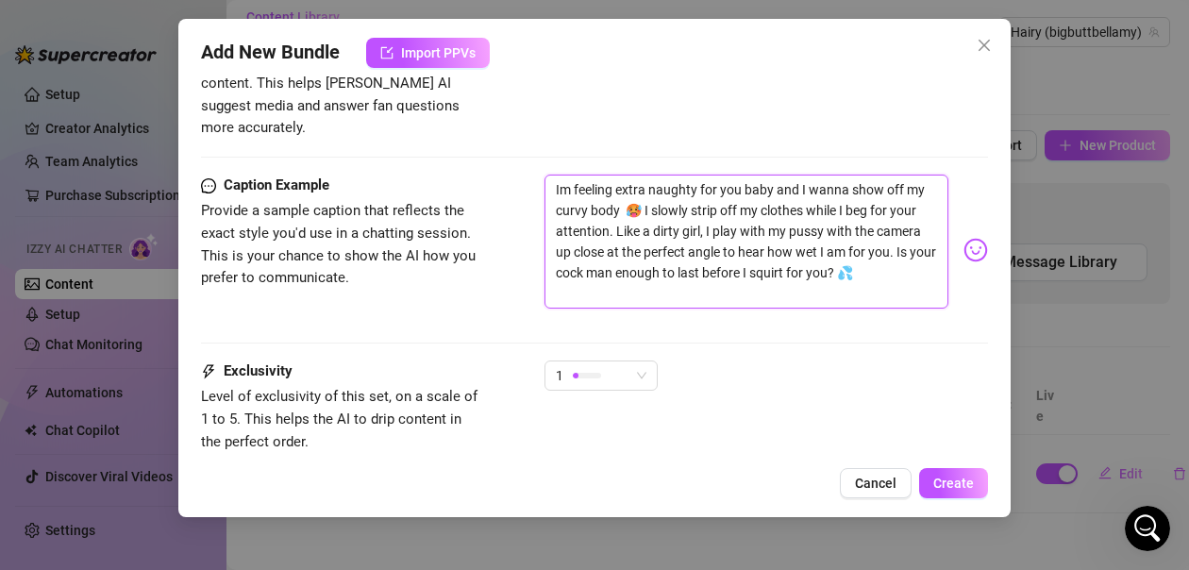
click at [575, 252] on textarea "Im feeling extra naughty for you baby and I wanna show off my curvy body 🥵 I sl…" at bounding box center [746, 242] width 404 height 134
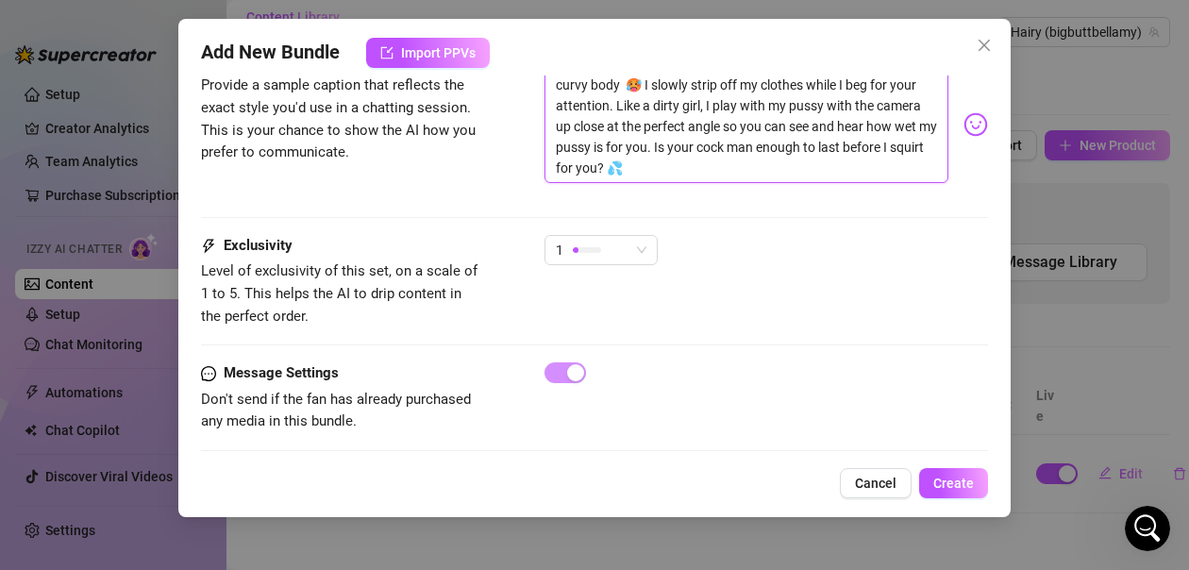
scroll to position [1256, 0]
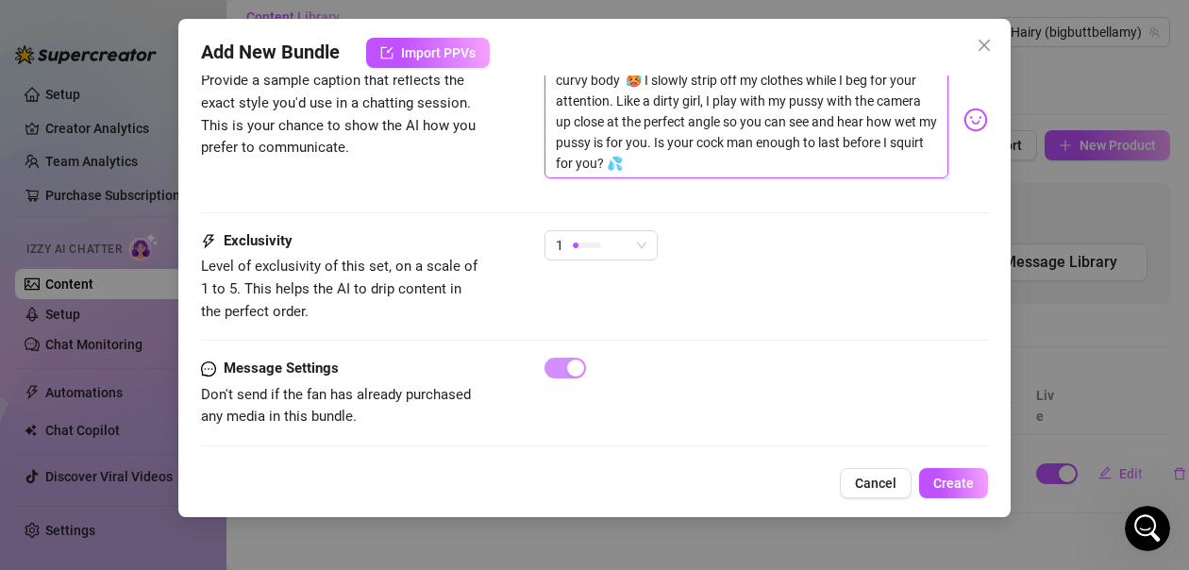
drag, startPoint x: 641, startPoint y: 141, endPoint x: 698, endPoint y: 151, distance: 58.5
click at [657, 144] on textarea "Im feeling extra naughty for you baby and I wanna show off my curvy body 🥵 I sl…" at bounding box center [746, 111] width 404 height 134
click at [725, 142] on textarea "Im feeling extra naughty for you baby and I wanna show off my curvy body 🥵 I sl…" at bounding box center [746, 111] width 404 height 134
click at [950, 481] on span "Create" at bounding box center [953, 482] width 41 height 15
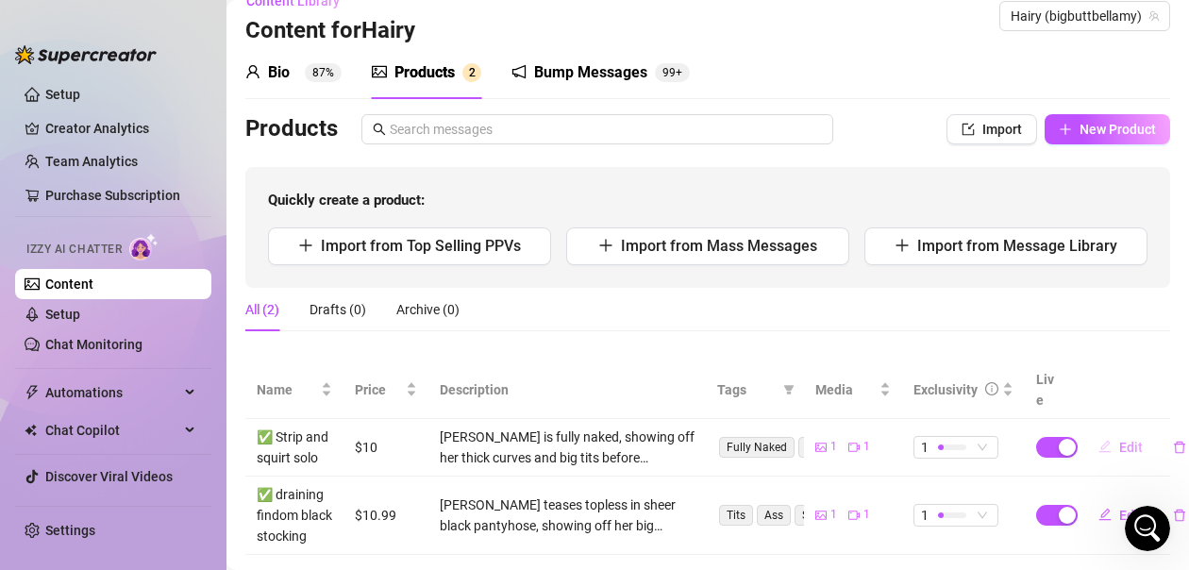
click at [1119, 440] on span "Edit" at bounding box center [1131, 447] width 24 height 15
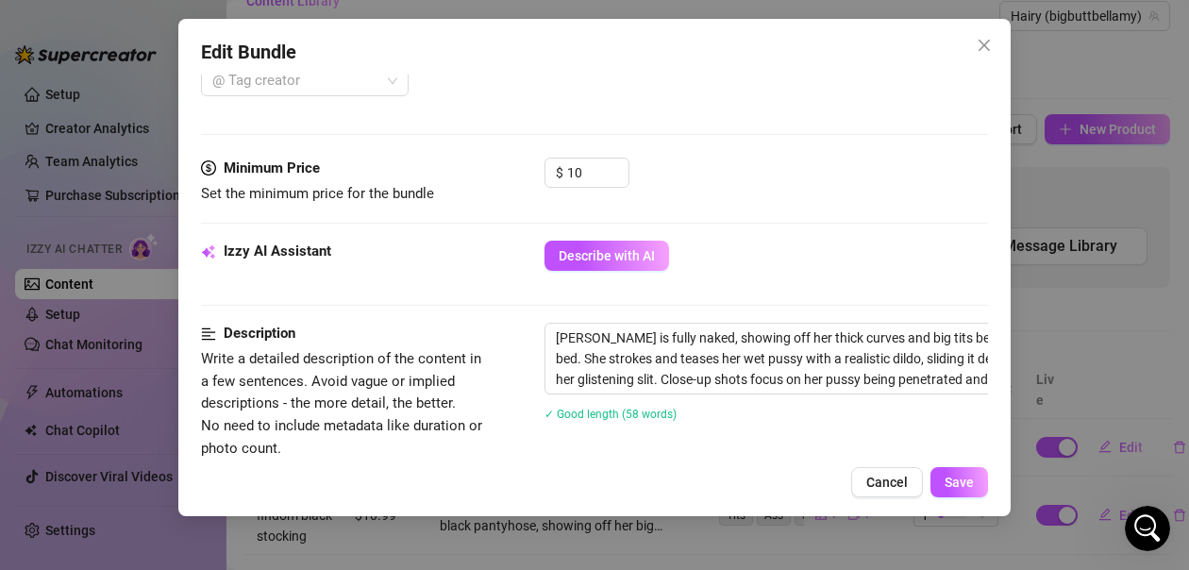
scroll to position [566, 0]
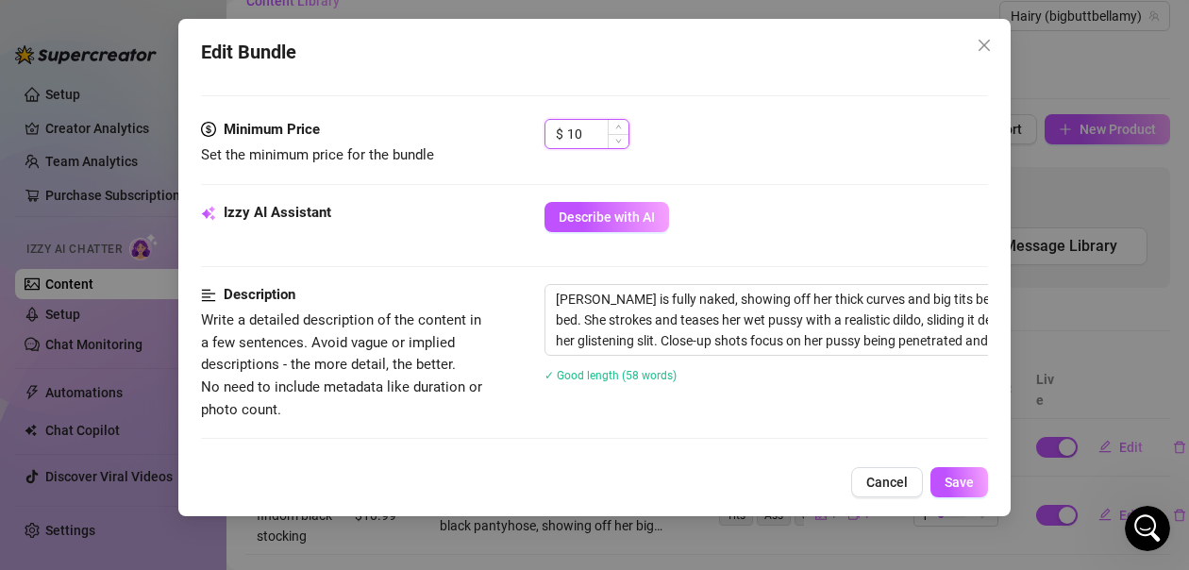
click at [591, 134] on input "10" at bounding box center [597, 134] width 61 height 28
click at [949, 482] on span "Save" at bounding box center [958, 482] width 29 height 15
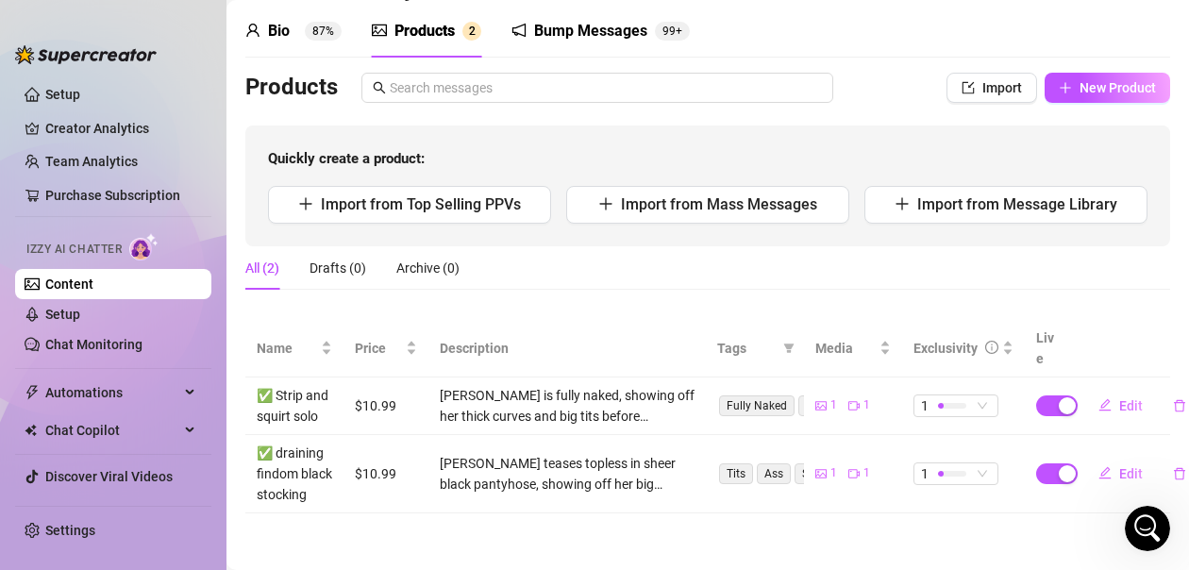
scroll to position [106, 0]
click at [1084, 80] on span "New Product" at bounding box center [1117, 87] width 76 height 15
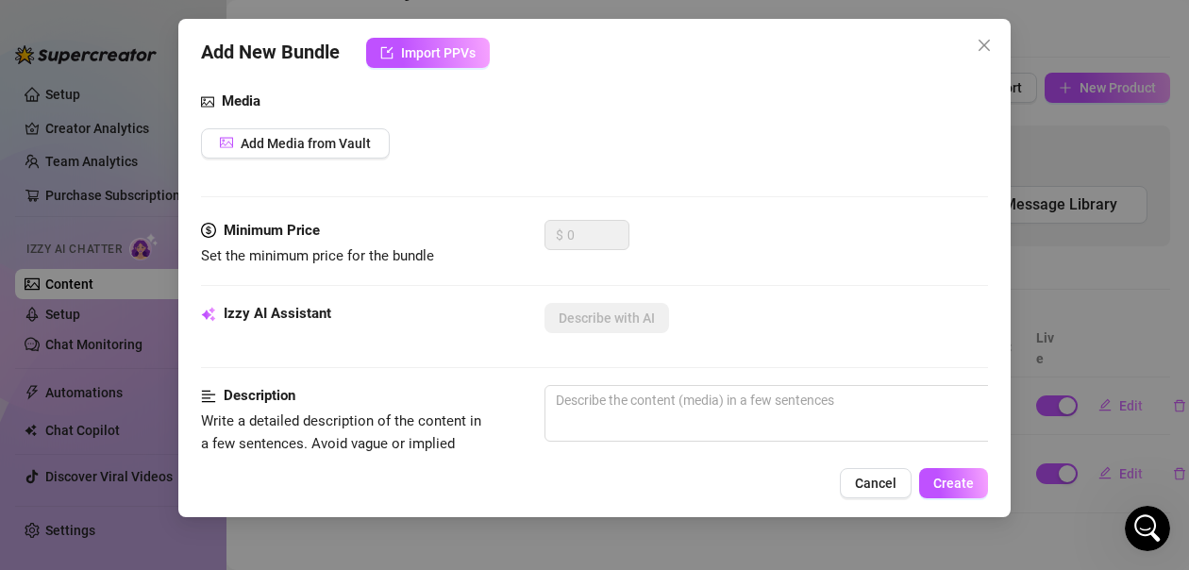
scroll to position [283, 0]
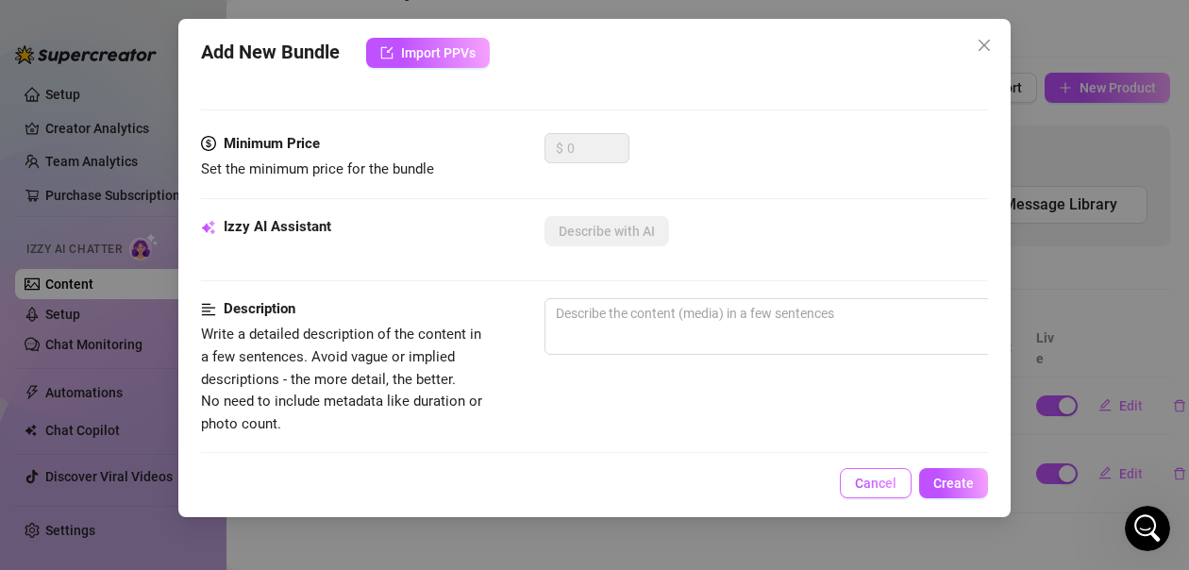
click at [892, 485] on span "Cancel" at bounding box center [876, 482] width 42 height 15
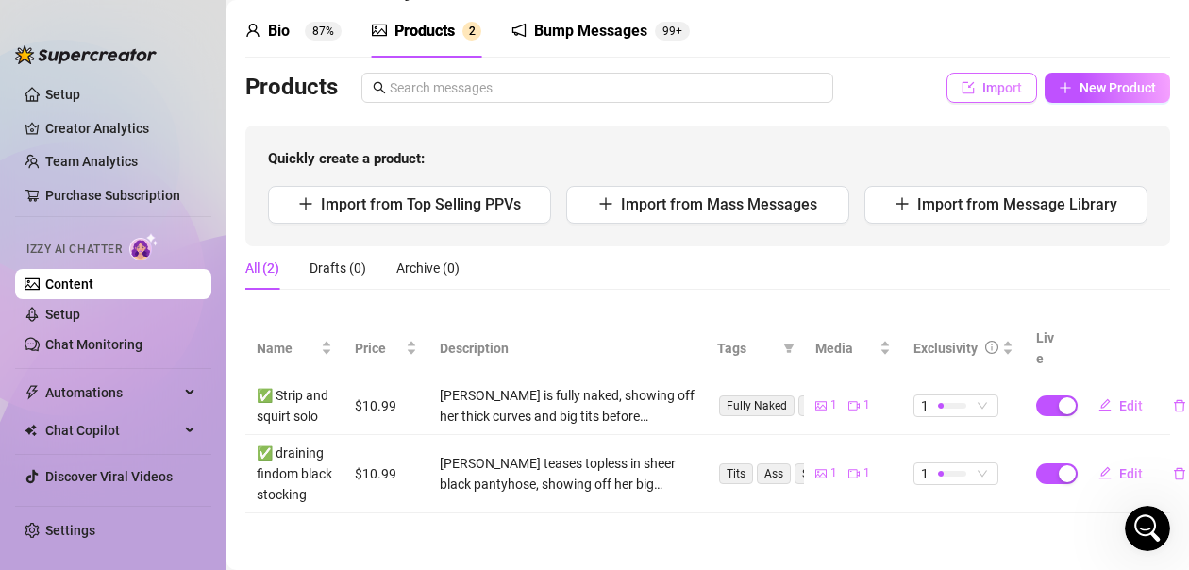
click at [997, 80] on span "Import" at bounding box center [1002, 87] width 40 height 15
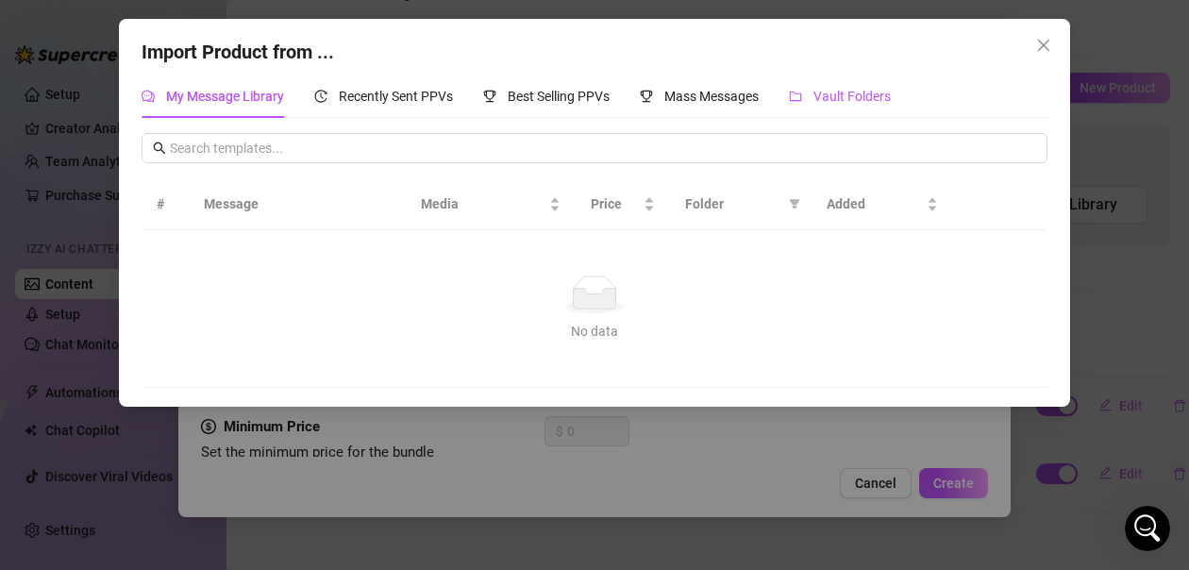
click at [874, 107] on div "Vault Folders" at bounding box center [840, 96] width 102 height 21
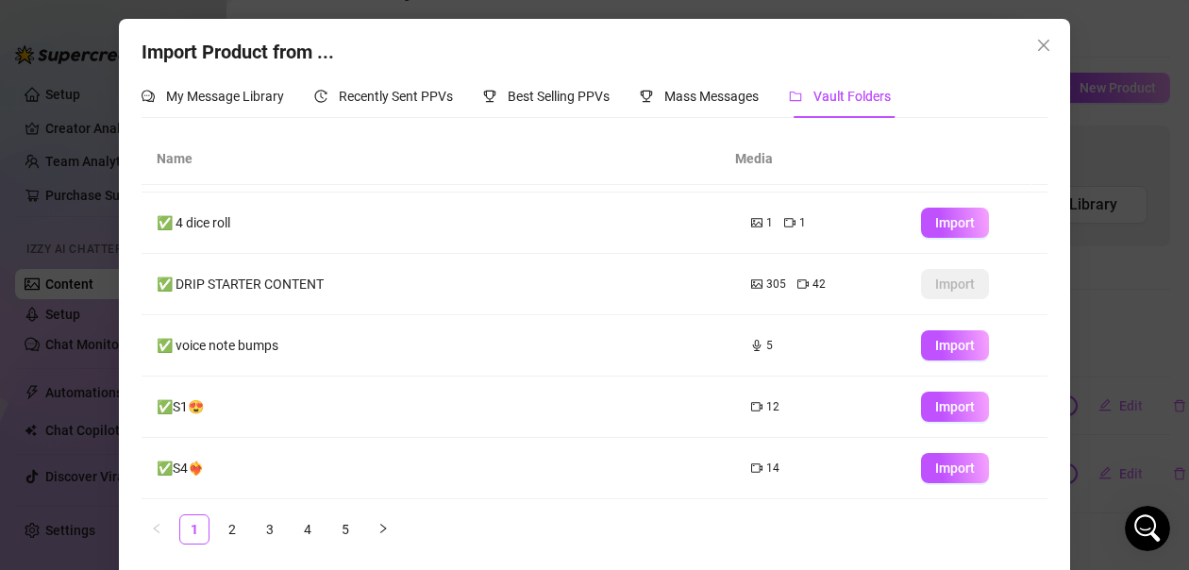
scroll to position [8, 0]
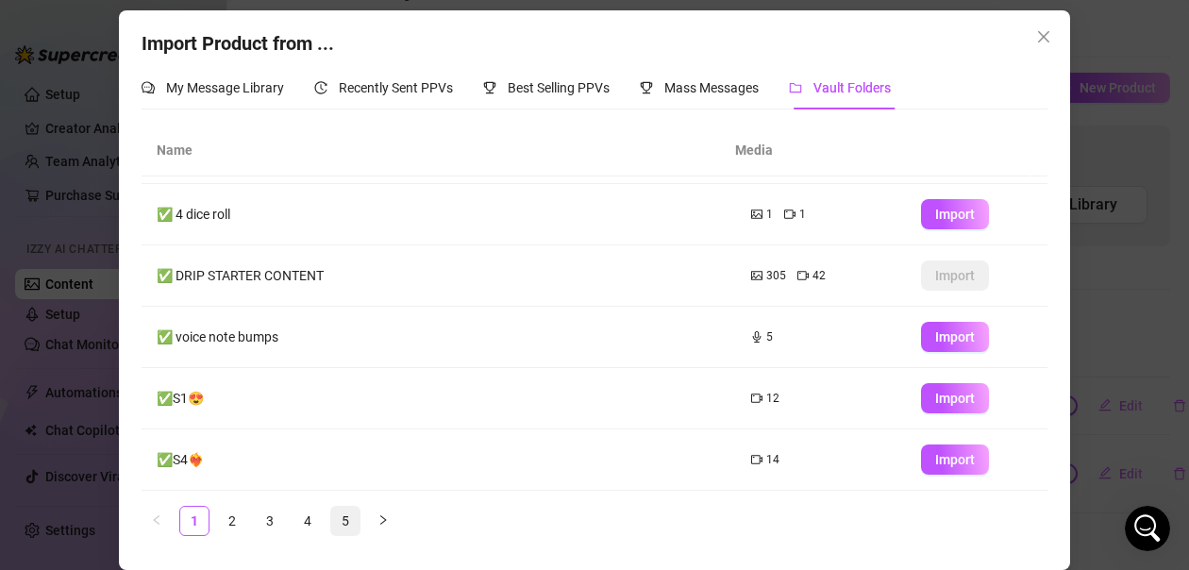
click at [343, 523] on link "5" at bounding box center [345, 521] width 28 height 28
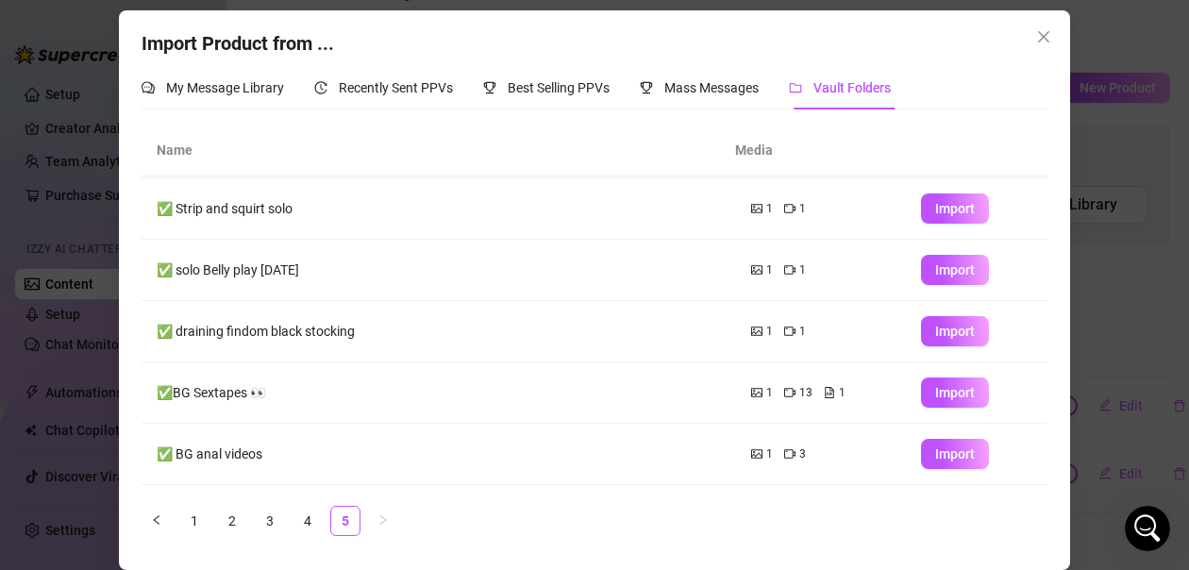
scroll to position [0, 0]
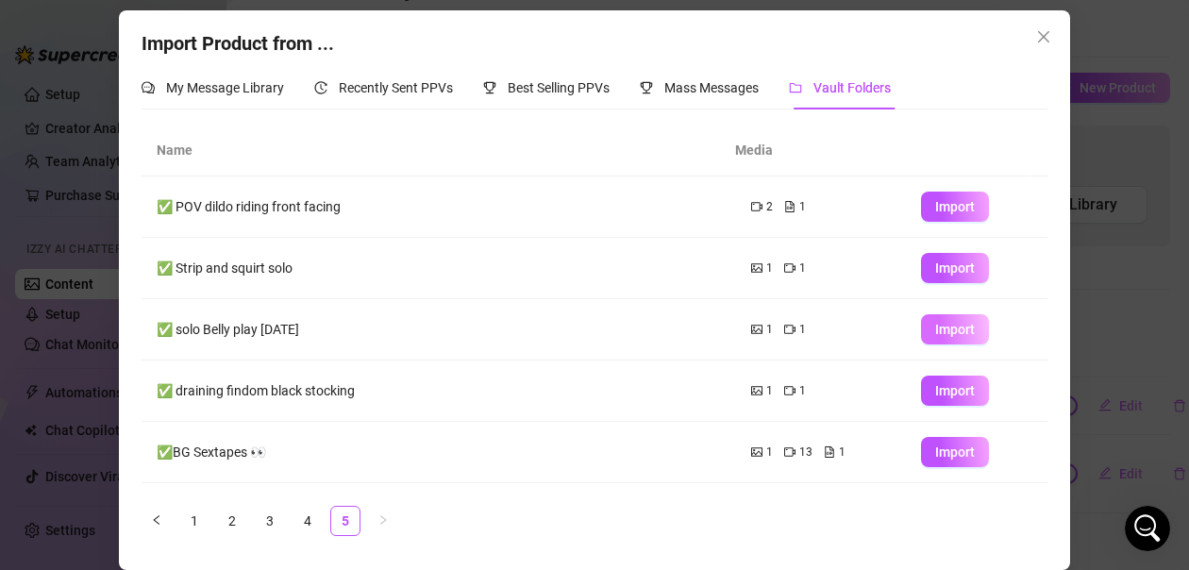
click at [936, 330] on span "Import" at bounding box center [955, 329] width 40 height 15
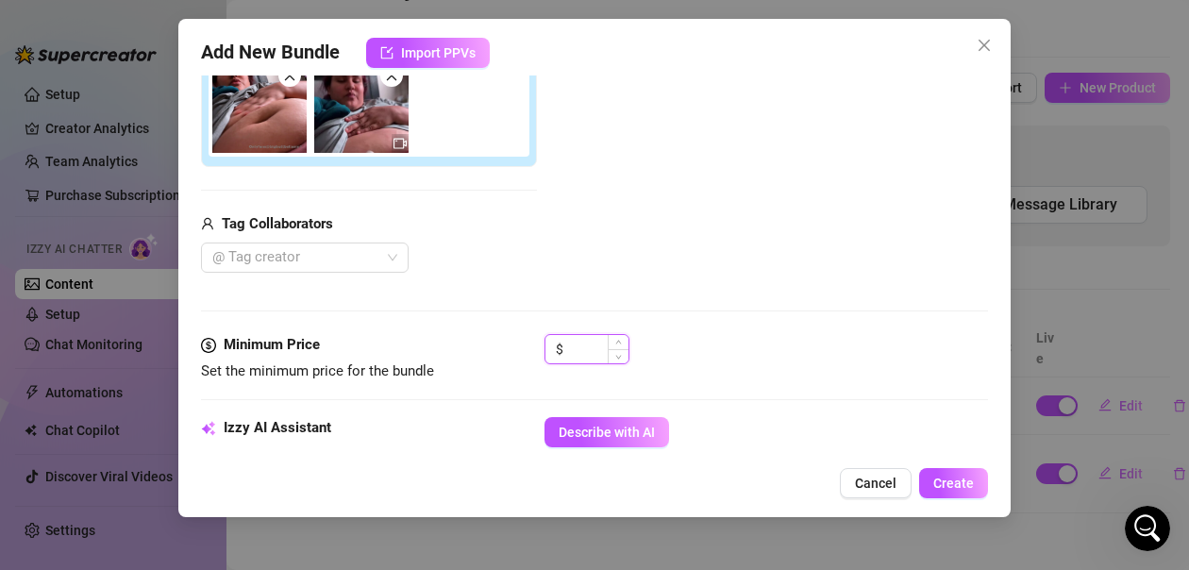
click at [596, 355] on input at bounding box center [597, 349] width 61 height 28
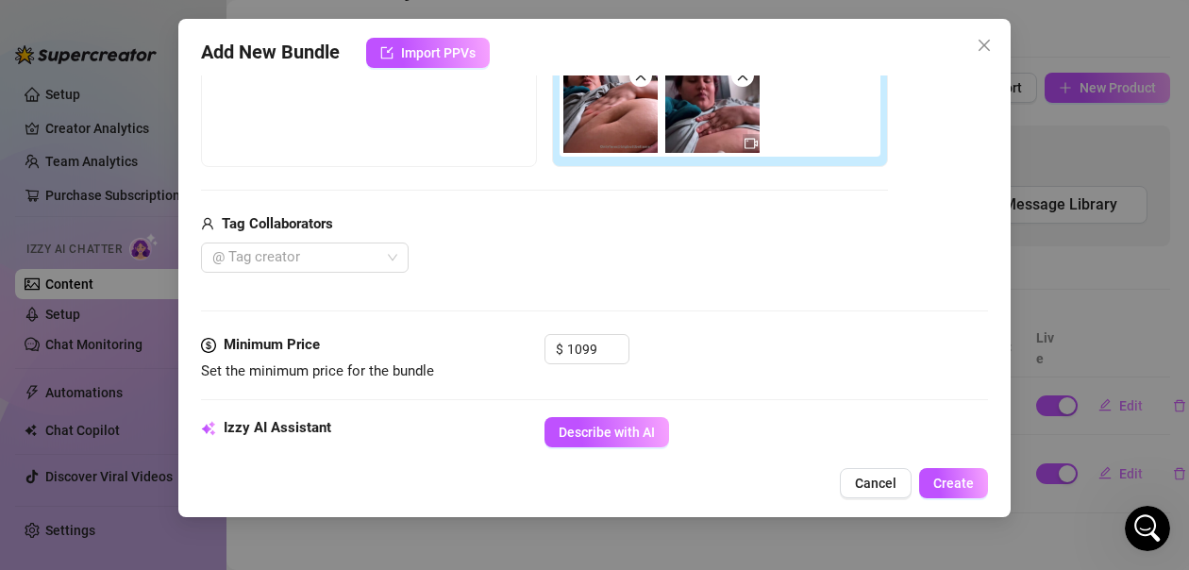
click at [781, 320] on div "Media Add Media from Vault Free preview Pay to view Tag Collaborators @ Tag cre…" at bounding box center [594, 135] width 787 height 398
click at [582, 347] on input "1099" at bounding box center [597, 349] width 61 height 28
click at [831, 308] on div "Media Add Media from Vault Free preview Pay to view Tag Collaborators @ Tag cre…" at bounding box center [594, 135] width 787 height 398
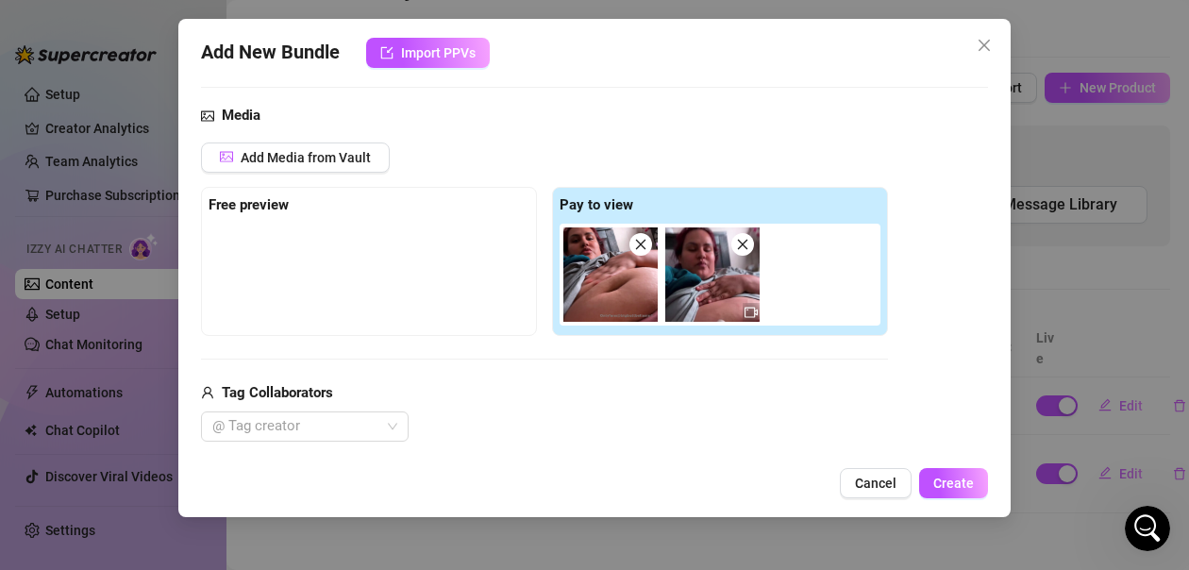
scroll to position [162, 0]
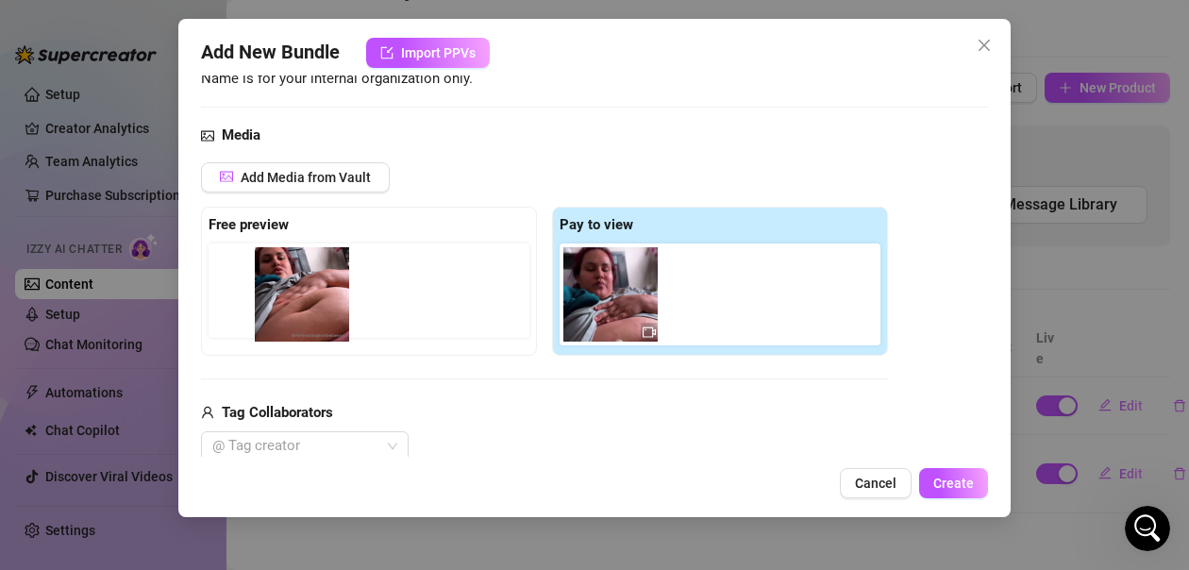
drag, startPoint x: 611, startPoint y: 315, endPoint x: 281, endPoint y: 314, distance: 330.2
click at [281, 314] on div "Free preview Pay to view" at bounding box center [544, 281] width 687 height 149
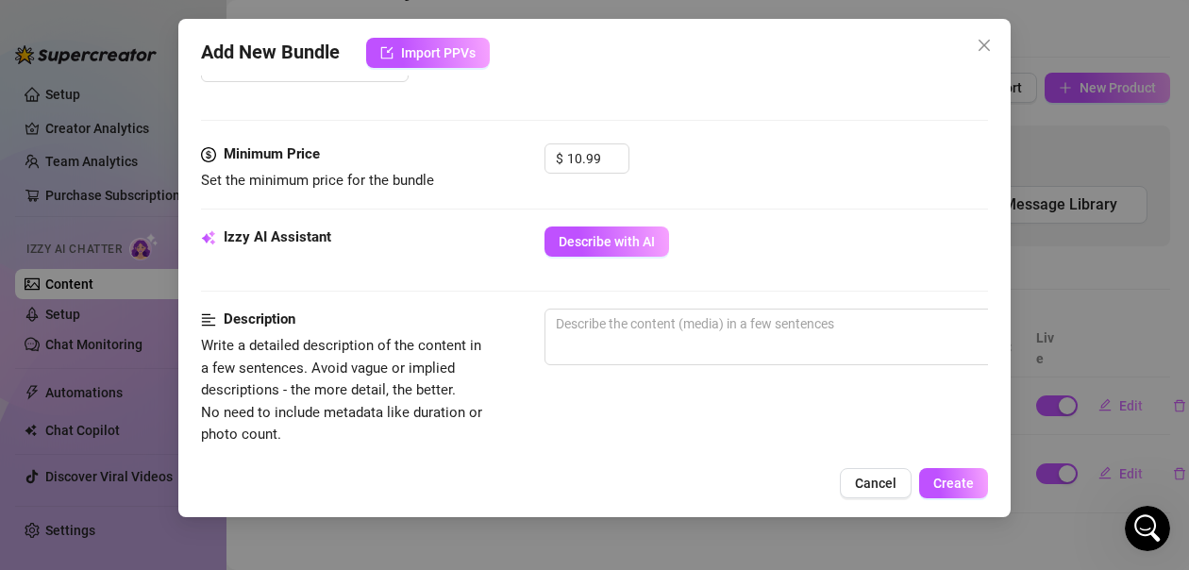
scroll to position [566, 0]
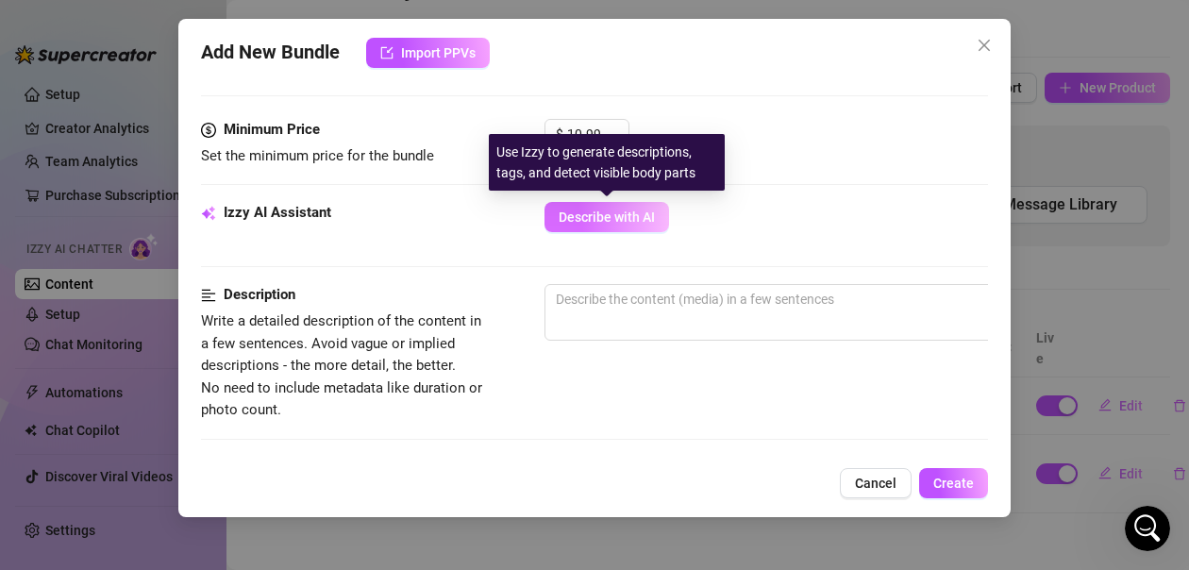
click at [638, 216] on span "Describe with AI" at bounding box center [606, 216] width 96 height 15
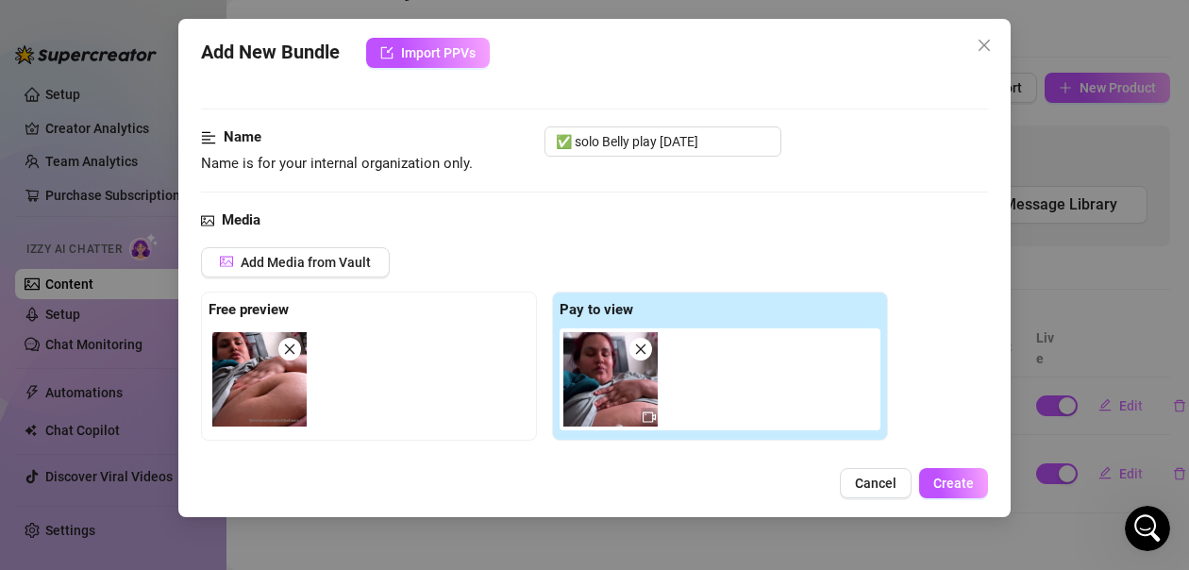
scroll to position [377, 0]
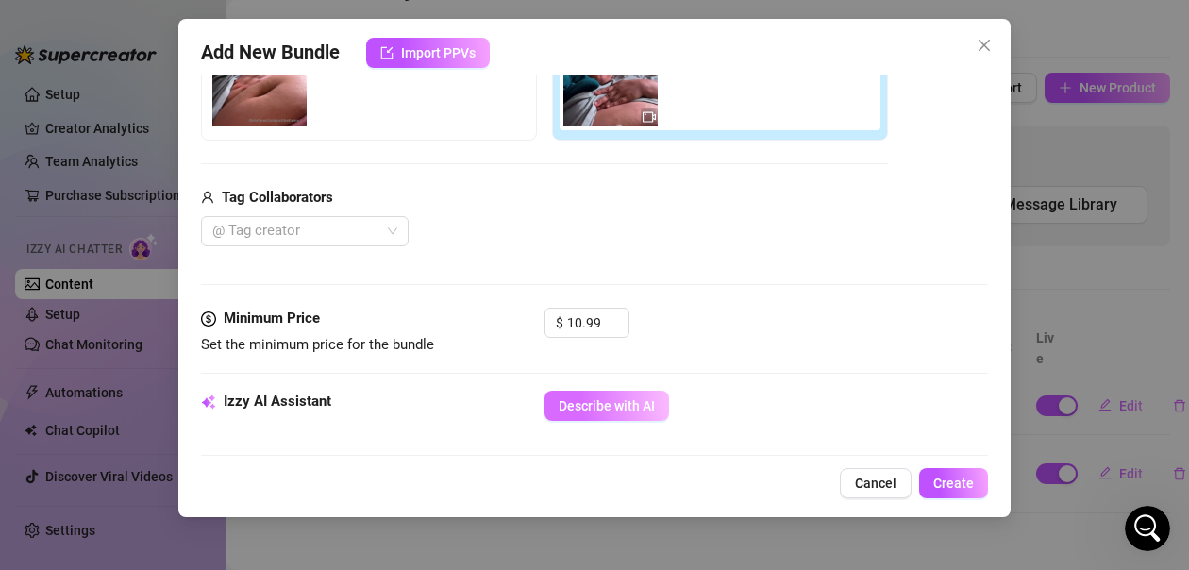
click at [573, 398] on span "Describe with AI" at bounding box center [606, 405] width 96 height 15
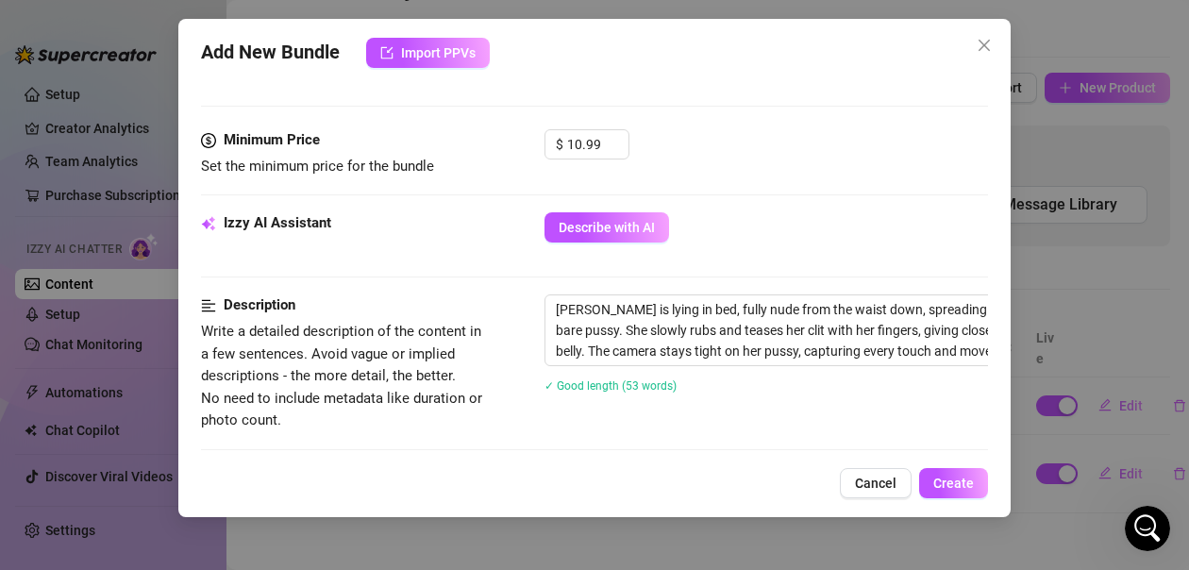
scroll to position [566, 0]
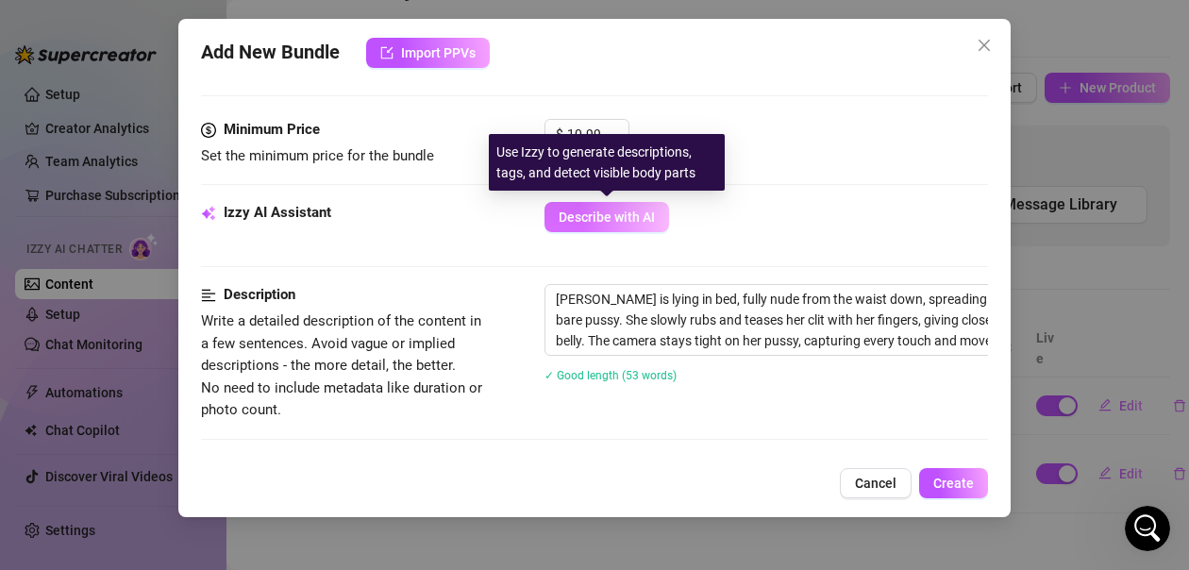
click at [597, 218] on span "Describe with AI" at bounding box center [606, 216] width 96 height 15
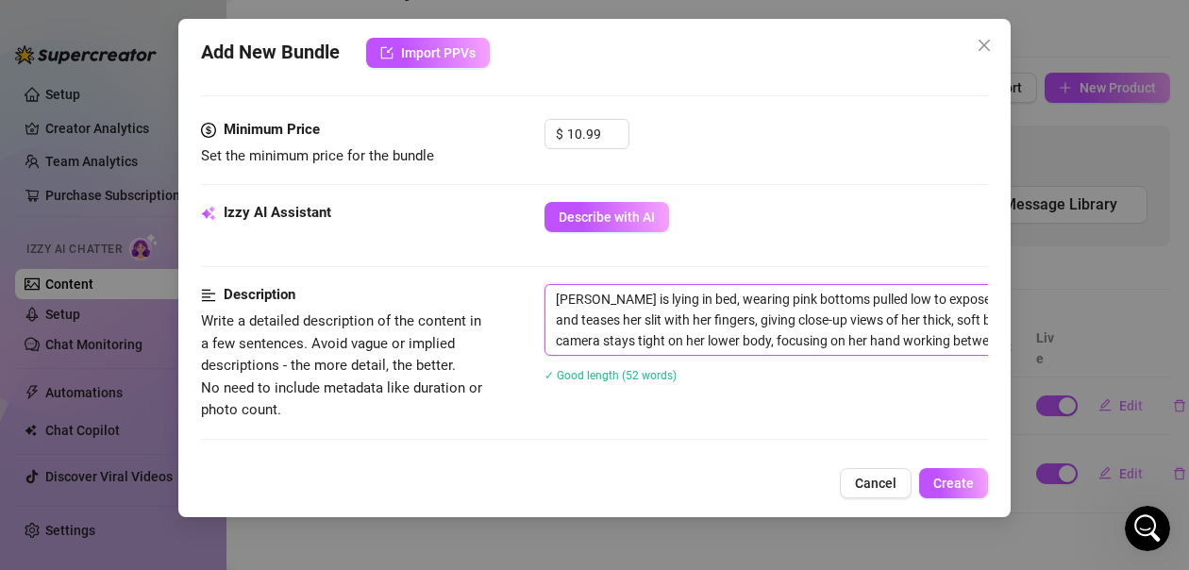
drag, startPoint x: 555, startPoint y: 297, endPoint x: 775, endPoint y: 384, distance: 237.2
click at [775, 384] on div "[PERSON_NAME] is lying in bed, wearing pink bottoms pulled low to expose her ba…" at bounding box center [874, 345] width 660 height 123
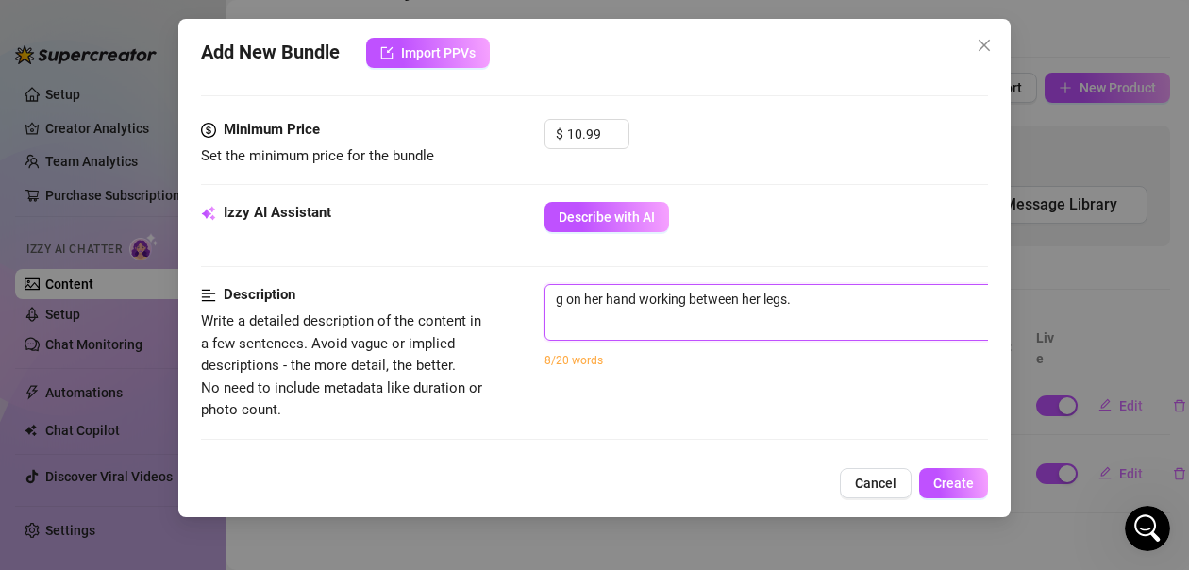
click at [808, 295] on textarea "g on her hand working between her legs." at bounding box center [874, 299] width 658 height 28
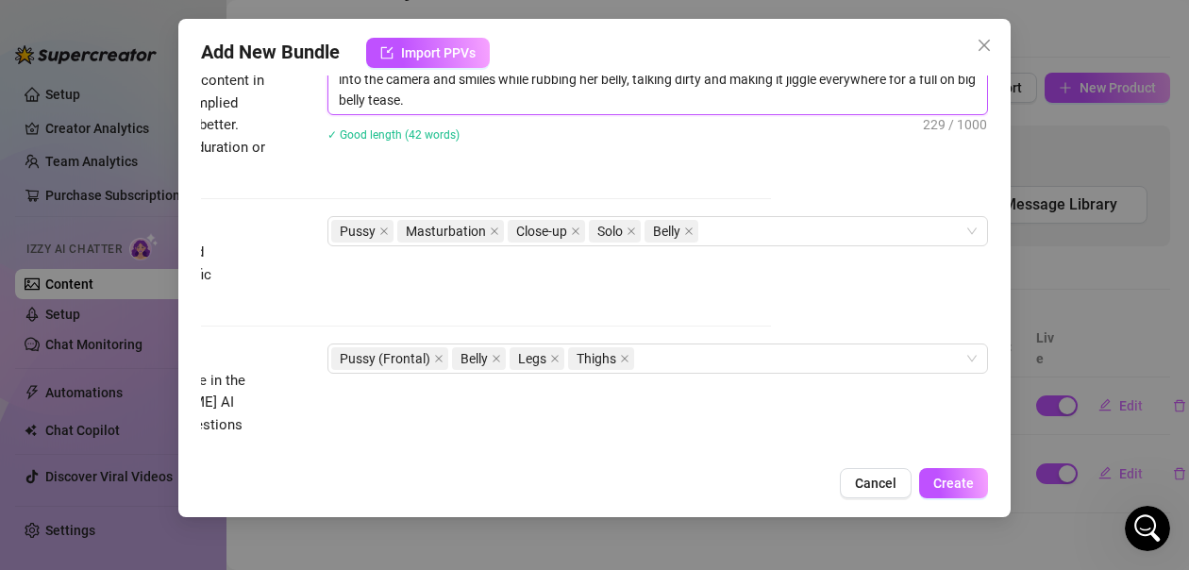
scroll to position [849, 220]
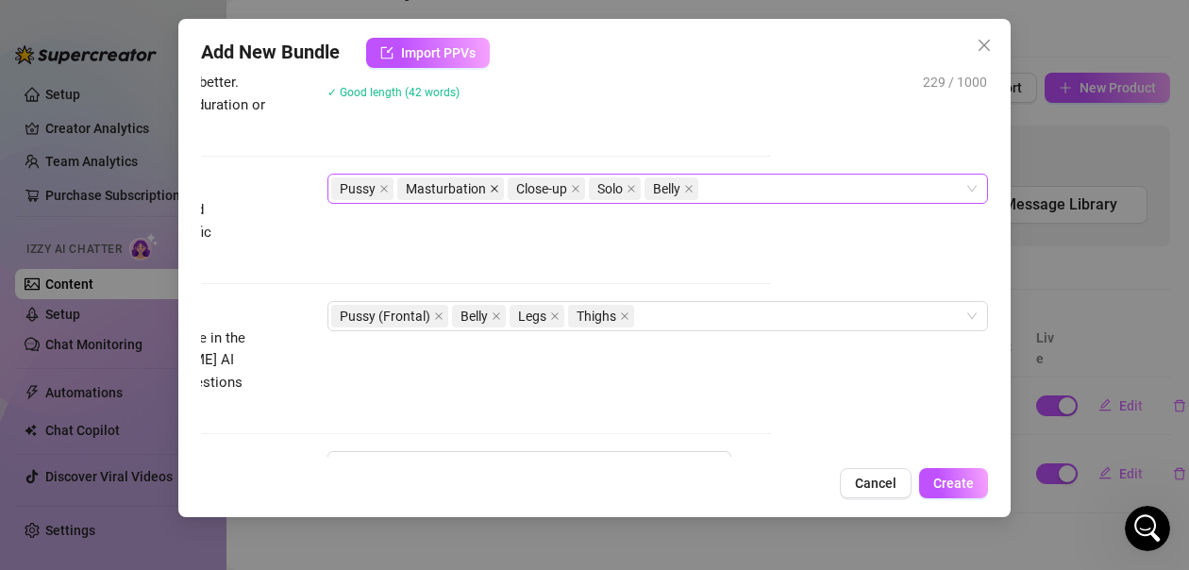
click at [491, 190] on icon "close" at bounding box center [495, 189] width 8 height 8
click at [379, 185] on icon "close" at bounding box center [383, 188] width 9 height 9
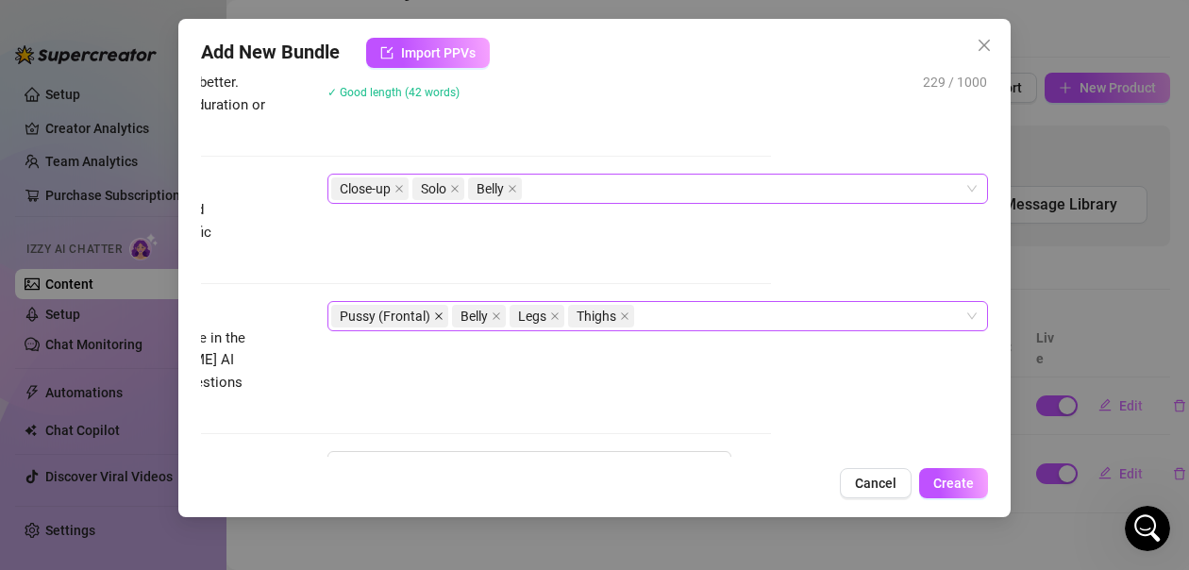
click at [434, 320] on icon "close" at bounding box center [438, 315] width 9 height 9
click at [431, 317] on icon "close" at bounding box center [434, 316] width 8 height 8
click at [441, 317] on icon "close" at bounding box center [445, 315] width 9 height 9
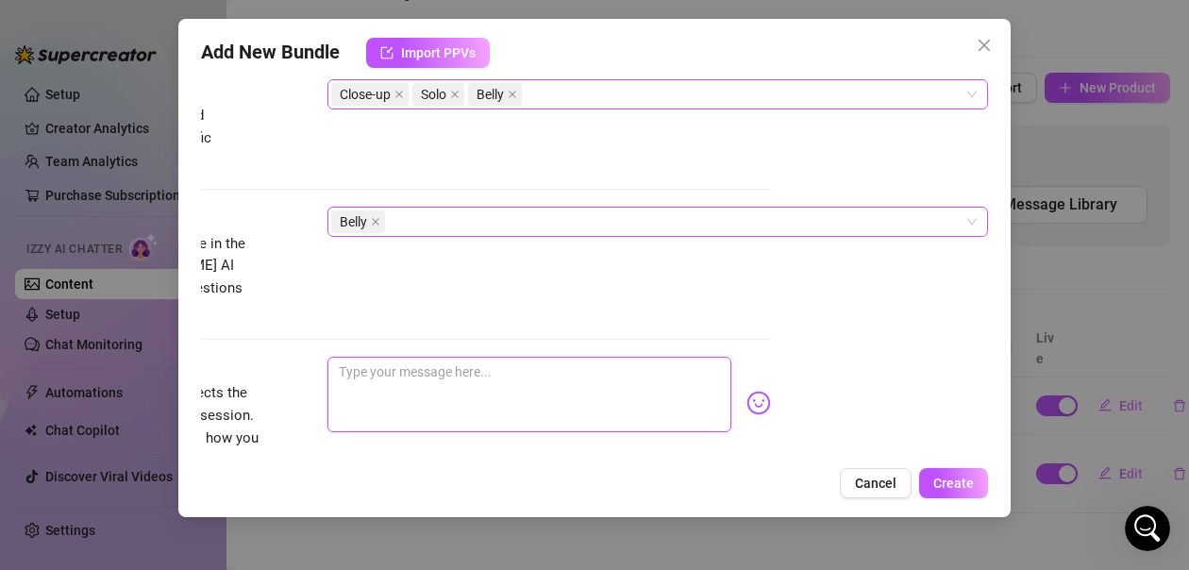
click at [460, 364] on textarea at bounding box center [529, 394] width 404 height 75
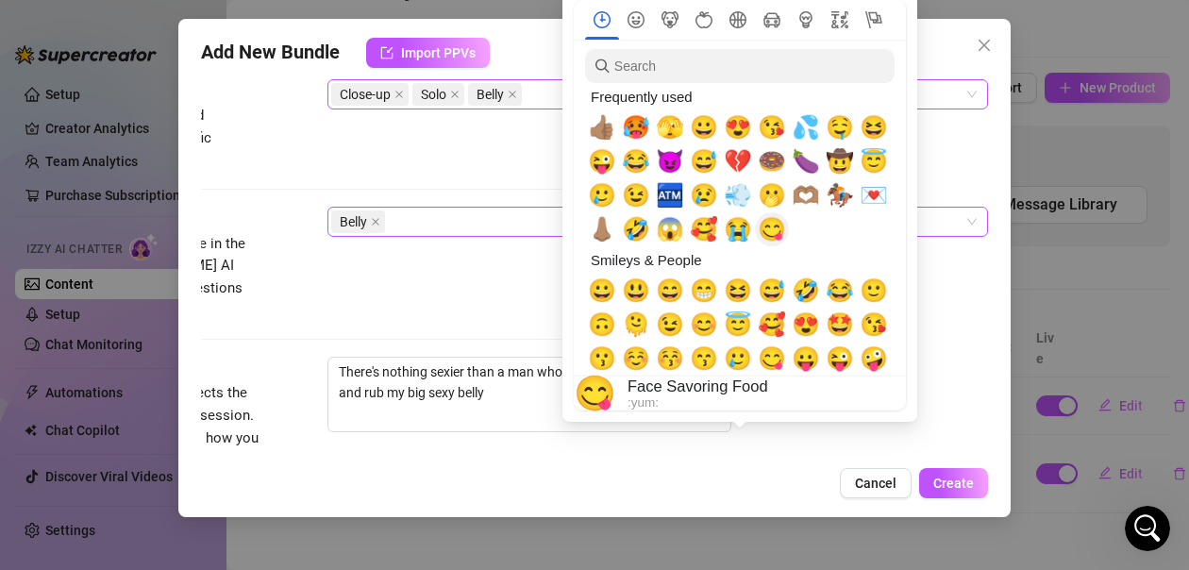
click at [776, 227] on span "😋" at bounding box center [772, 229] width 28 height 26
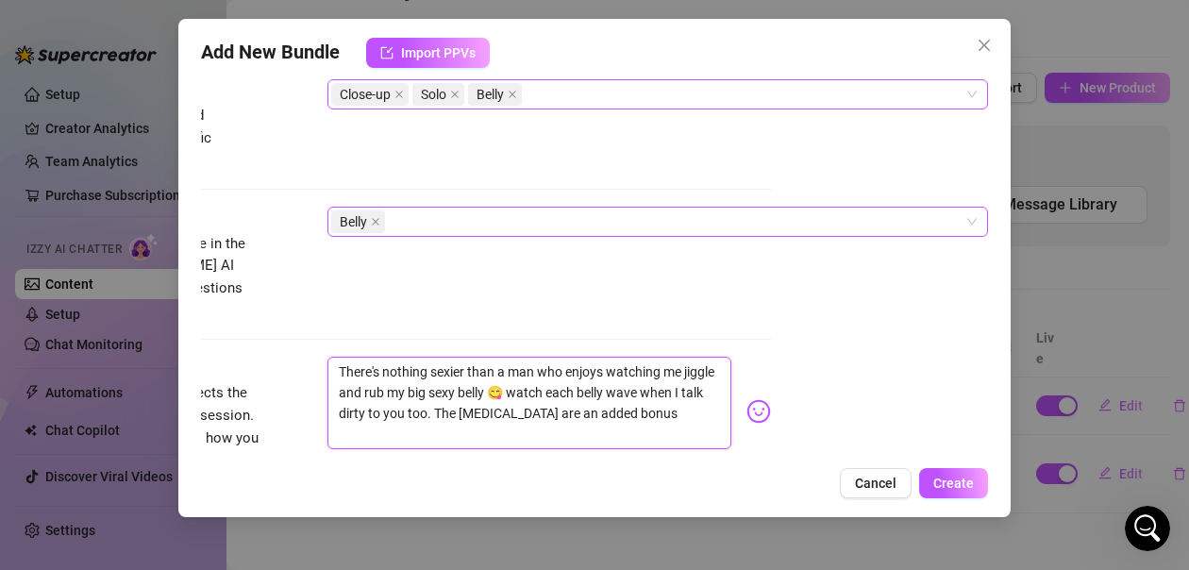
scroll to position [0, 0]
click at [0, 0] on div "Pick an emoji…" at bounding box center [0, 0] width 0 height 0
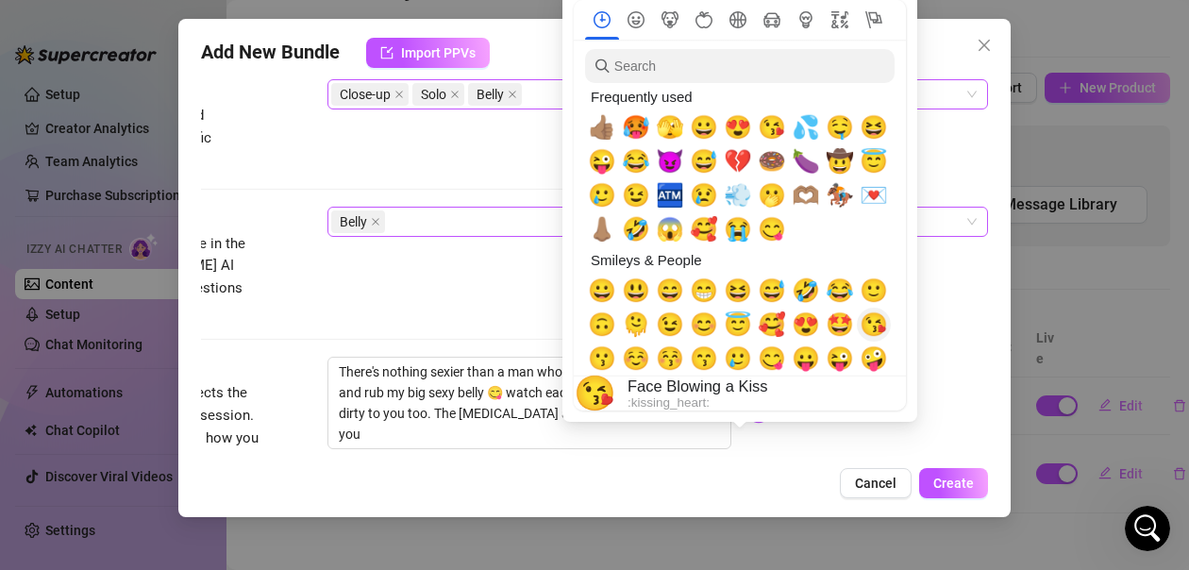
click at [870, 324] on span "😘" at bounding box center [873, 324] width 28 height 26
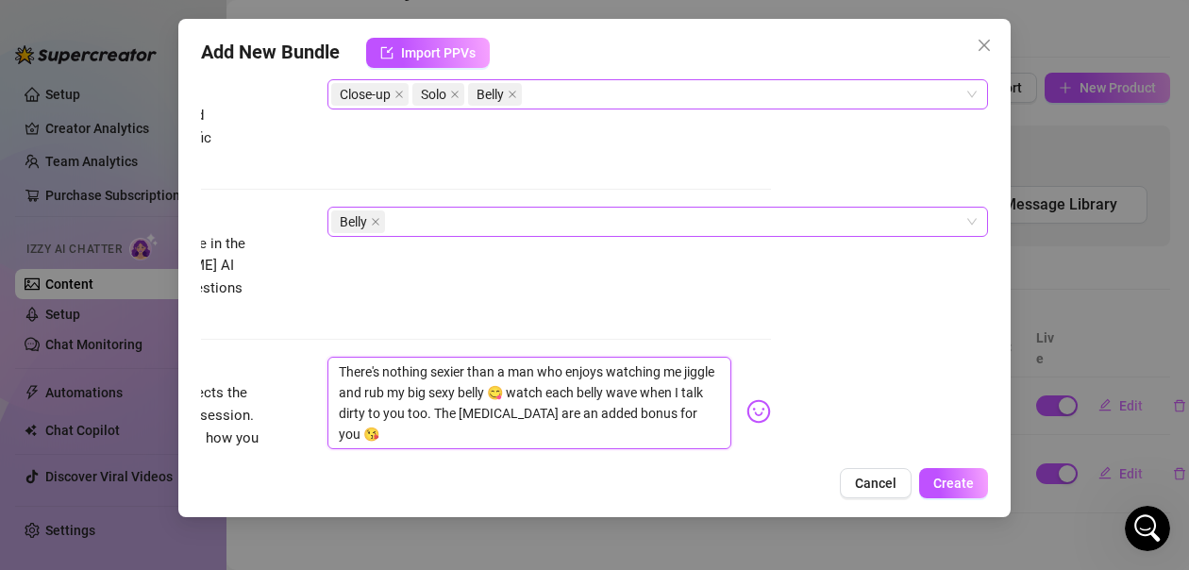
click at [526, 417] on textarea "There's nothing sexier than a man who enjoys watching me jiggle and rub my big …" at bounding box center [529, 403] width 404 height 92
click at [414, 408] on textarea "There's nothing sexier than a man who enjoys watching me jiggle and rub my big …" at bounding box center [529, 403] width 404 height 92
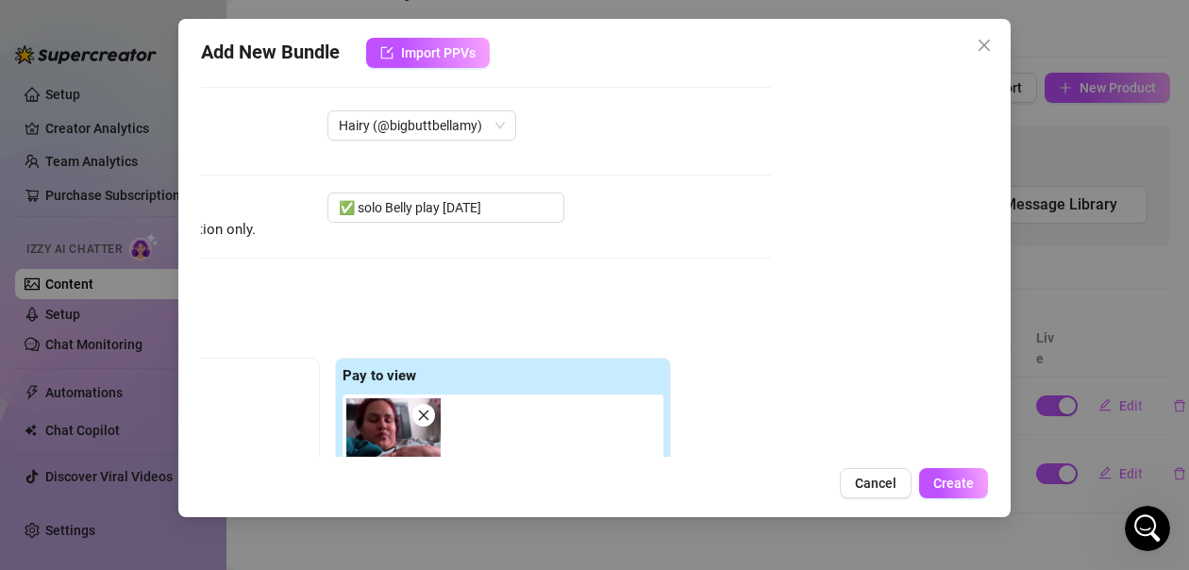
scroll to position [0, 220]
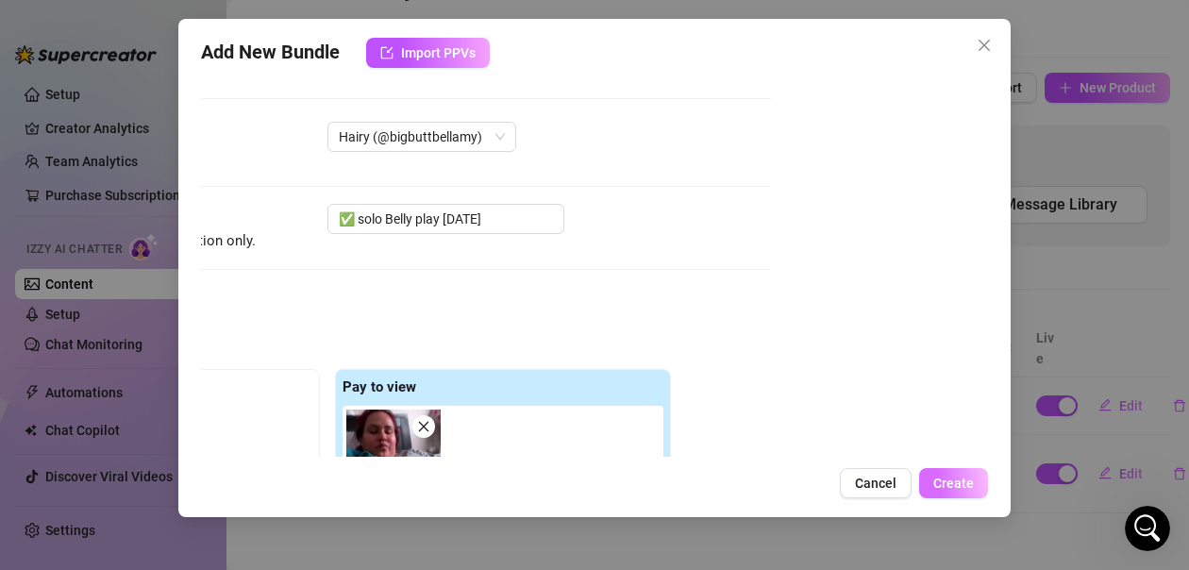
click at [965, 482] on span "Create" at bounding box center [953, 482] width 41 height 15
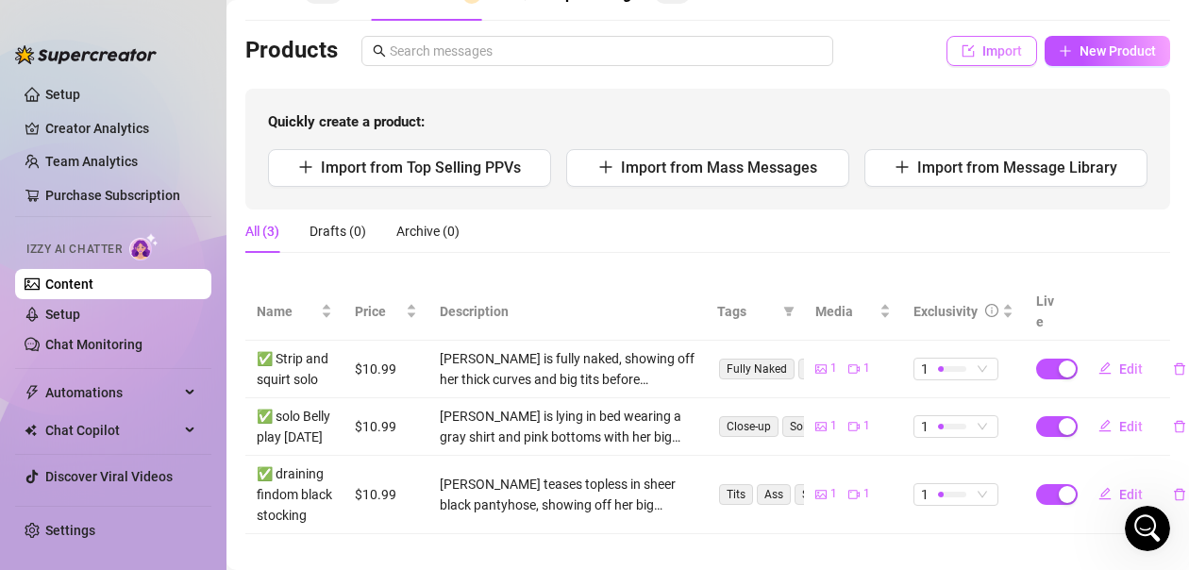
click at [982, 58] on span "Import" at bounding box center [1002, 50] width 40 height 15
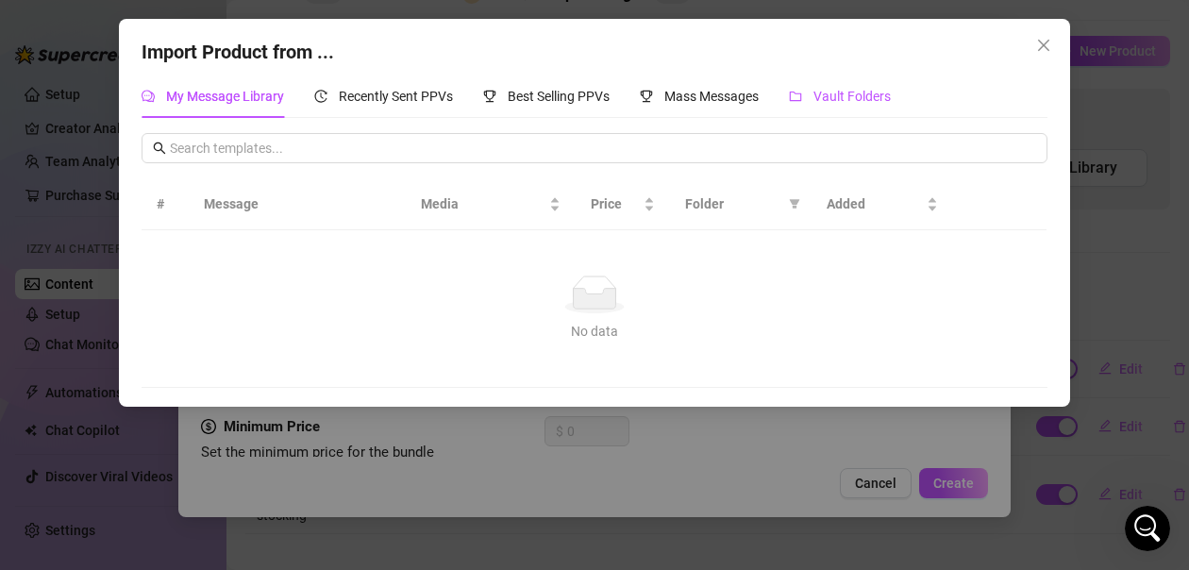
click at [871, 92] on span "Vault Folders" at bounding box center [851, 96] width 77 height 15
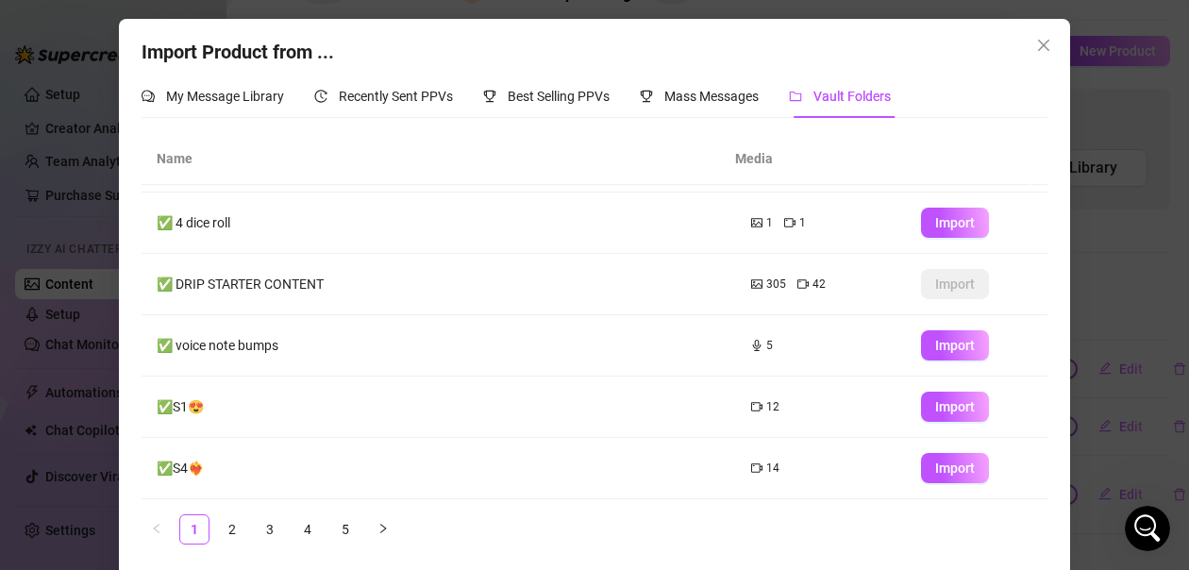
scroll to position [8, 0]
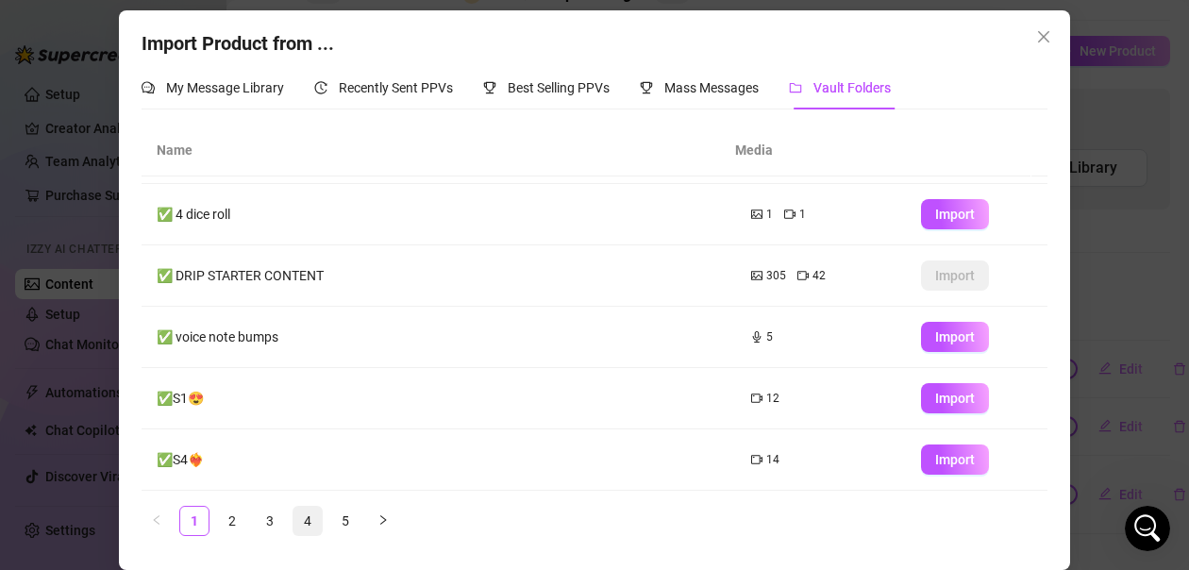
click at [301, 524] on link "4" at bounding box center [307, 521] width 28 height 28
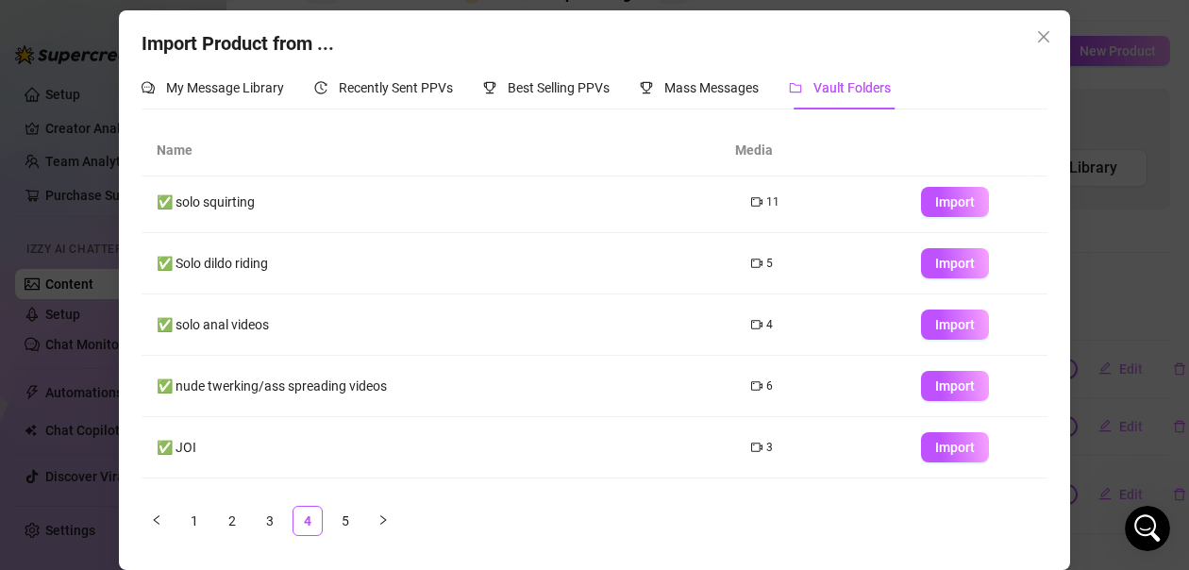
scroll to position [299, 0]
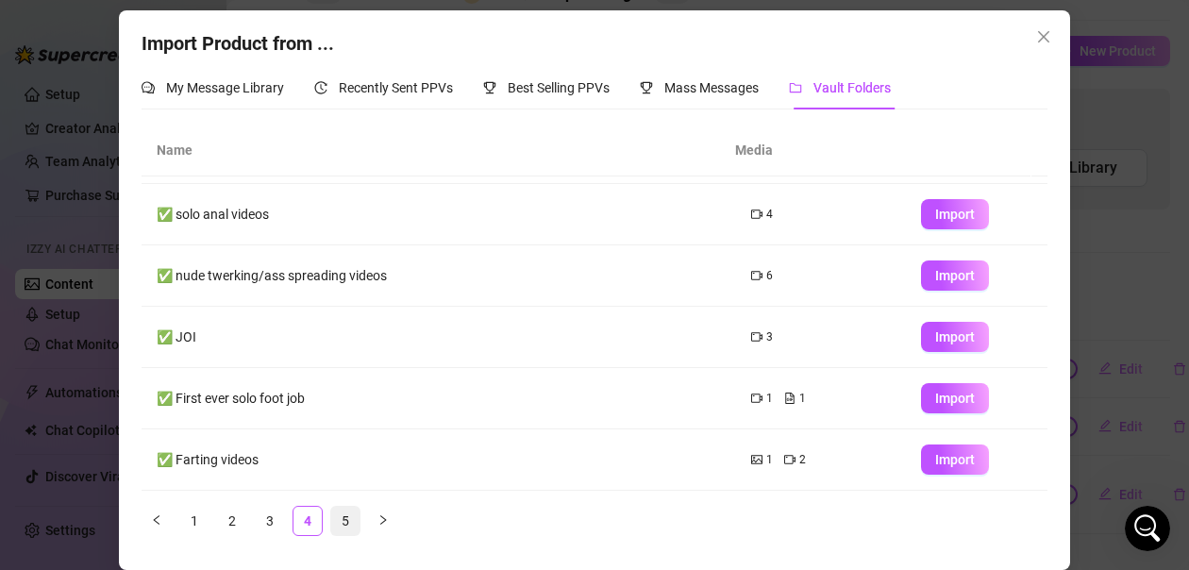
click at [342, 525] on link "5" at bounding box center [345, 521] width 28 height 28
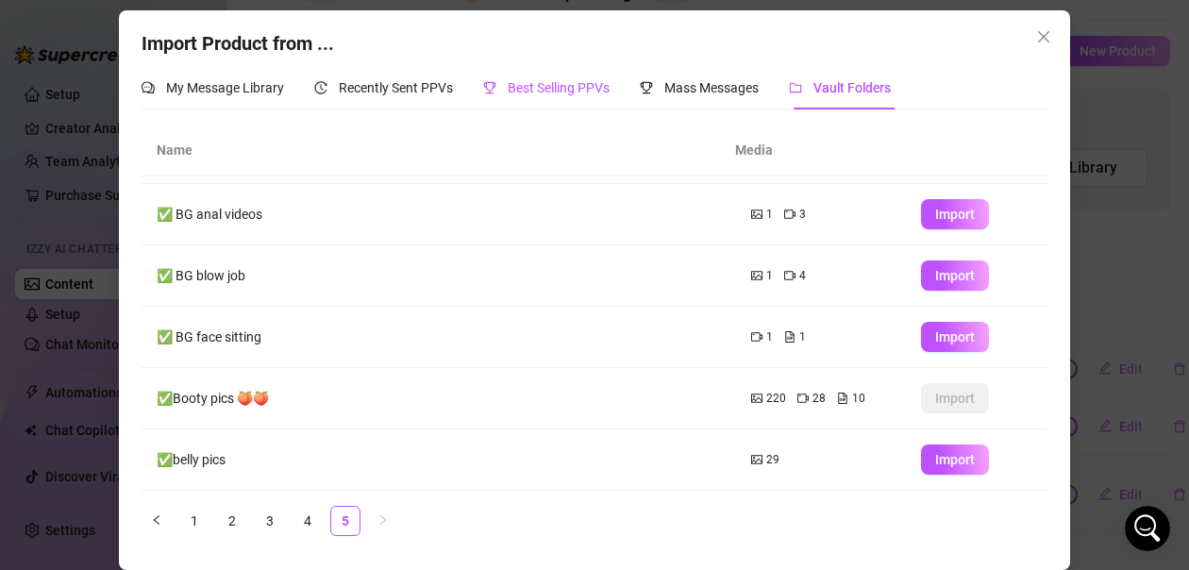
click at [559, 96] on div "Best Selling PPVs" at bounding box center [546, 87] width 126 height 21
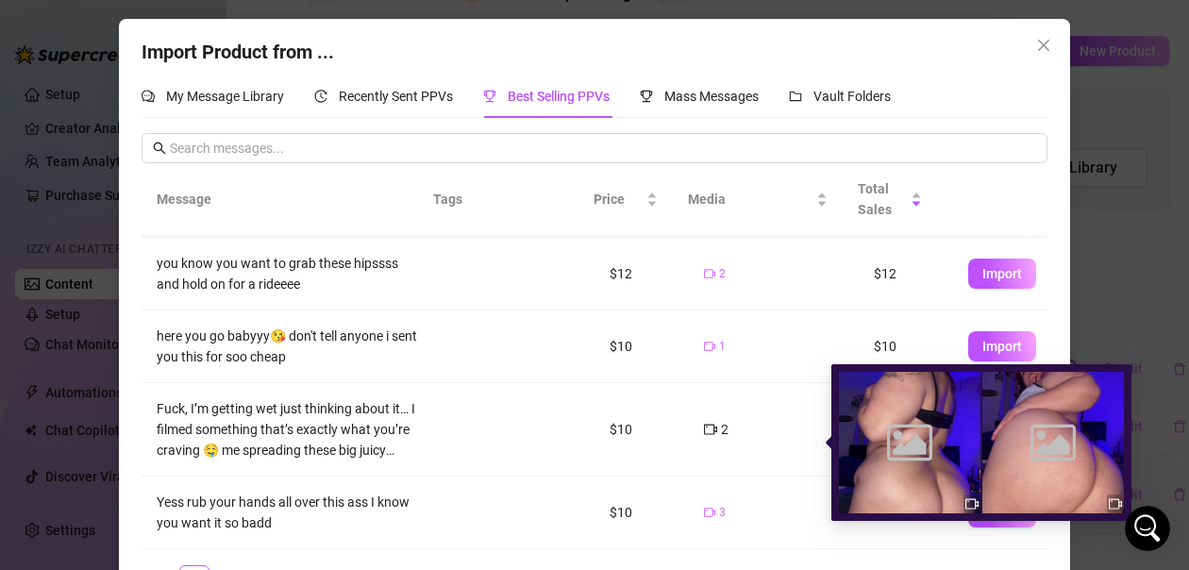
scroll to position [484, 0]
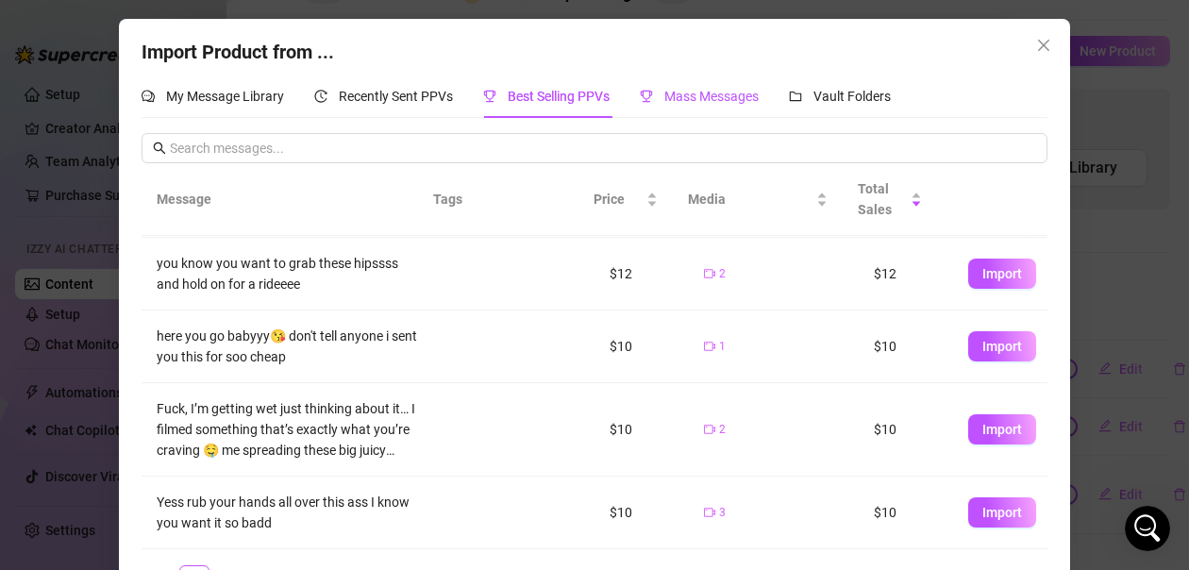
click at [704, 102] on span "Mass Messages" at bounding box center [711, 96] width 94 height 15
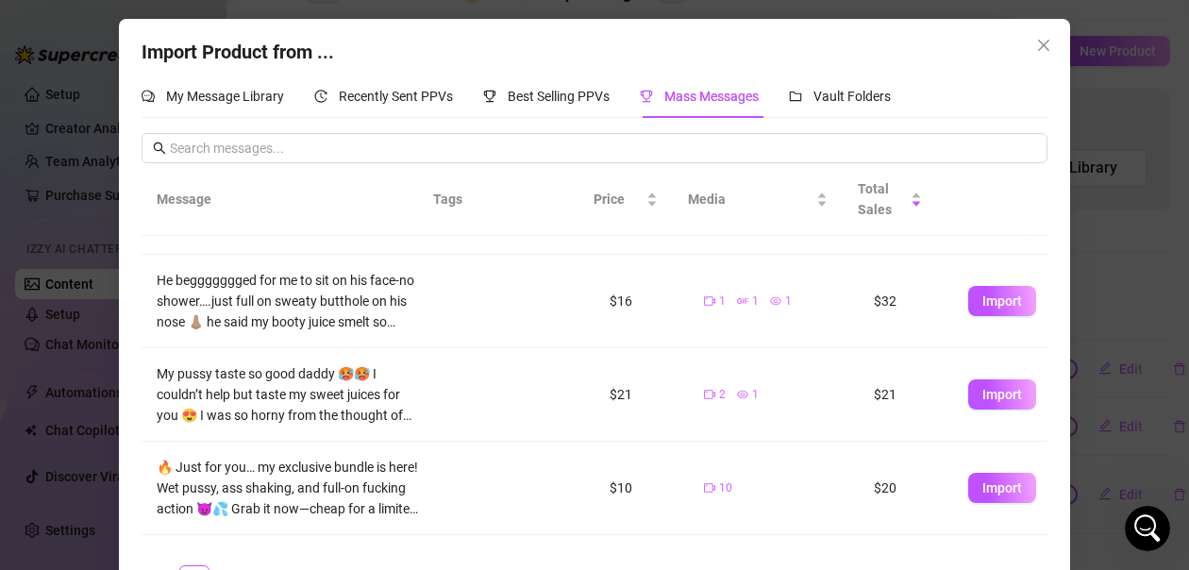
scroll to position [94, 0]
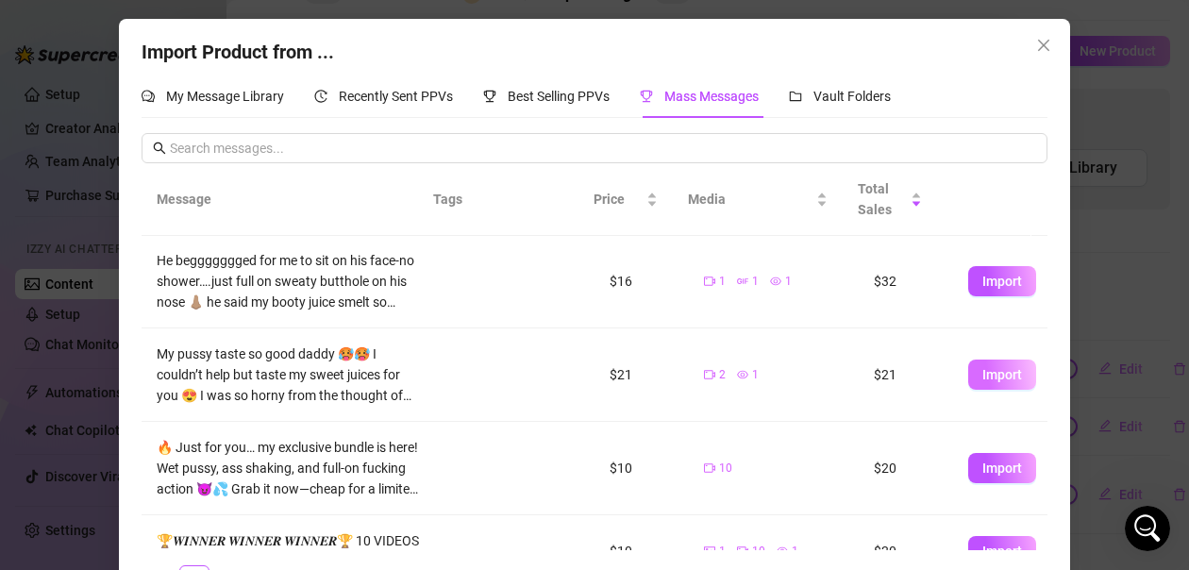
click at [982, 372] on span "Import" at bounding box center [1002, 374] width 40 height 15
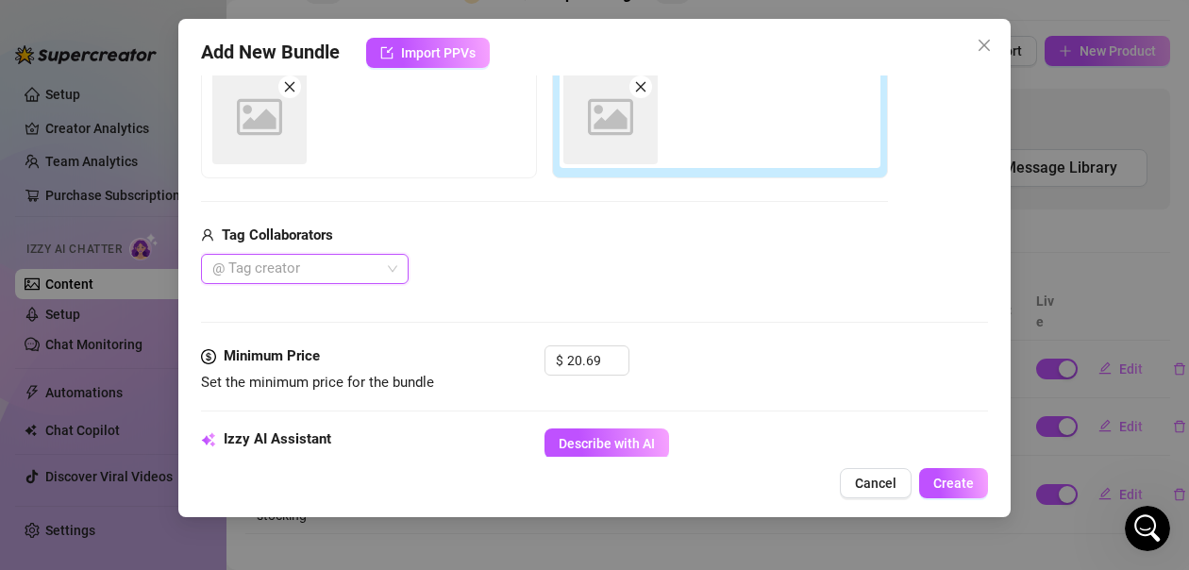
scroll to position [351, 0]
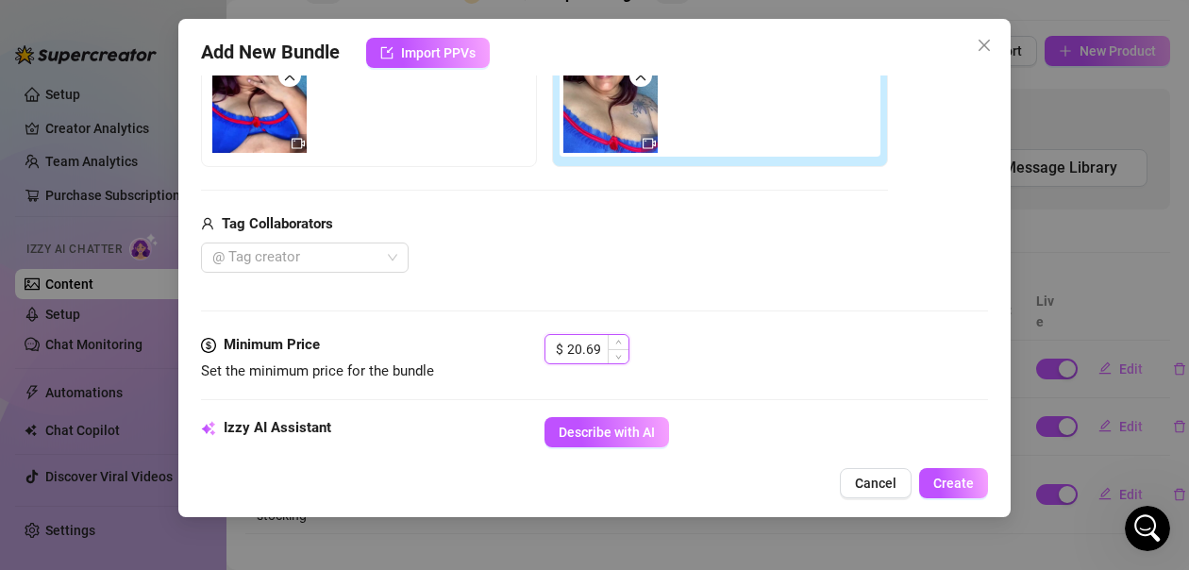
drag, startPoint x: 603, startPoint y: 348, endPoint x: 559, endPoint y: 346, distance: 43.4
click at [559, 346] on div "$ 20.69" at bounding box center [586, 349] width 85 height 30
click at [824, 320] on div "Media Add Media from Vault Free preview Pay to view Tag Collaborators @ Tag cre…" at bounding box center [594, 135] width 787 height 398
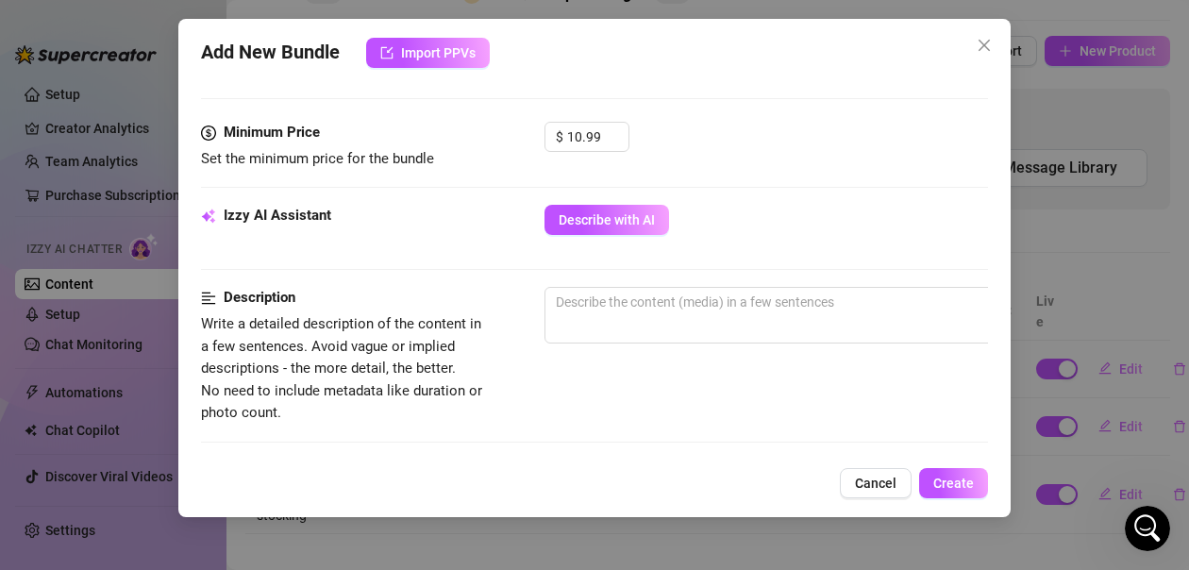
scroll to position [540, 0]
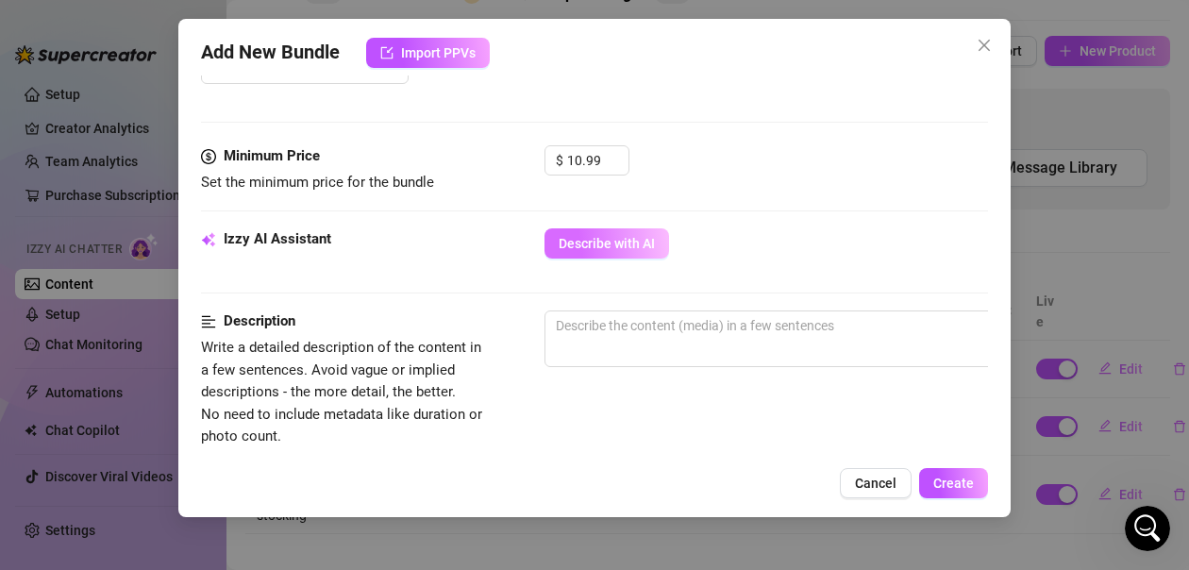
click at [625, 248] on span "Describe with AI" at bounding box center [606, 243] width 96 height 15
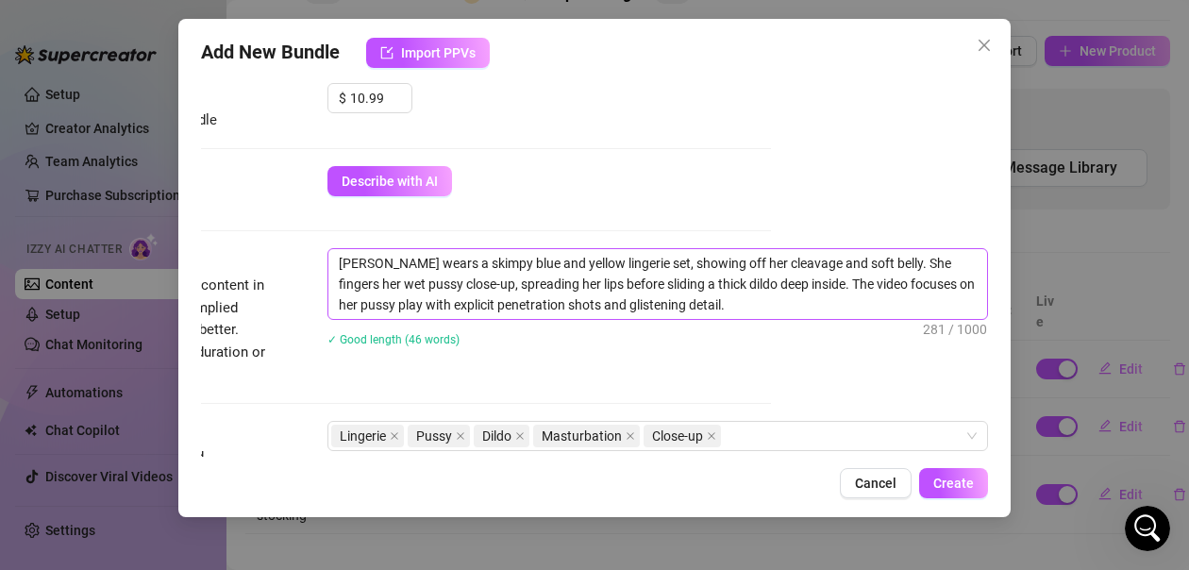
scroll to position [634, 228]
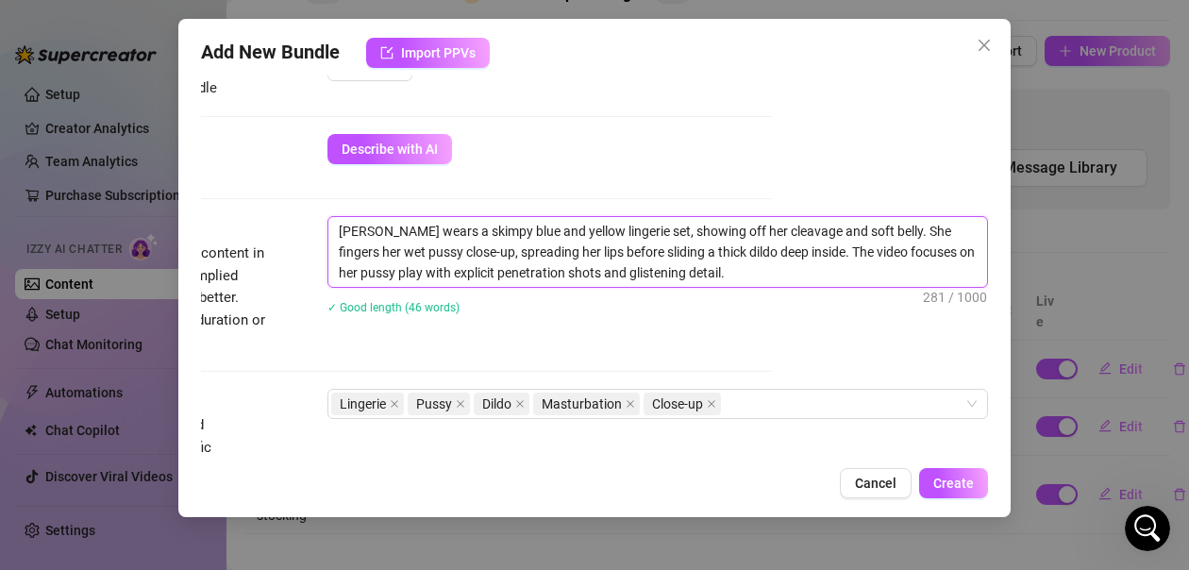
click at [699, 273] on textarea "[PERSON_NAME] wears a skimpy blue and yellow lingerie set, showing off her clea…" at bounding box center [657, 252] width 658 height 70
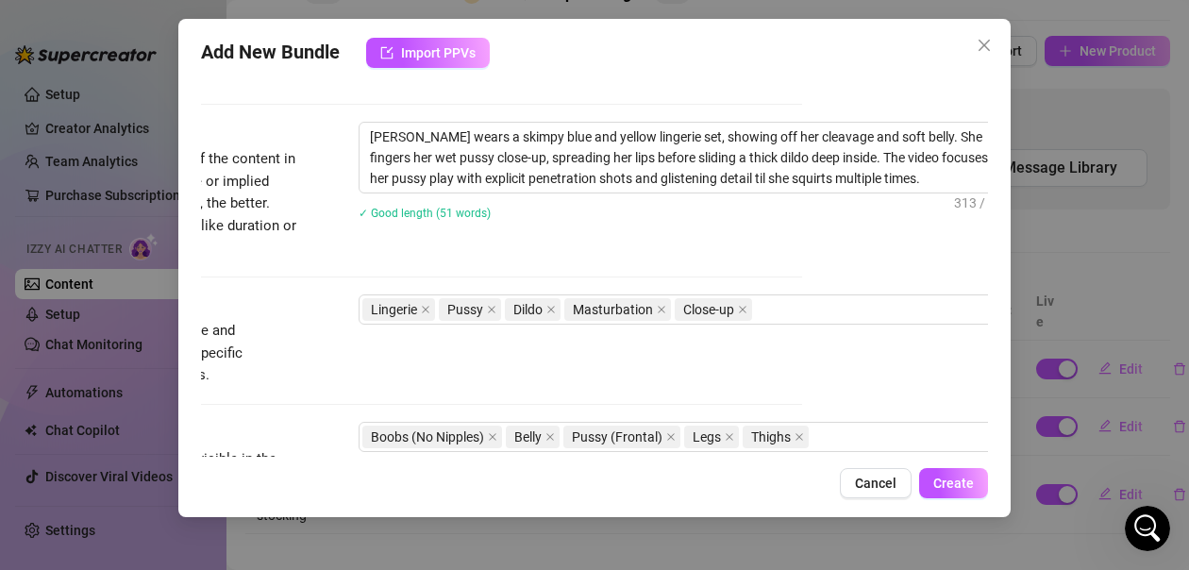
scroll to position [728, 233]
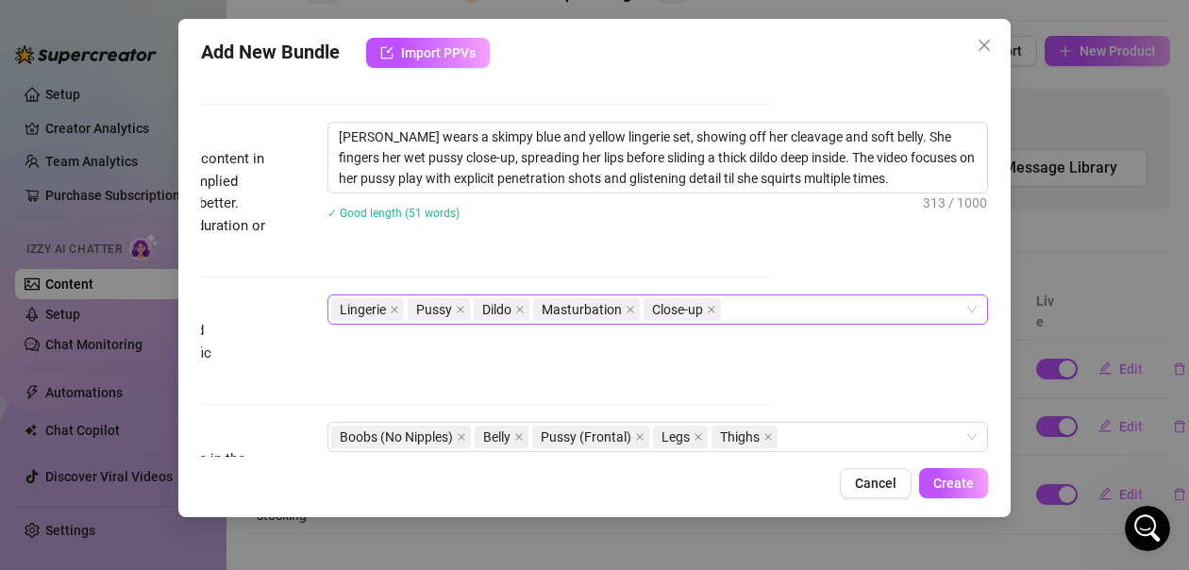
click at [741, 312] on div "Lingerie Pussy Dildo Masturbation Close-up" at bounding box center [647, 309] width 633 height 26
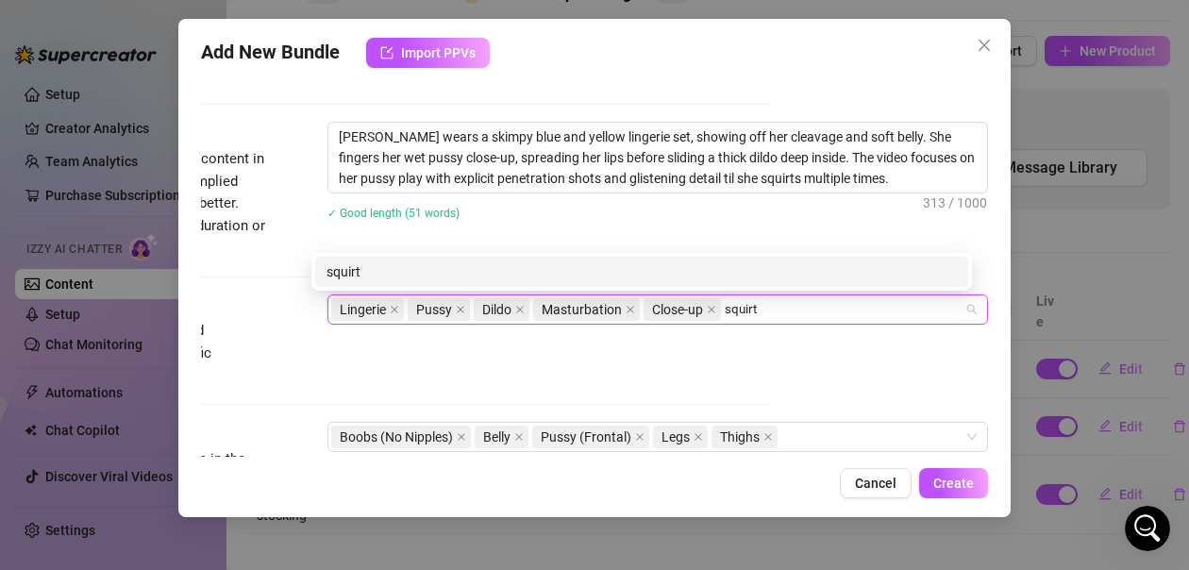
click at [815, 358] on div "Account Hairy (@bigbuttbellamy) Name Name is for your internal organization onl…" at bounding box center [594, 265] width 787 height 381
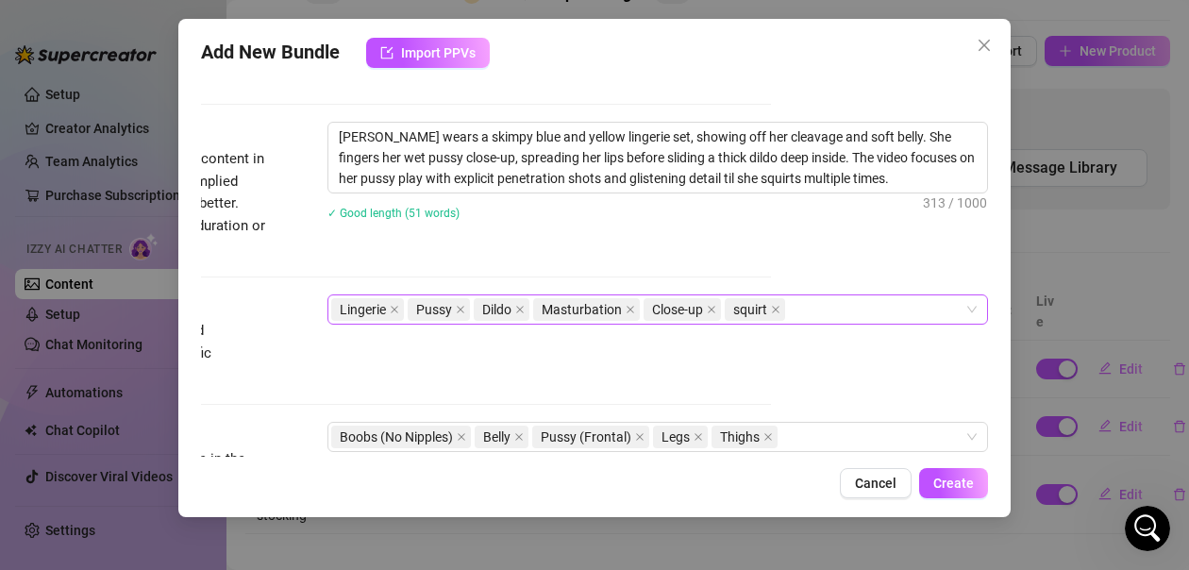
click at [797, 312] on div "Lingerie Pussy Dildo Masturbation Close-up squirt" at bounding box center [647, 309] width 633 height 26
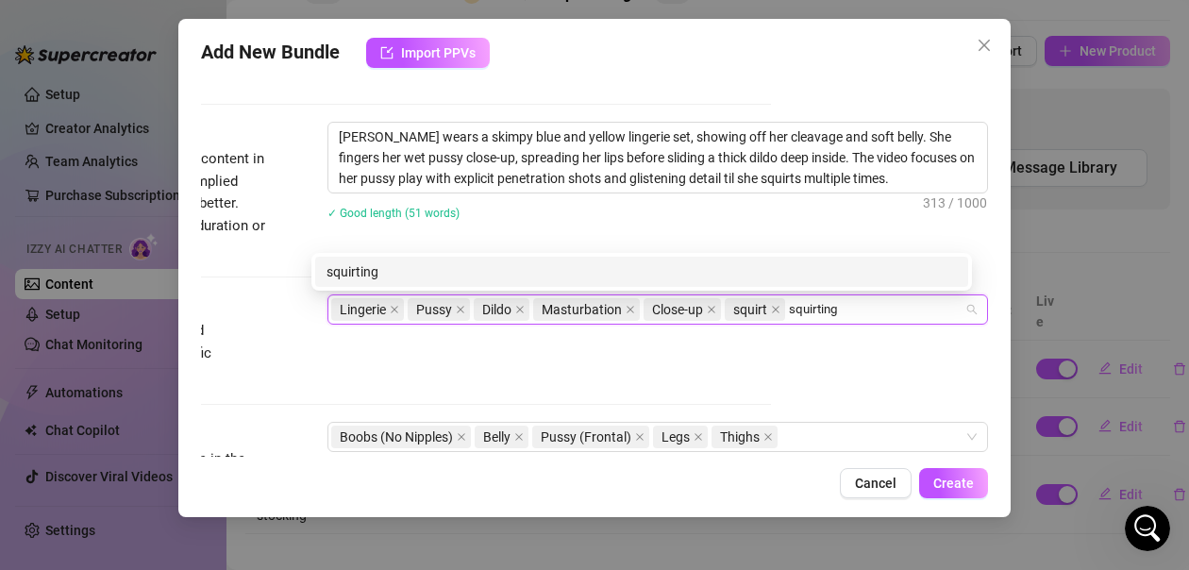
click at [590, 275] on div "squirting" at bounding box center [641, 271] width 630 height 21
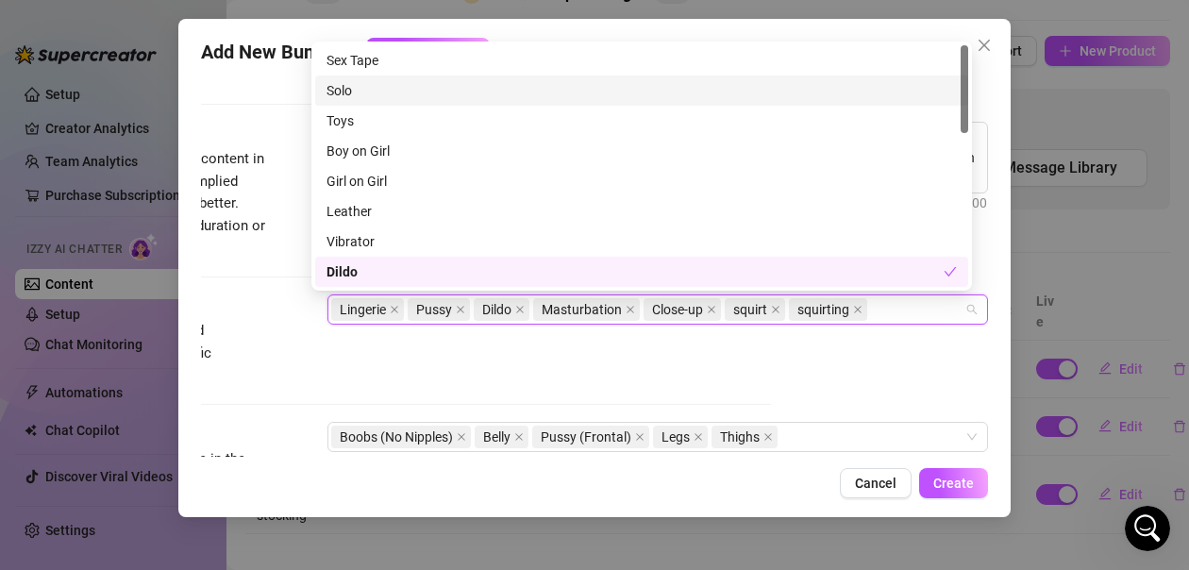
click at [341, 90] on div "Solo" at bounding box center [641, 90] width 630 height 21
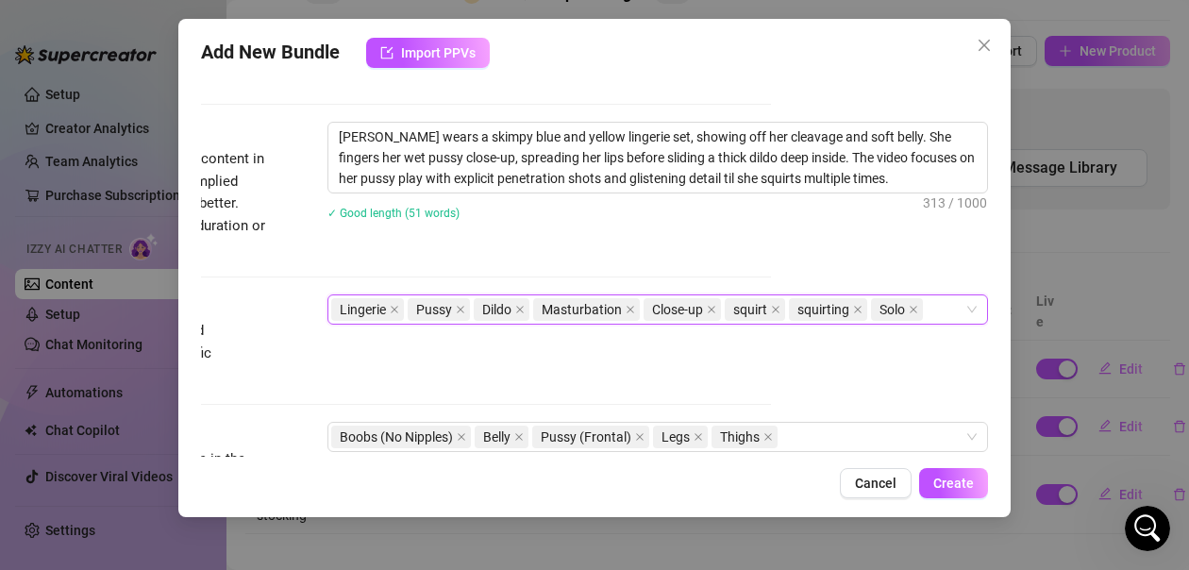
click at [488, 360] on div "Tags Simple keywords that describe and summarize the content, like specific fet…" at bounding box center [377, 340] width 787 height 92
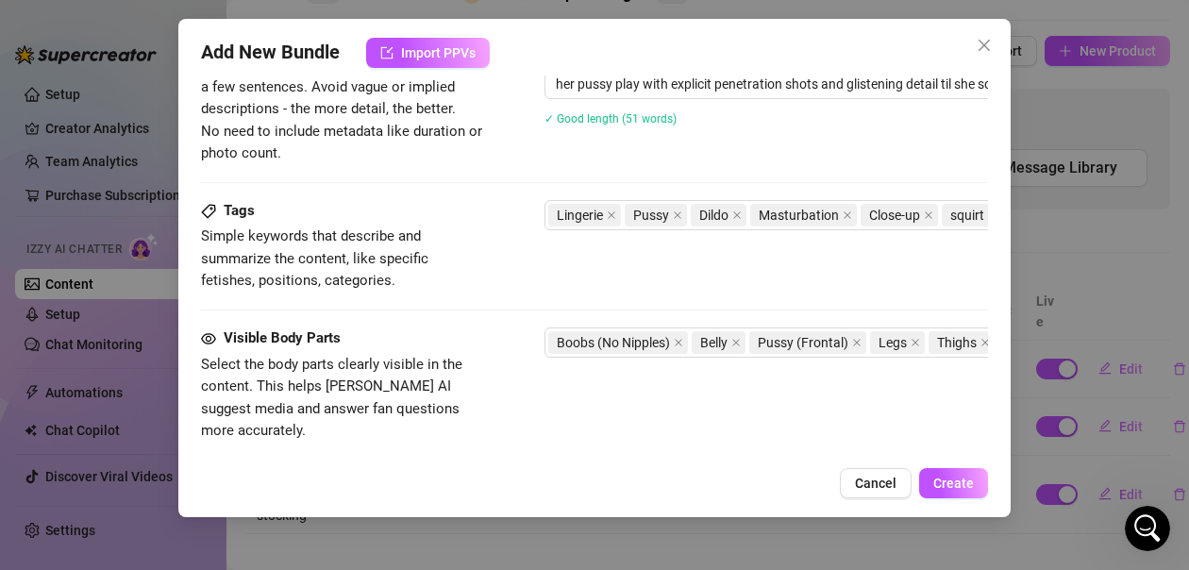
scroll to position [728, 0]
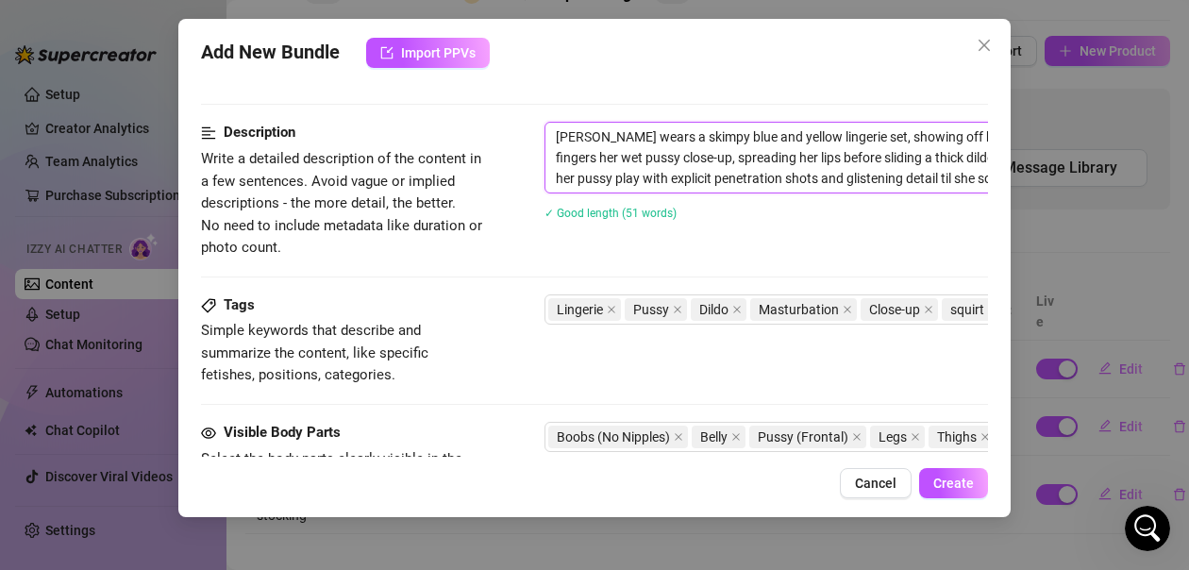
click at [929, 179] on textarea "[PERSON_NAME] wears a skimpy blue and yellow lingerie set, showing off her clea…" at bounding box center [874, 158] width 658 height 70
click at [933, 179] on textarea "[PERSON_NAME] wears a skimpy blue and yellow lingerie set, showing off her clea…" at bounding box center [874, 158] width 658 height 70
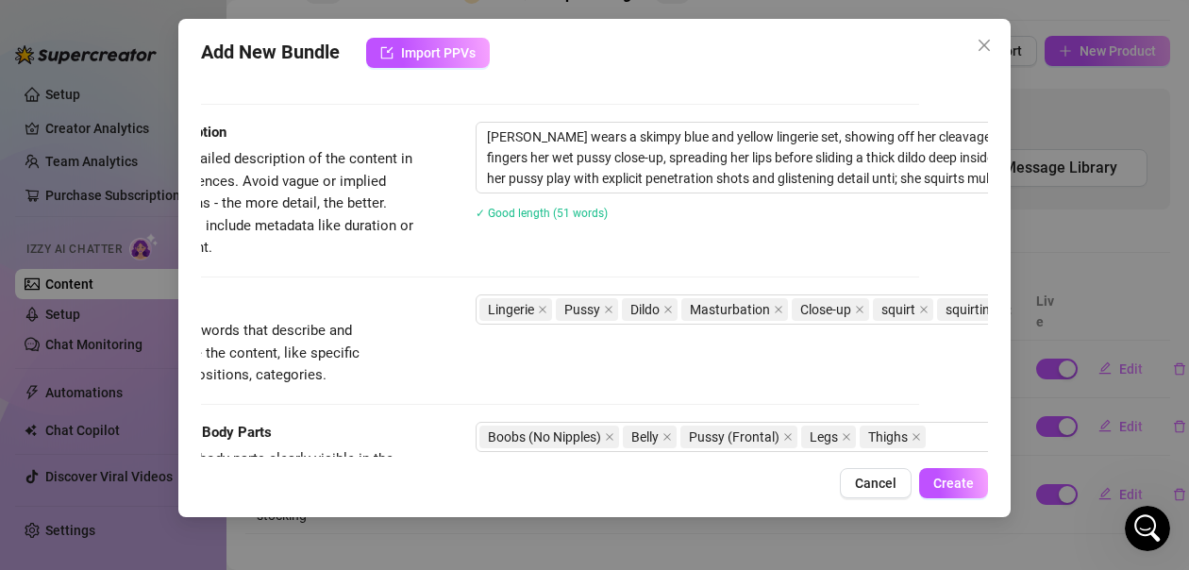
scroll to position [728, 72]
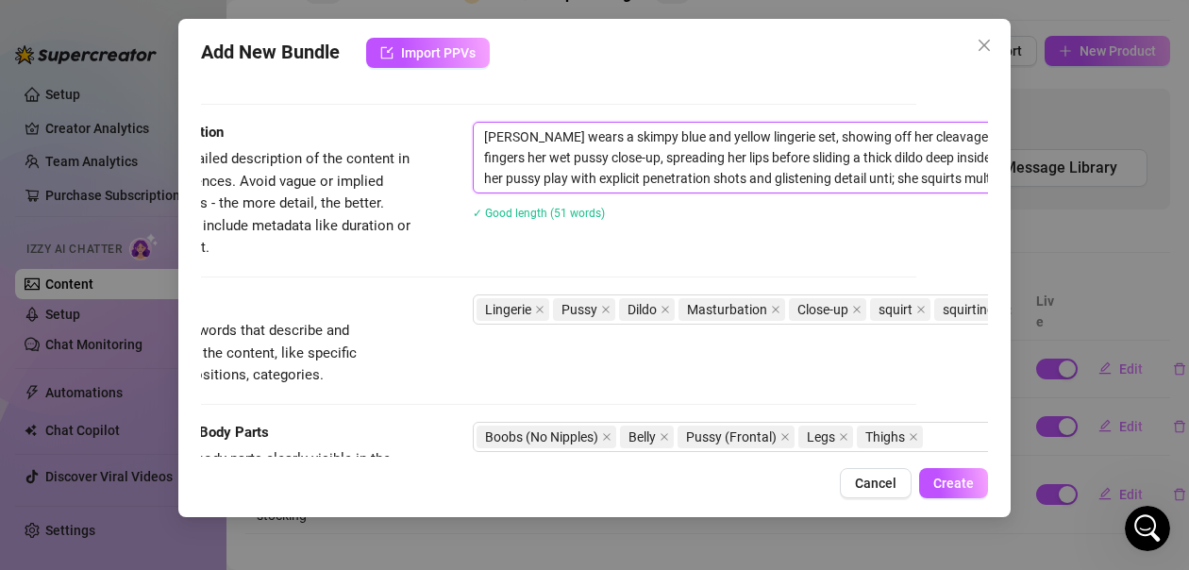
click at [875, 180] on textarea "[PERSON_NAME] wears a skimpy blue and yellow lingerie set, showing off her clea…" at bounding box center [803, 158] width 658 height 70
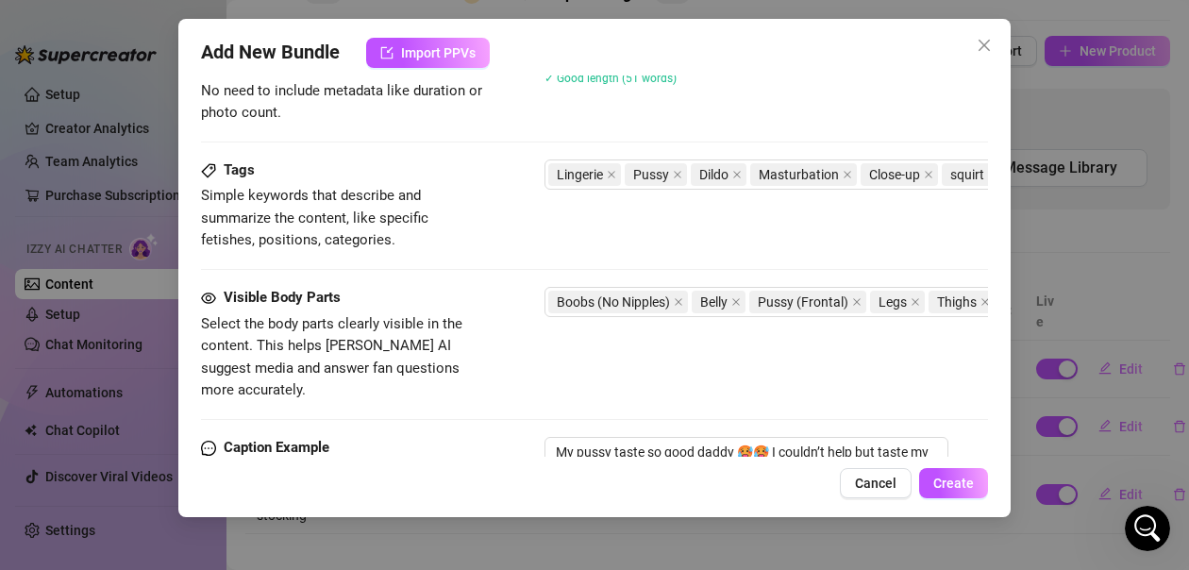
scroll to position [1235, 0]
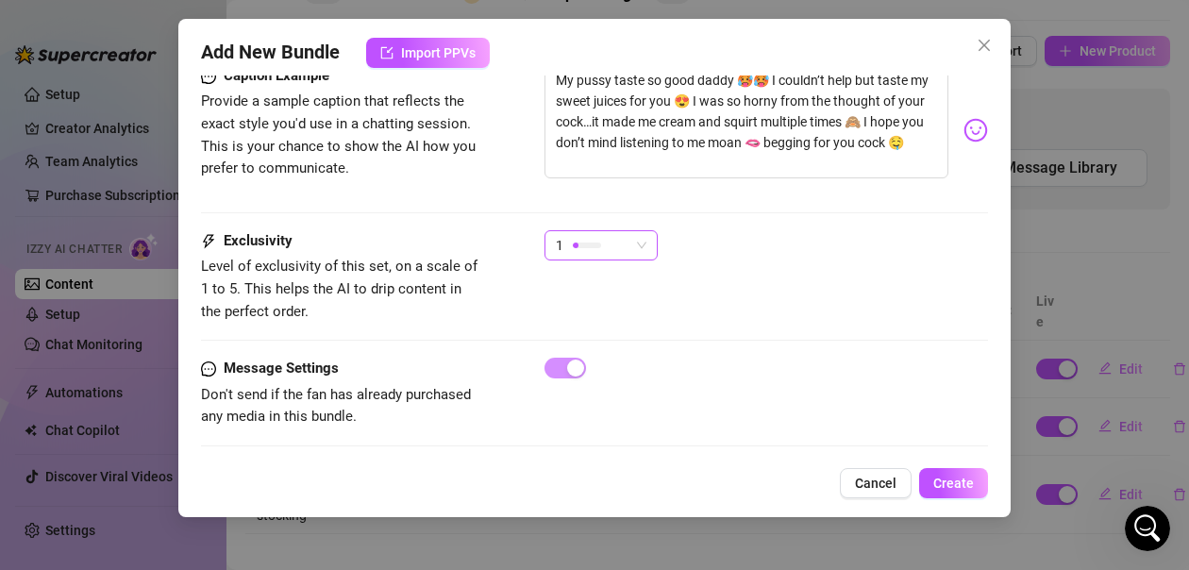
click at [603, 231] on div "1" at bounding box center [593, 245] width 74 height 28
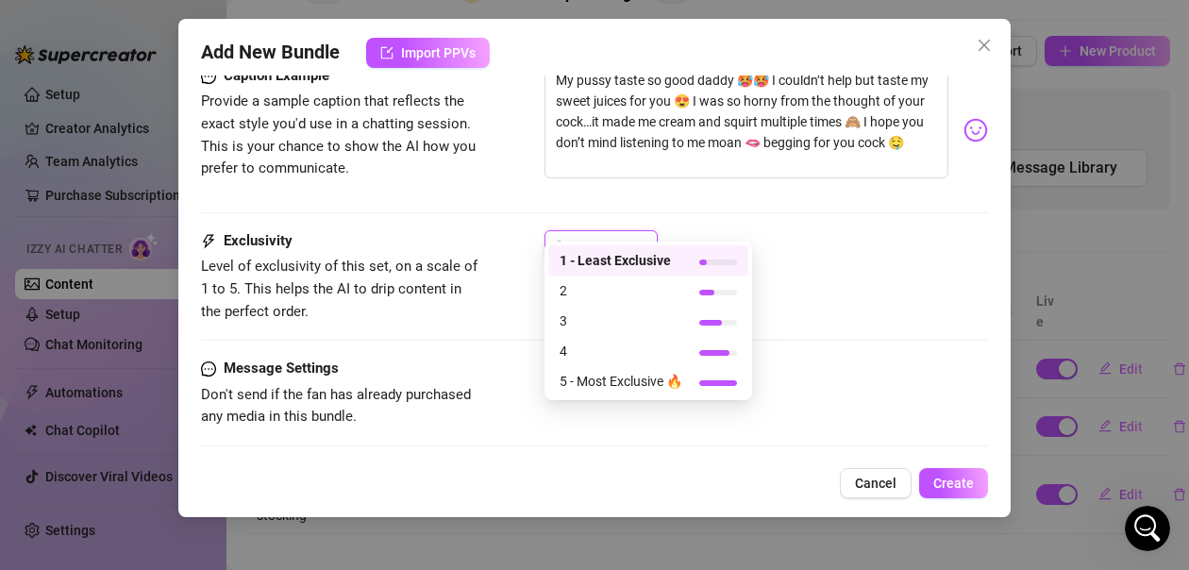
click at [864, 230] on div "1" at bounding box center [765, 253] width 443 height 47
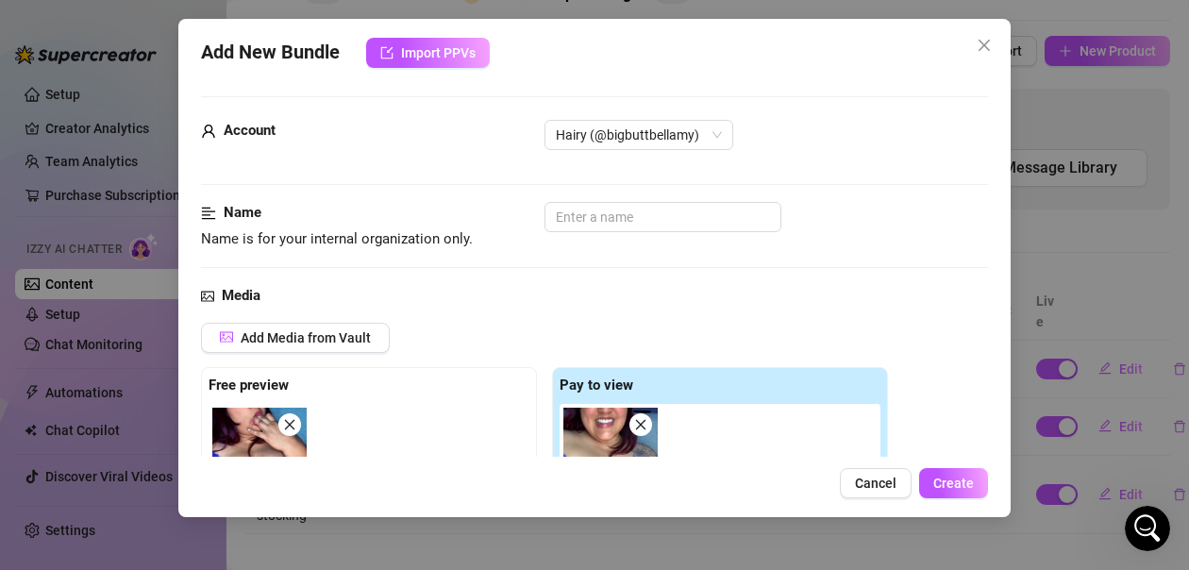
scroll to position [0, 0]
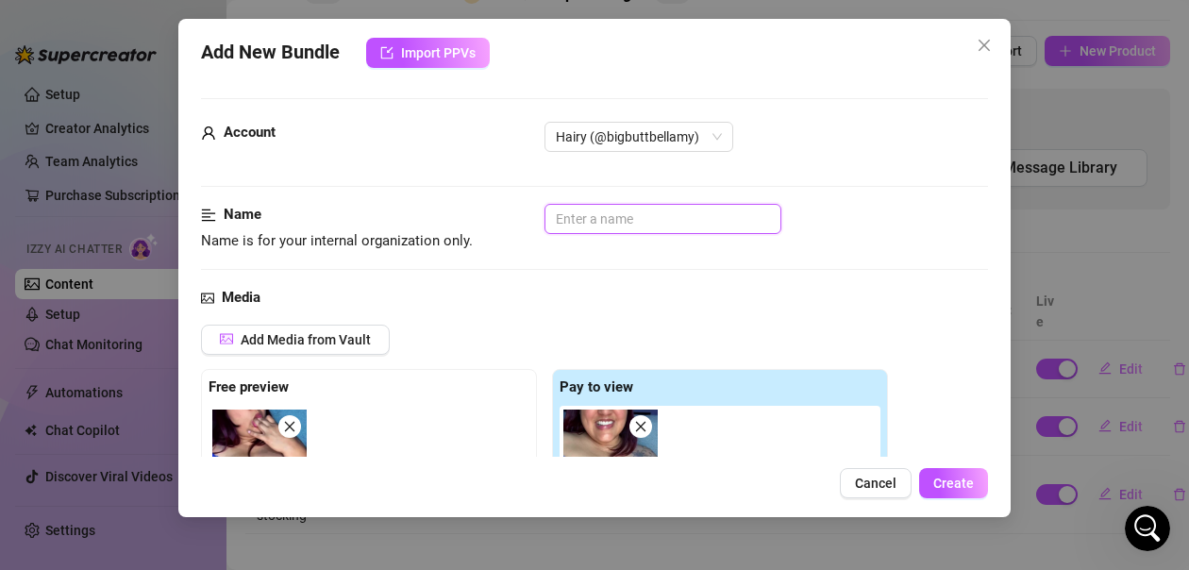
click at [686, 223] on input "text" at bounding box center [662, 219] width 237 height 30
drag, startPoint x: 684, startPoint y: 225, endPoint x: 611, endPoint y: 220, distance: 72.9
click at [611, 220] on input "text" at bounding box center [662, 219] width 237 height 30
click at [556, 221] on input "Snow white solo squirting" at bounding box center [662, 219] width 237 height 30
drag, startPoint x: 556, startPoint y: 221, endPoint x: 767, endPoint y: 287, distance: 221.4
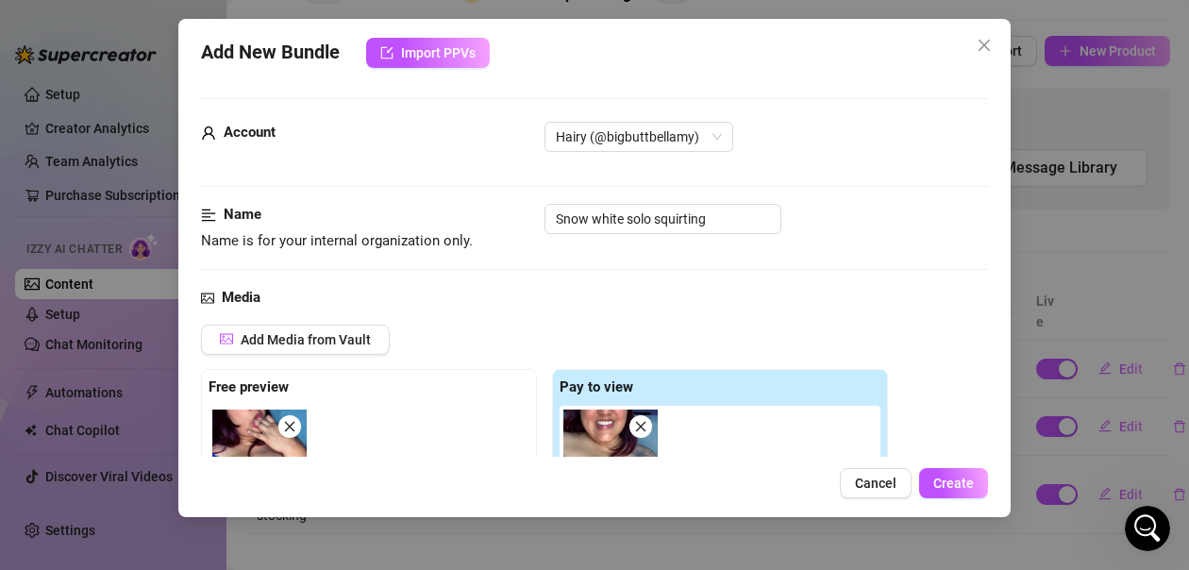
click at [767, 287] on div "Media" at bounding box center [594, 298] width 787 height 23
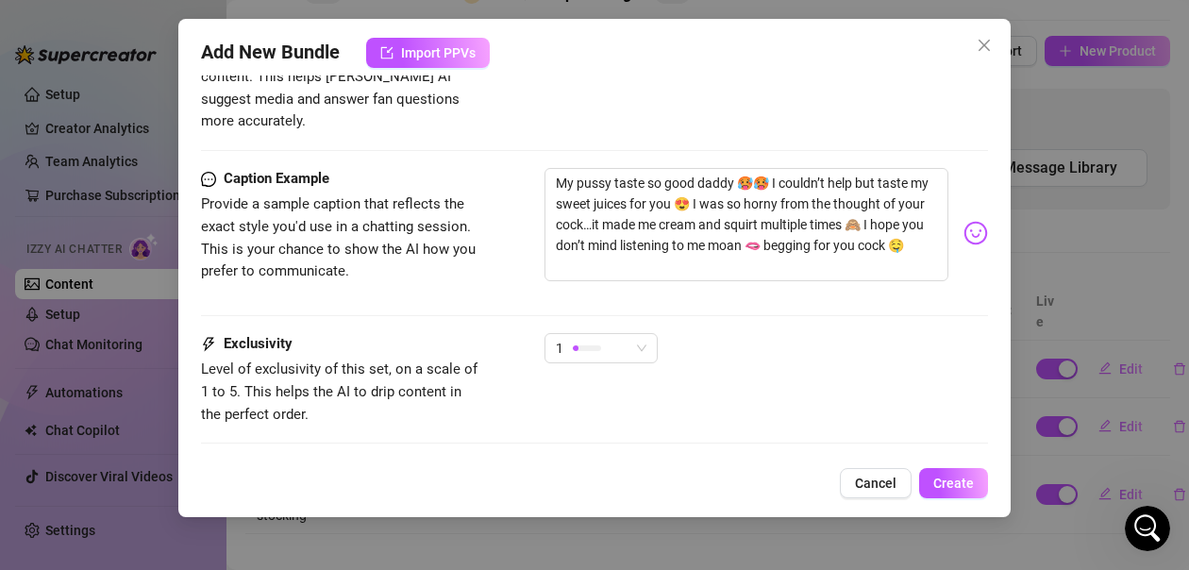
scroll to position [1235, 0]
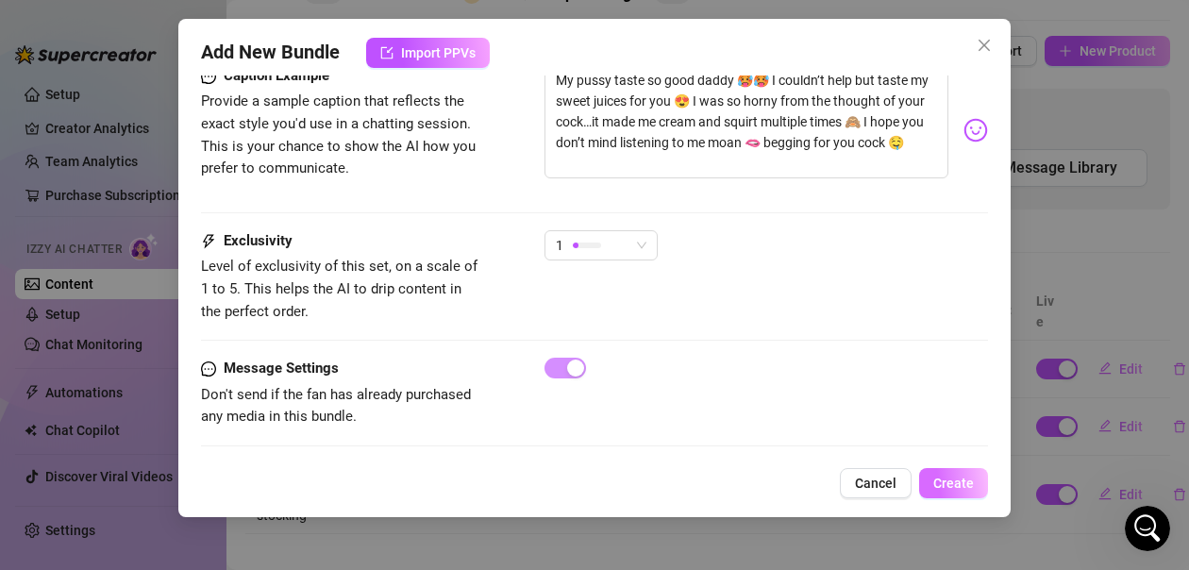
click at [949, 482] on span "Create" at bounding box center [953, 482] width 41 height 15
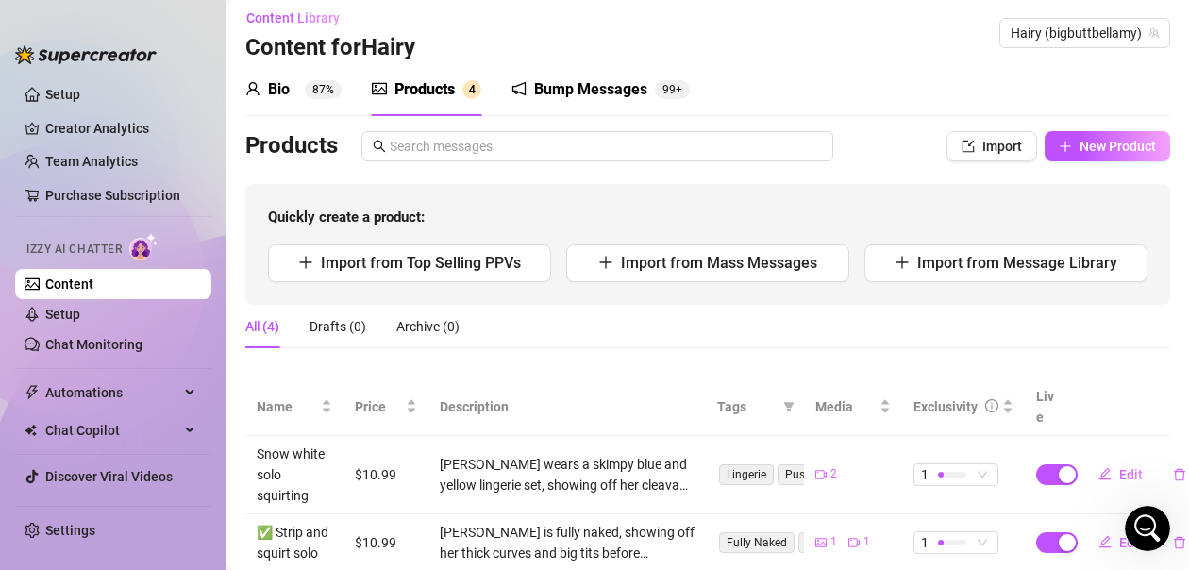
scroll to position [0, 0]
